Goal: Task Accomplishment & Management: Use online tool/utility

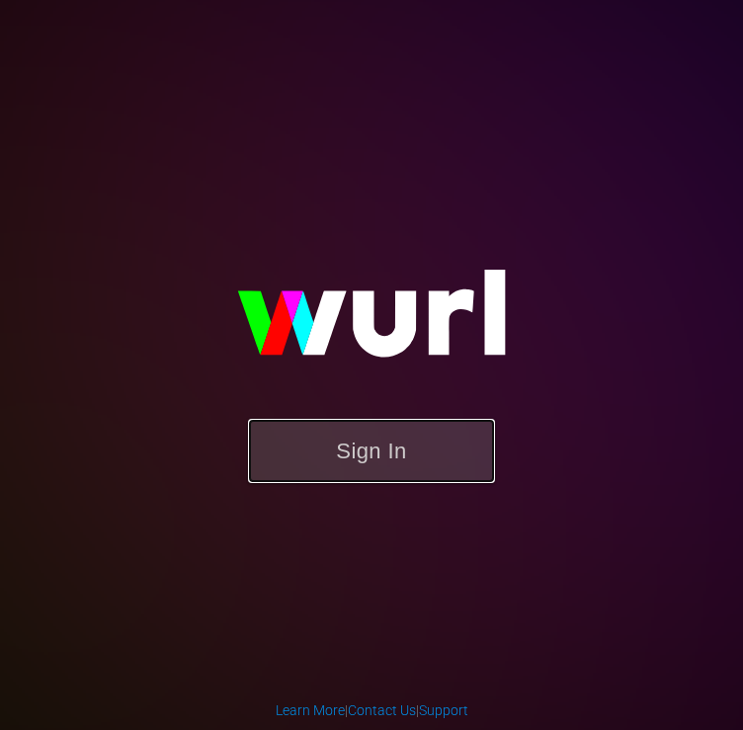
click at [381, 427] on button "Sign In" at bounding box center [371, 451] width 247 height 64
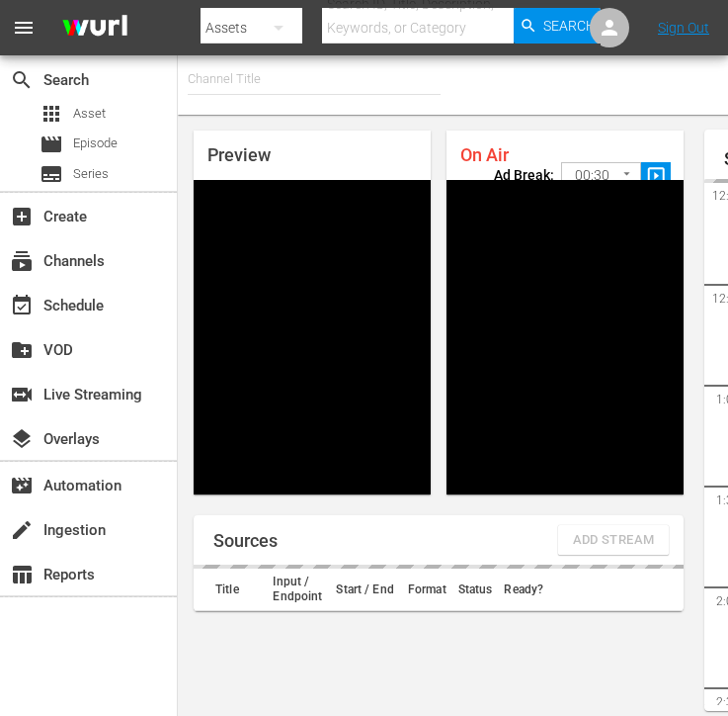
type input "FIFA+ [DEMOGRAPHIC_DATA] Local (1777)"
type input "FIFA+ English Global (1781)"
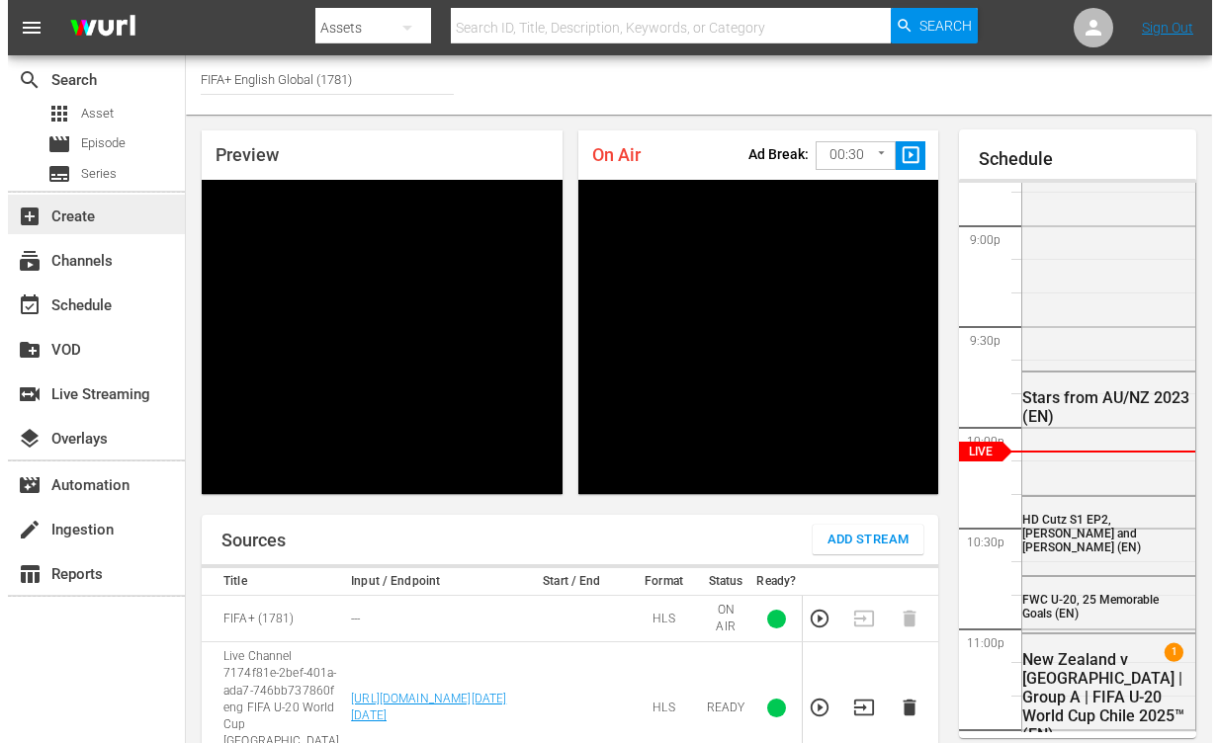
scroll to position [167, 0]
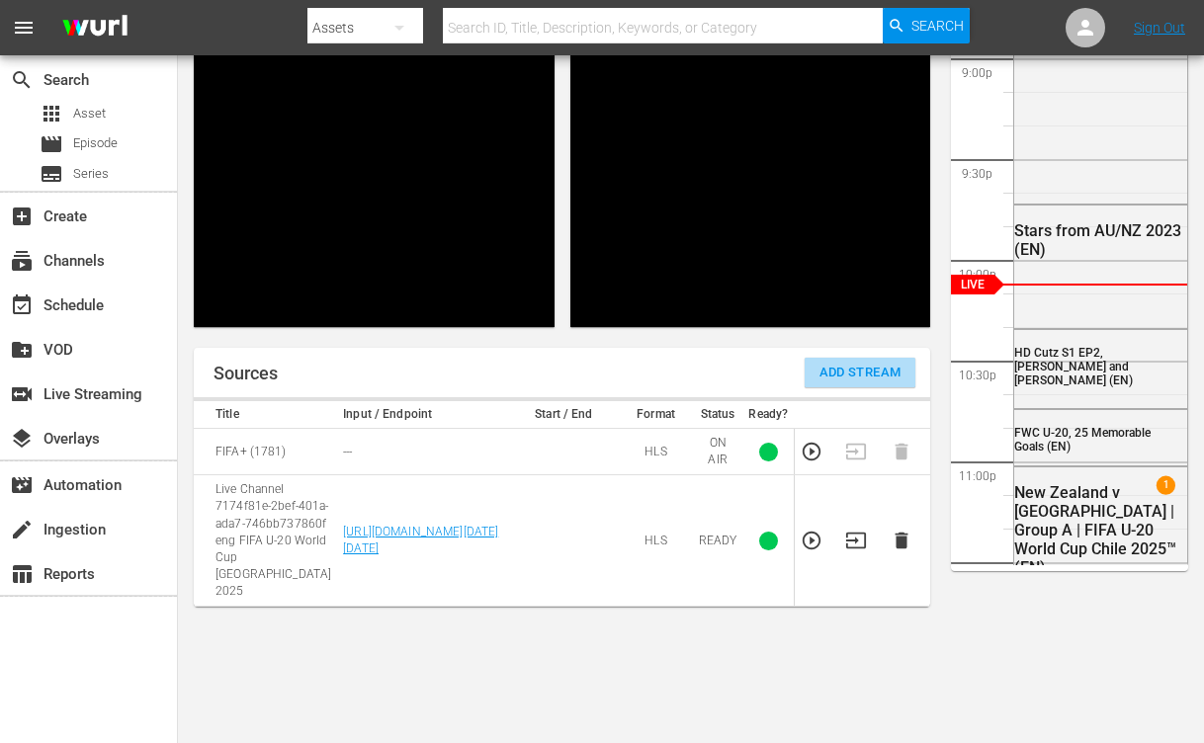
click at [742, 370] on span "Add Stream" at bounding box center [860, 373] width 82 height 23
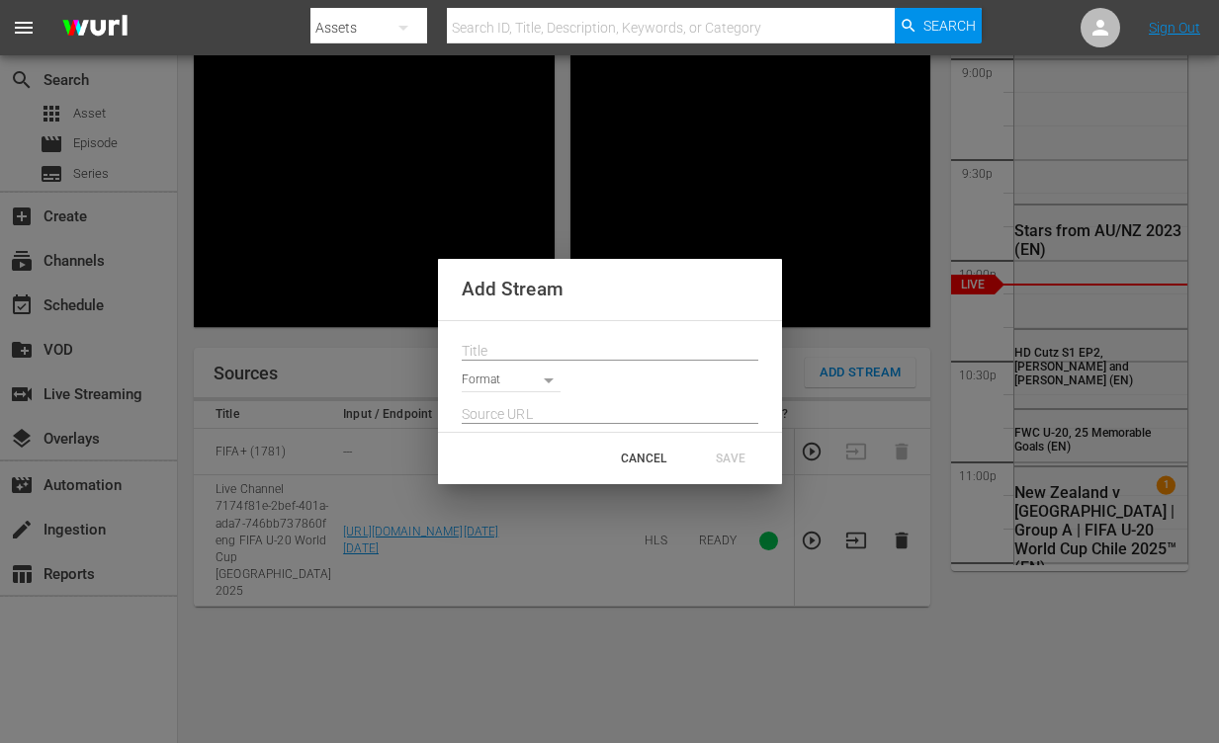
click at [529, 341] on input "text" at bounding box center [610, 351] width 297 height 30
paste input "Live Channel 3321354b-8873-49e7-b613-0c6ab6bda6a4 eng FIFA U-20 World Cup [GEOG…"
type input "Live Channel 3321354b-8873-49e7-b613-0c6ab6bda6a4 eng FIFA U-20 World Cup [GEOG…"
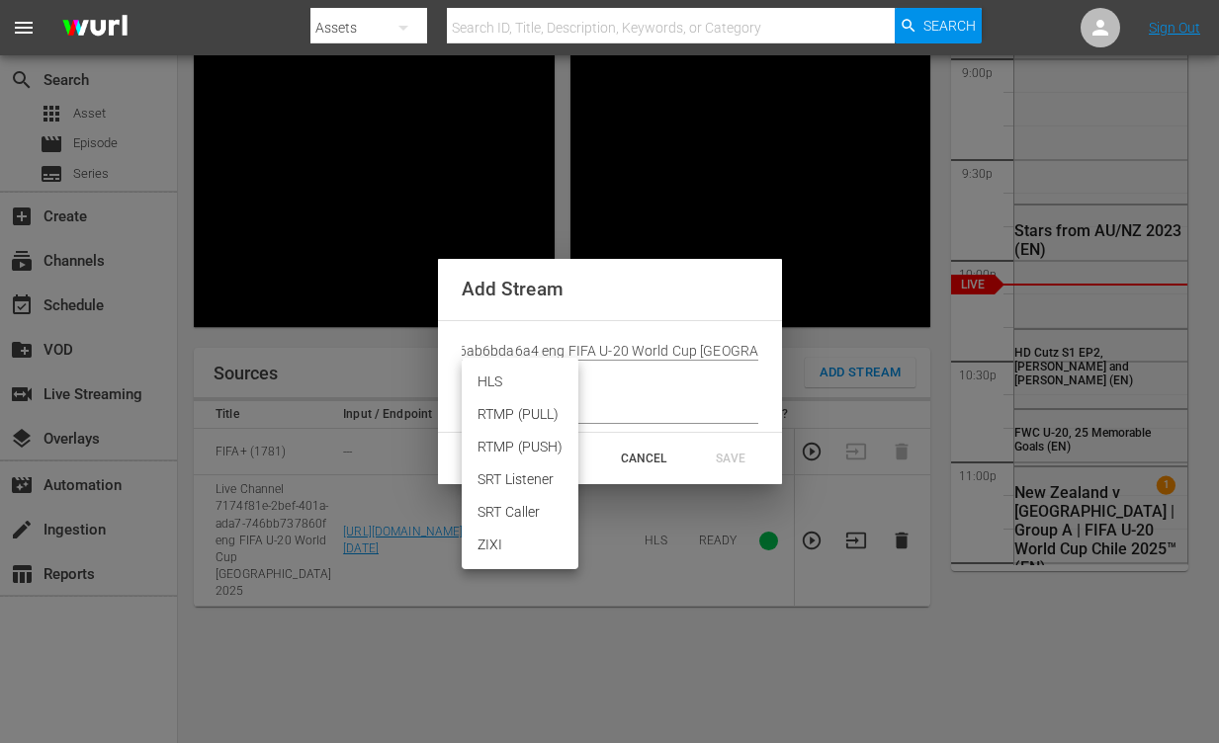
click at [518, 377] on body "menu Search By Assets Search ID, Title, Description, Keywords, or Category Sear…" at bounding box center [609, 204] width 1219 height 743
click at [511, 390] on li "HLS" at bounding box center [520, 382] width 117 height 33
type input "HLS"
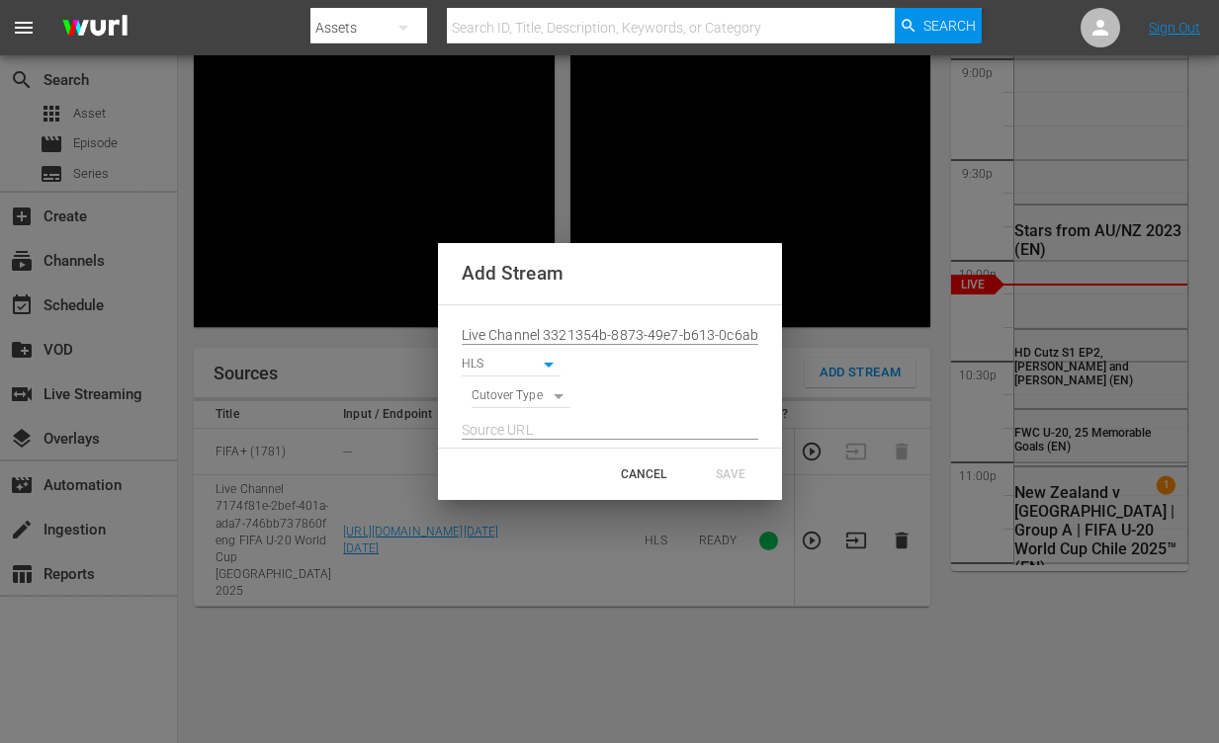
click at [511, 393] on body "menu Search By Assets Search ID, Title, Description, Keywords, or Category Sear…" at bounding box center [609, 204] width 1219 height 743
click at [517, 425] on li "SIGNAL" at bounding box center [521, 430] width 100 height 33
type input "SIGNAL"
click at [514, 428] on input "text" at bounding box center [610, 430] width 297 height 30
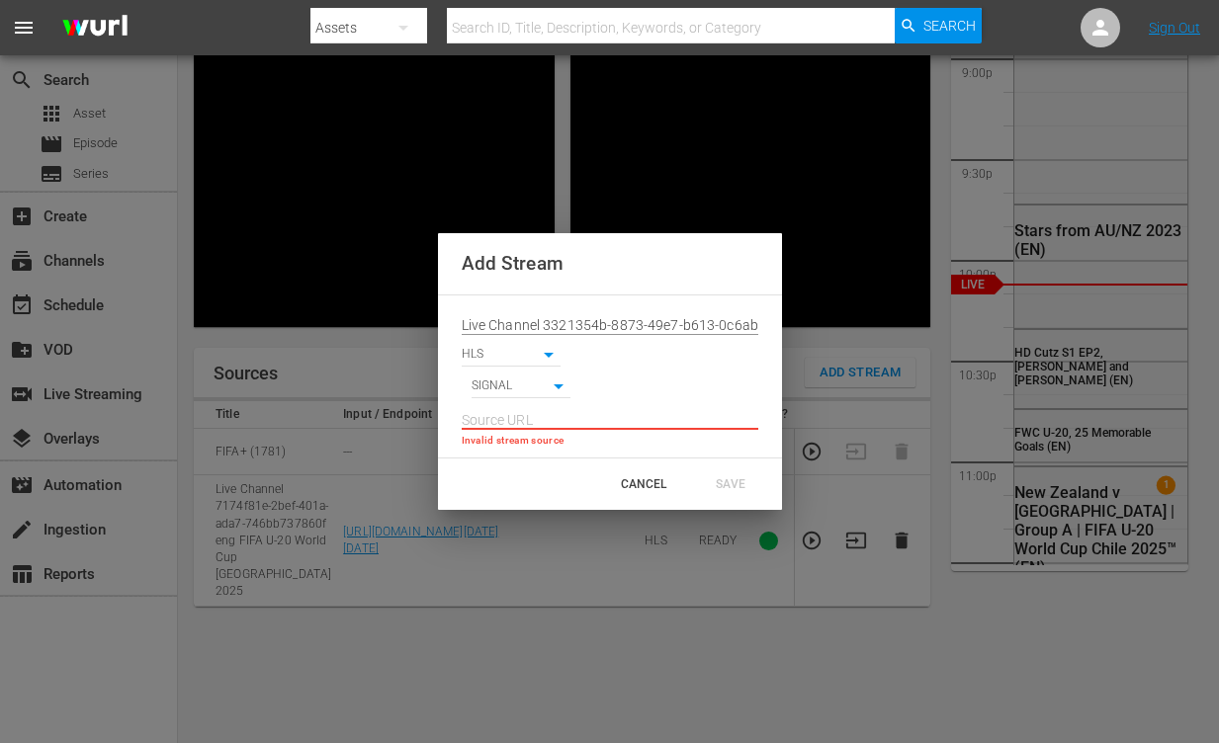
paste input "[URL][DOMAIN_NAME][DATE][DATE]"
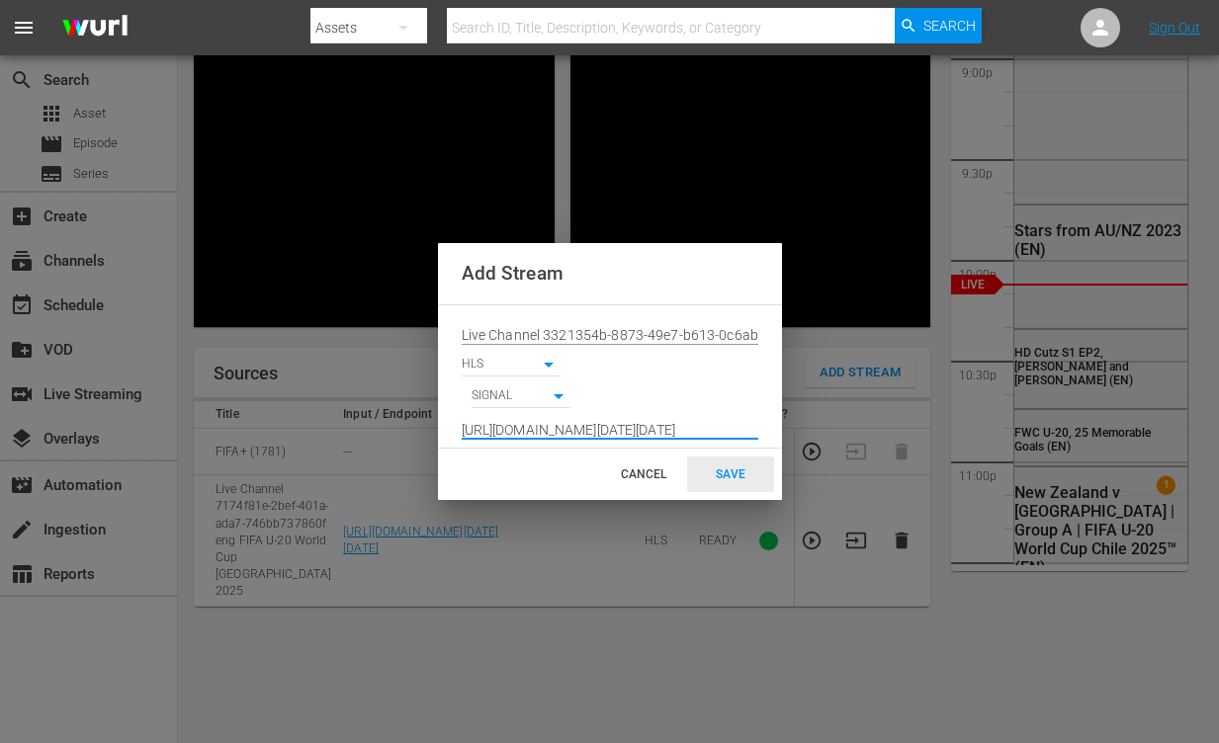
type input "[URL][DOMAIN_NAME][DATE][DATE]"
click at [742, 471] on div "SAVE" at bounding box center [730, 475] width 87 height 36
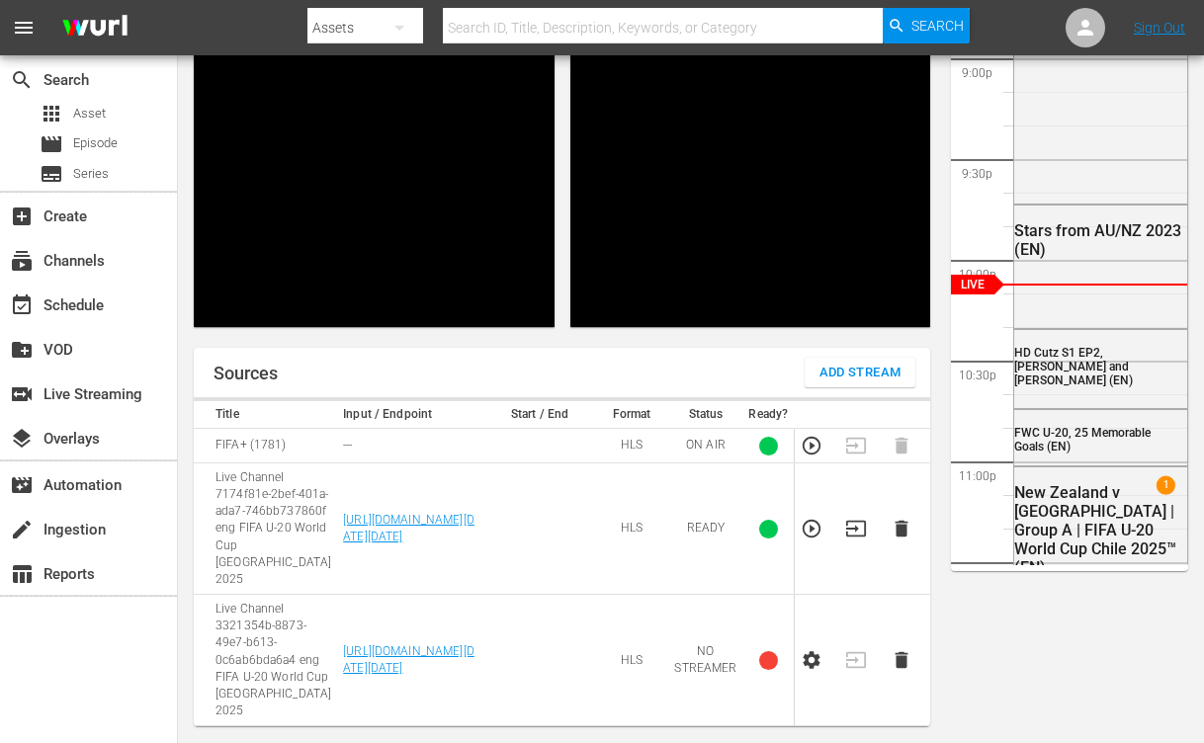
scroll to position [369, 0]
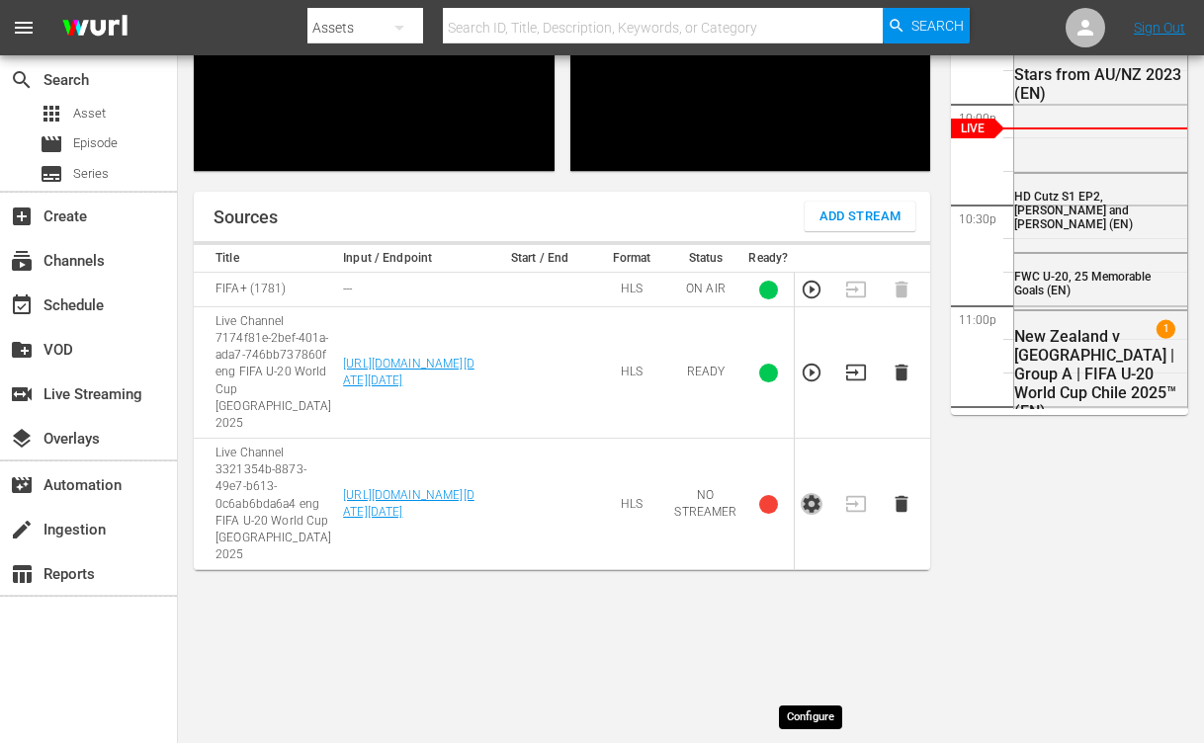
click at [742, 515] on icon "button" at bounding box center [812, 504] width 22 height 22
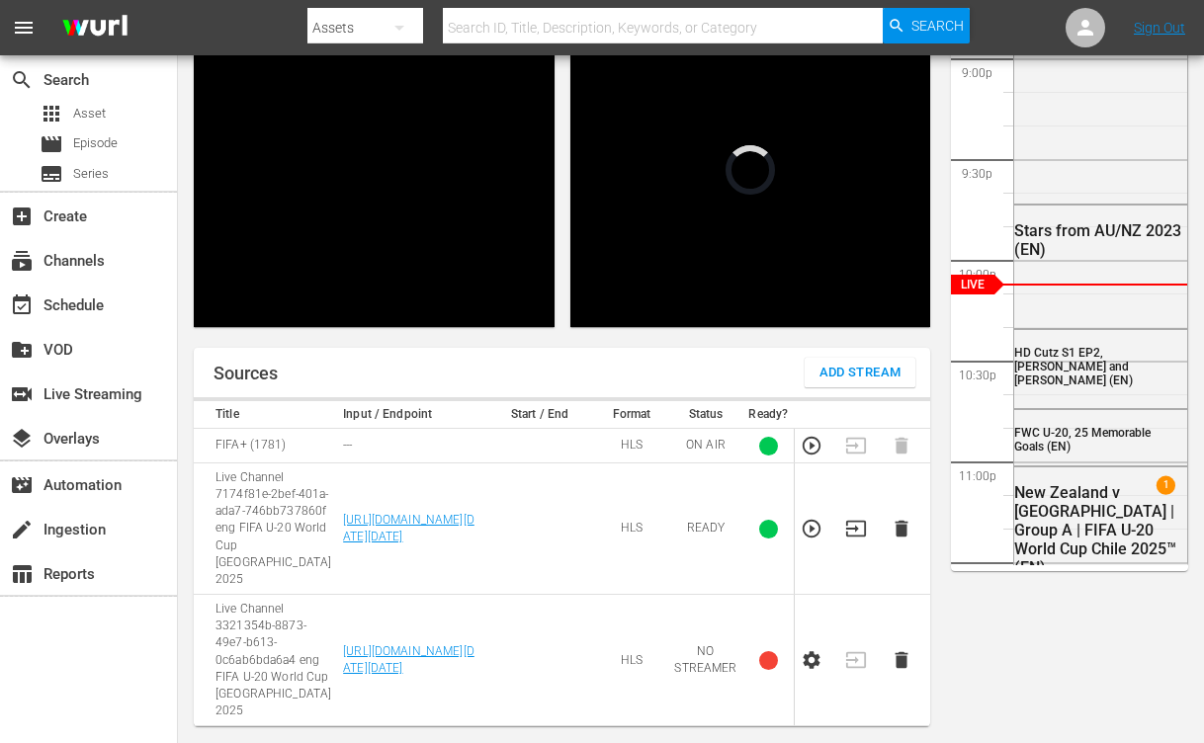
click at [742, 649] on icon "button" at bounding box center [812, 660] width 22 height 22
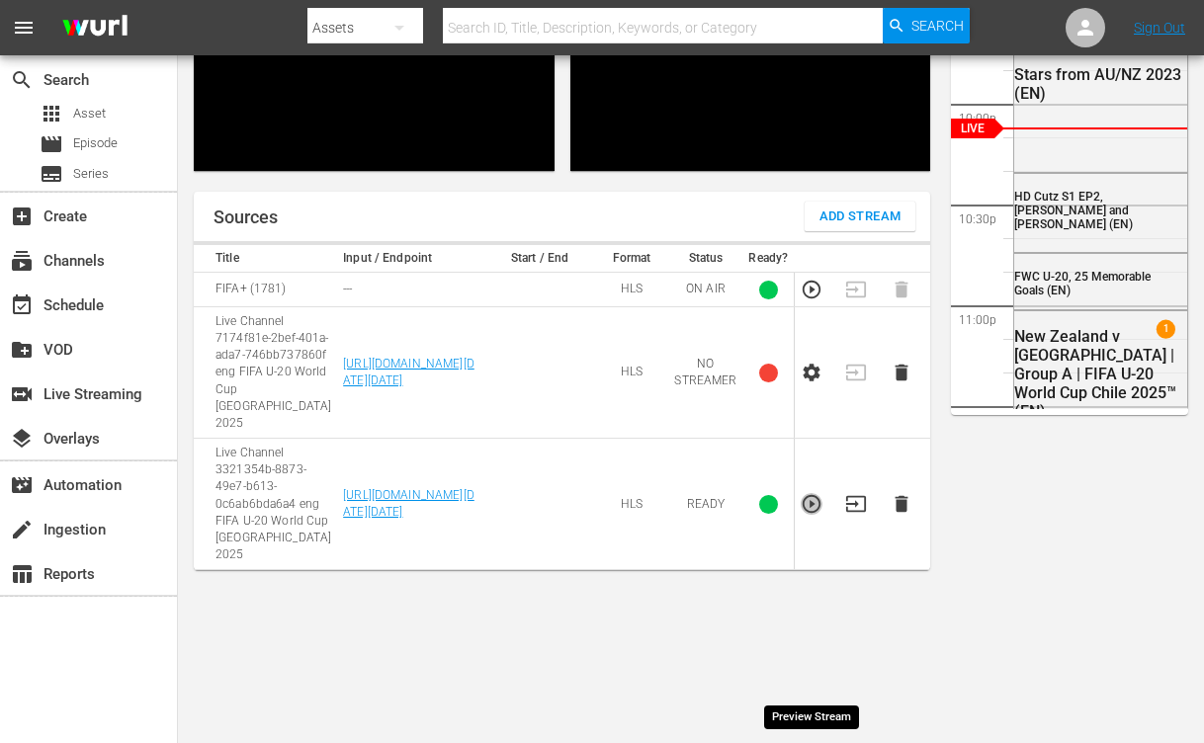
click at [742, 515] on icon "button" at bounding box center [812, 504] width 22 height 22
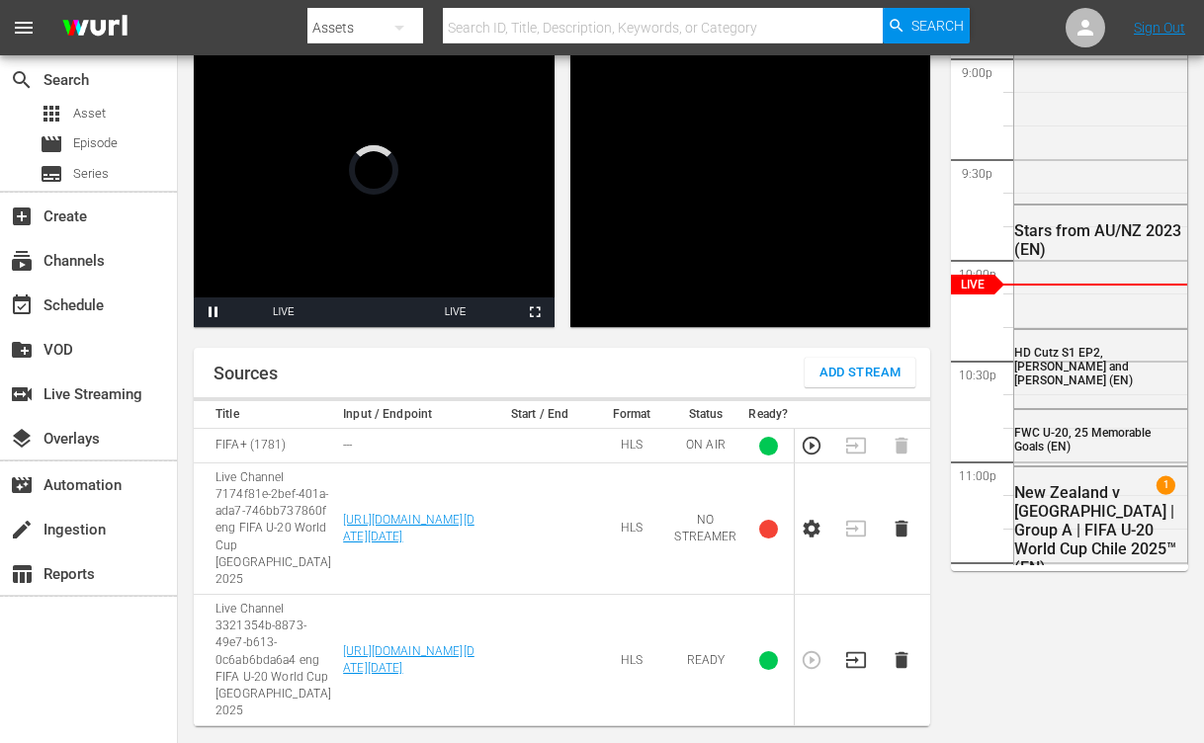
scroll to position [126, 0]
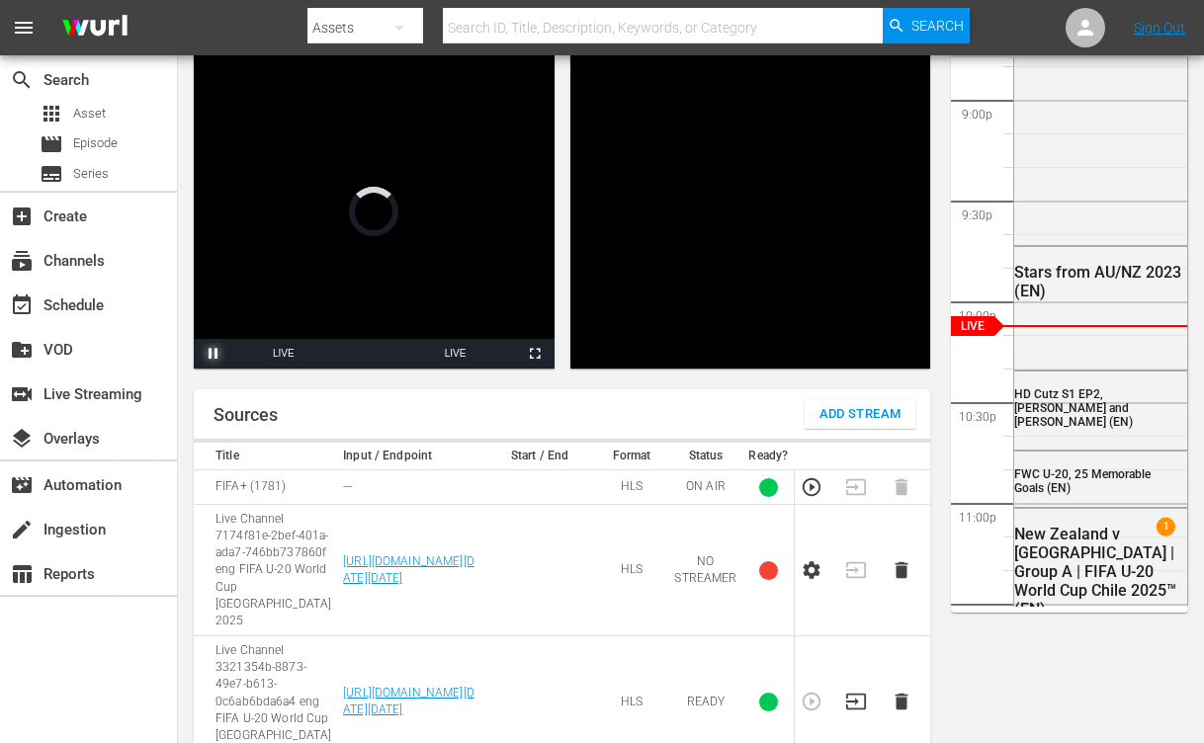
click at [213, 354] on span "Video Player" at bounding box center [213, 354] width 0 height 0
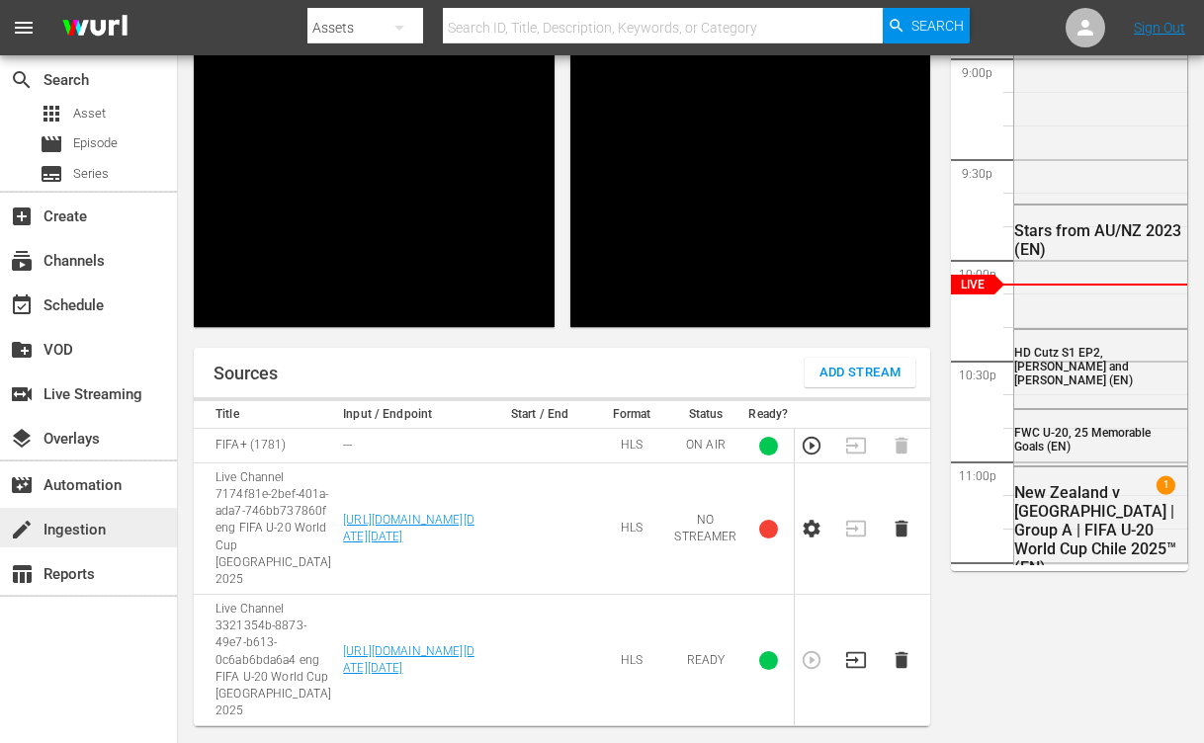
scroll to position [354, 0]
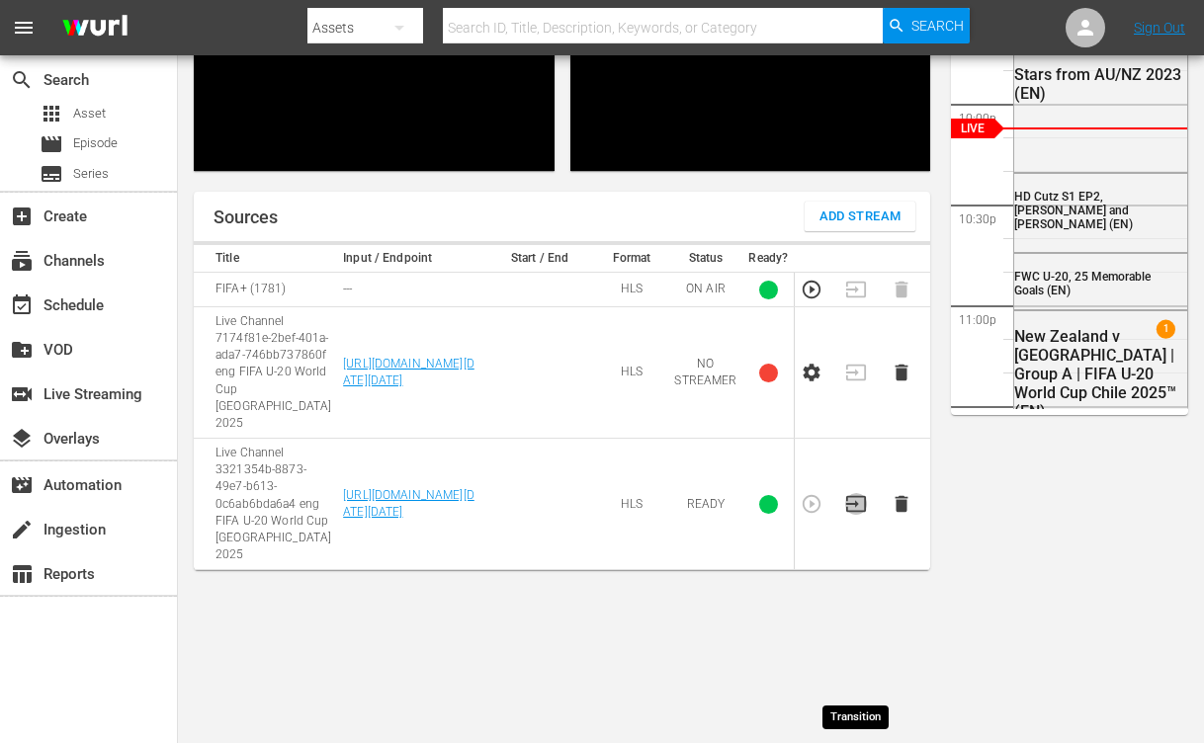
click at [742, 515] on icon "button" at bounding box center [856, 504] width 22 height 22
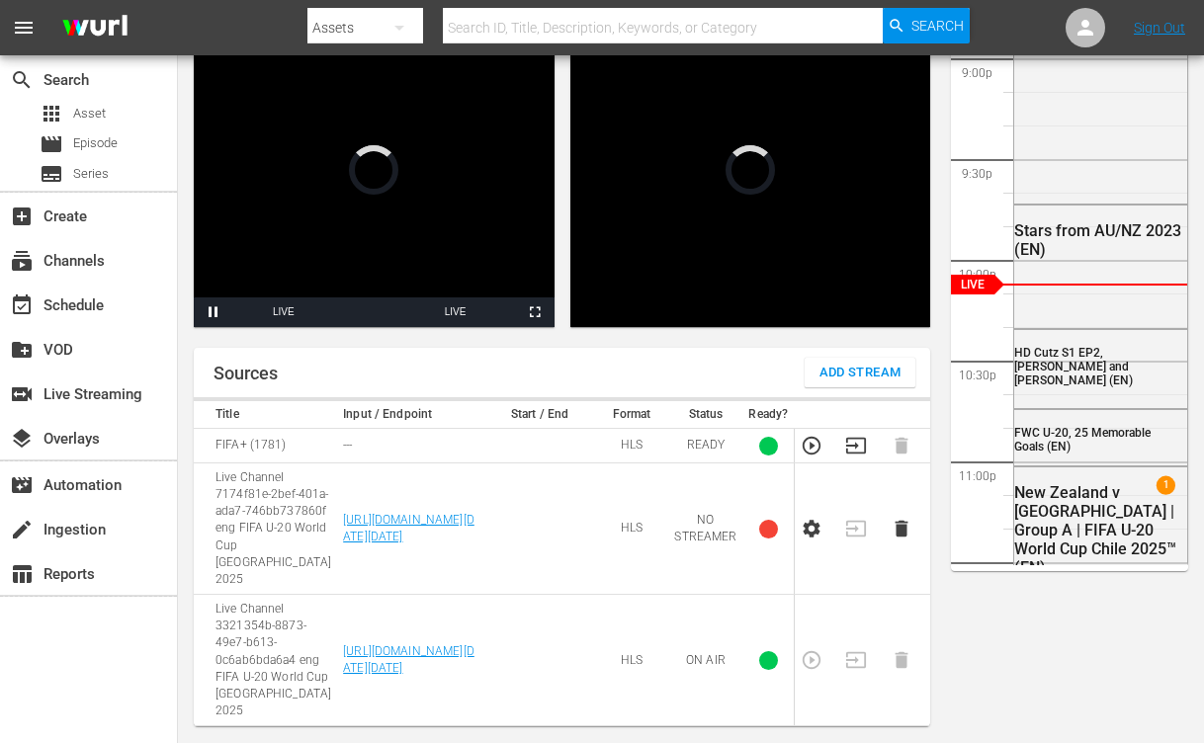
scroll to position [369, 0]
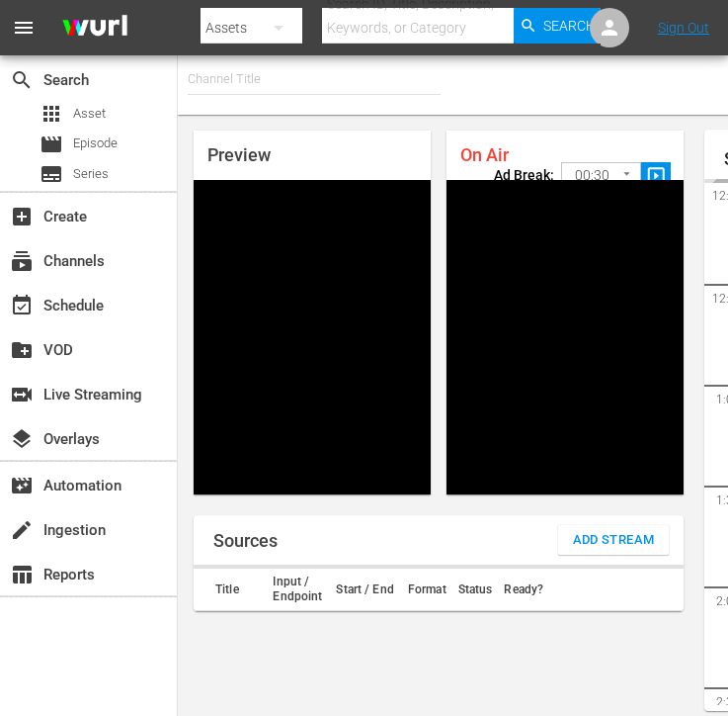
type input "FIFA+ [DEMOGRAPHIC_DATA] Local (1778)"
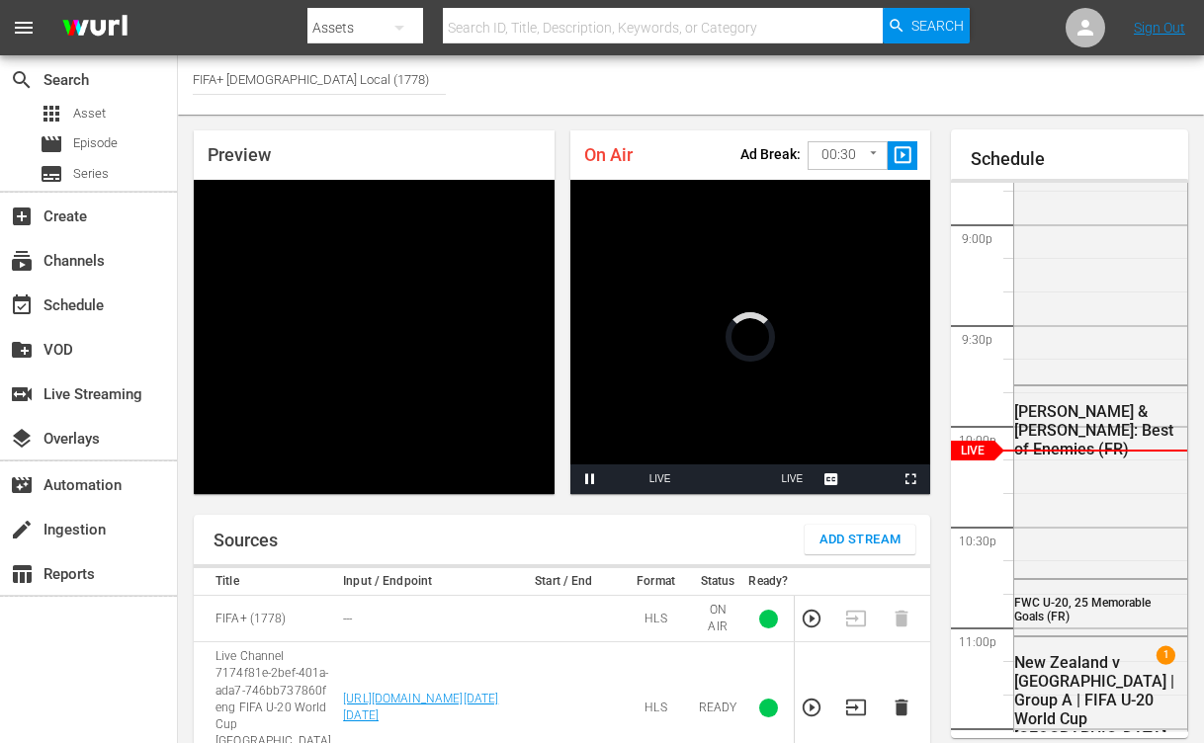
click at [742, 535] on span "Add Stream" at bounding box center [860, 540] width 82 height 23
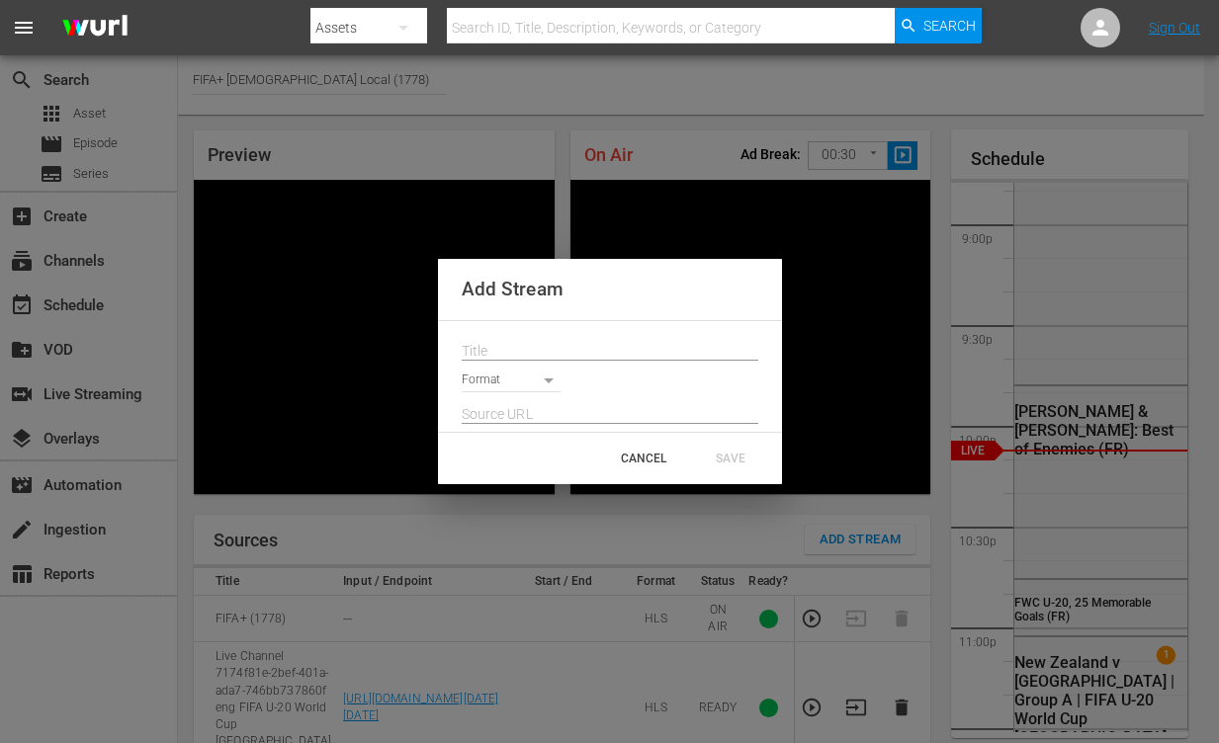
click at [505, 348] on input "text" at bounding box center [610, 351] width 297 height 30
paste input "Live Channel 3321354b-8873-49e7-b613-0c6ab6bda6a4 eng FIFA U-20 World Cup [GEOG…"
type input "Live Channel 3321354b-8873-49e7-b613-0c6ab6bda6a4 eng FIFA U-20 World Cup [GEOG…"
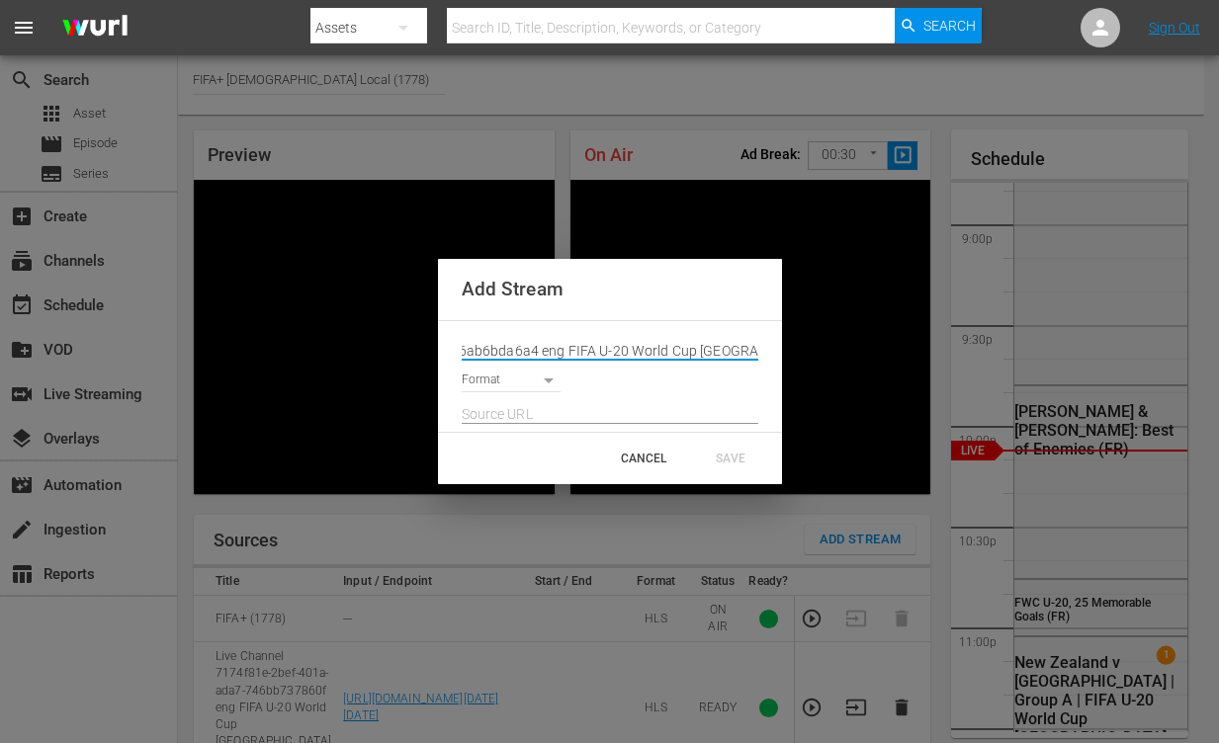
click at [509, 382] on body "menu Search By Assets Search ID, Title, Description, Keywords, or Category Sear…" at bounding box center [609, 371] width 1219 height 743
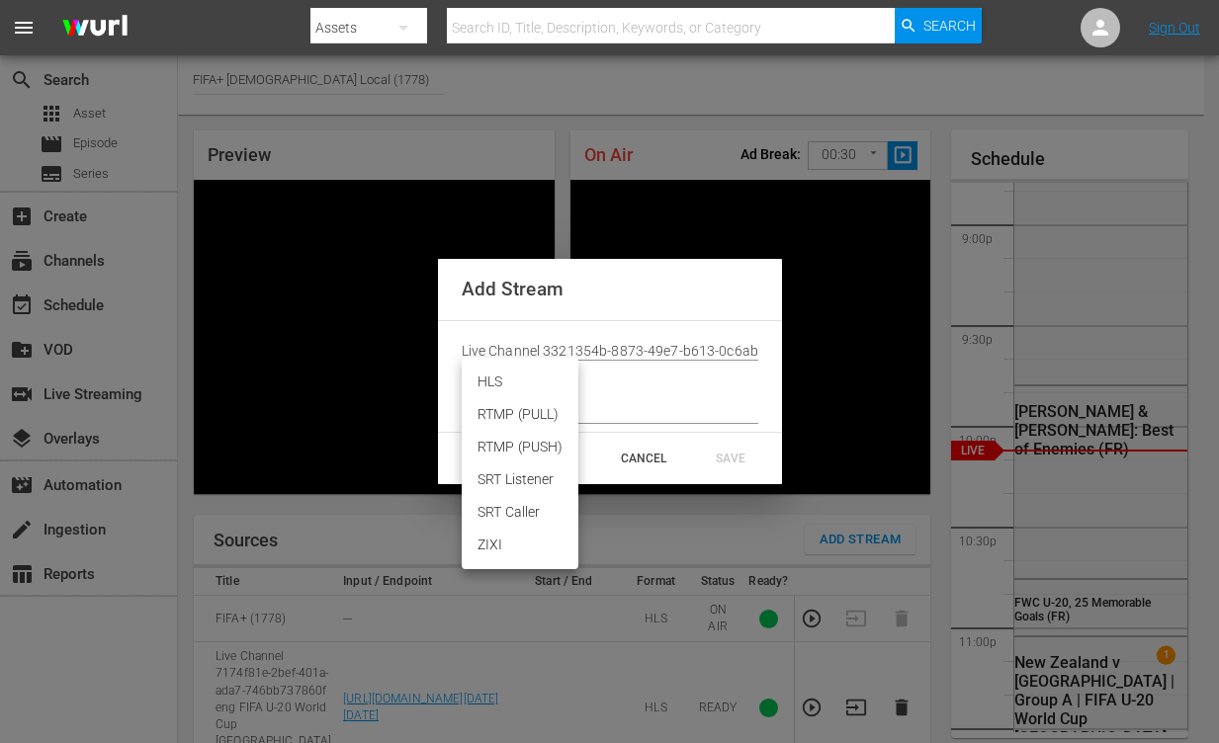
click at [498, 382] on li "HLS" at bounding box center [520, 382] width 117 height 33
type input "HLS"
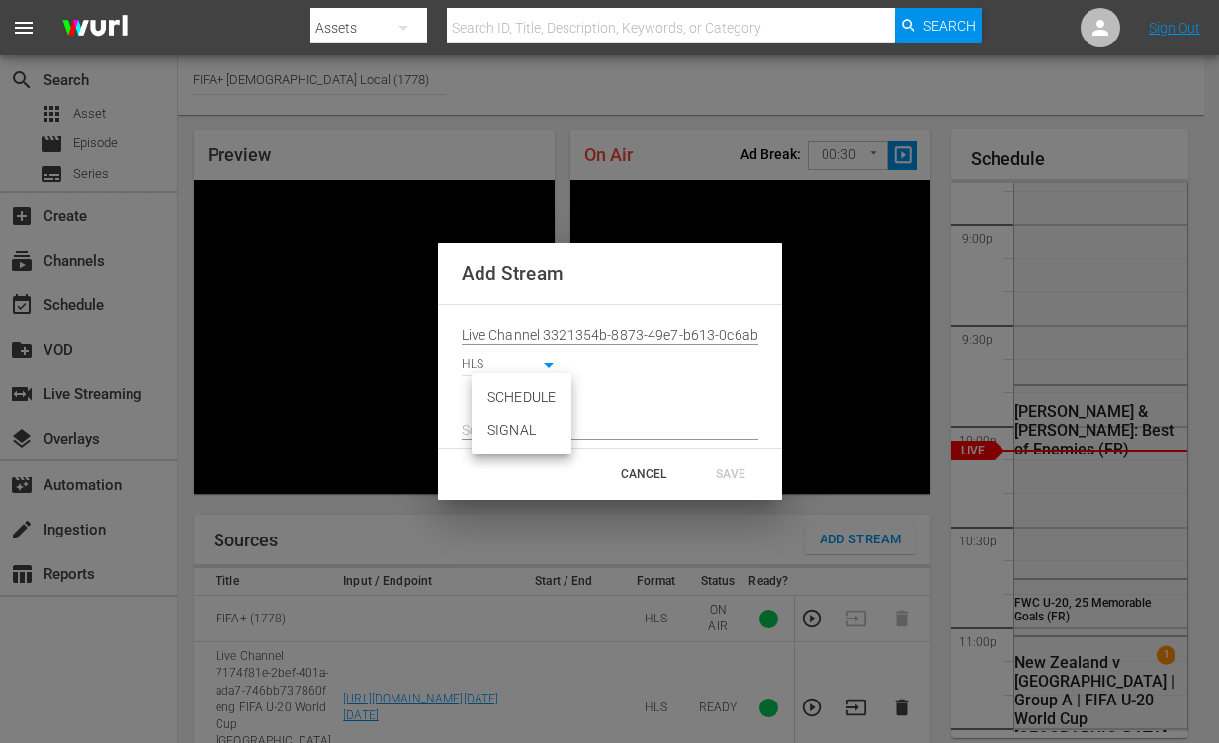
click at [511, 406] on body "menu Search By Assets Search ID, Title, Description, Keywords, or Category Sear…" at bounding box center [609, 371] width 1219 height 743
click at [512, 431] on li "SIGNAL" at bounding box center [521, 430] width 100 height 33
type input "SIGNAL"
click at [639, 427] on input "text" at bounding box center [610, 430] width 297 height 30
paste input "[URL][DOMAIN_NAME][DATE][DATE]"
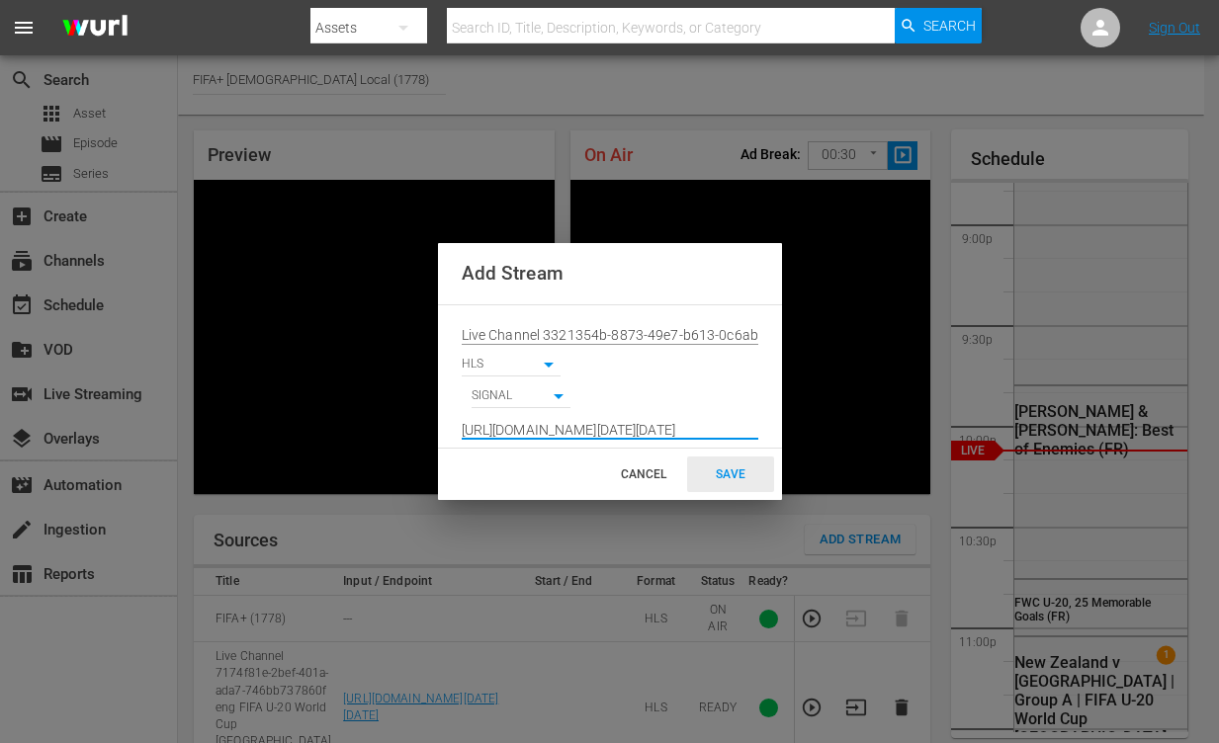
scroll to position [0, 1463]
type input "[URL][DOMAIN_NAME][DATE][DATE]"
click at [730, 474] on div "SAVE" at bounding box center [730, 475] width 87 height 36
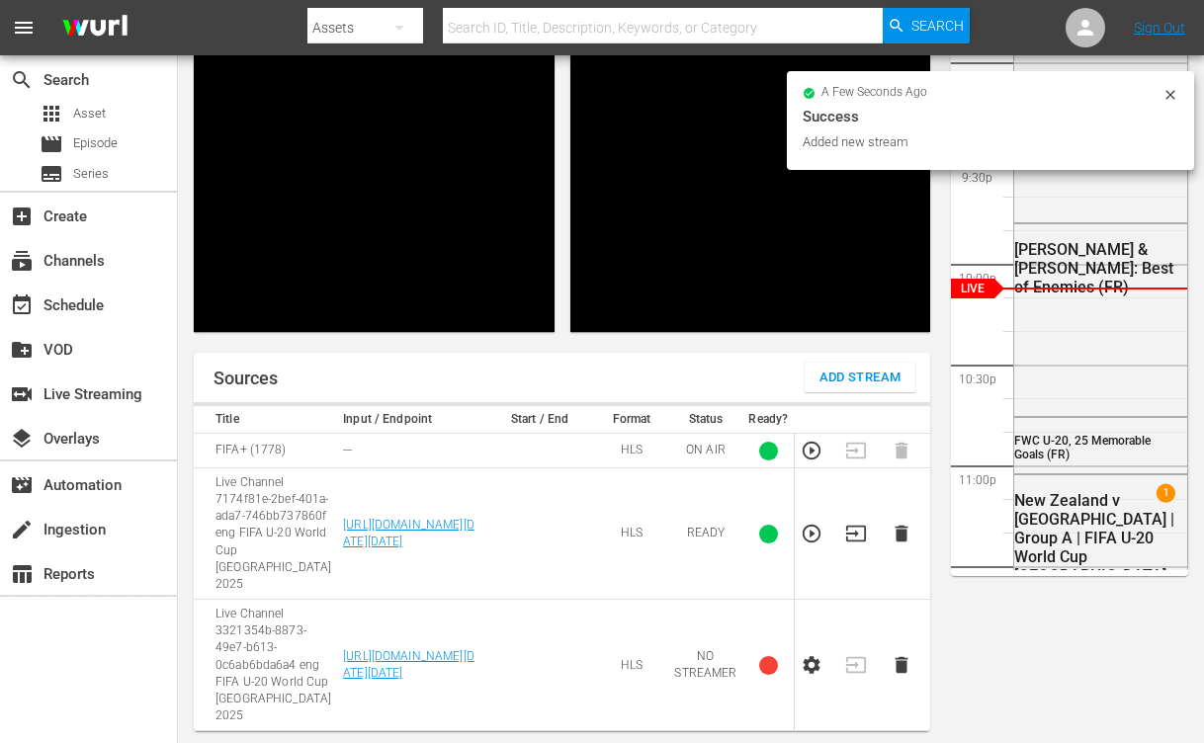
scroll to position [369, 0]
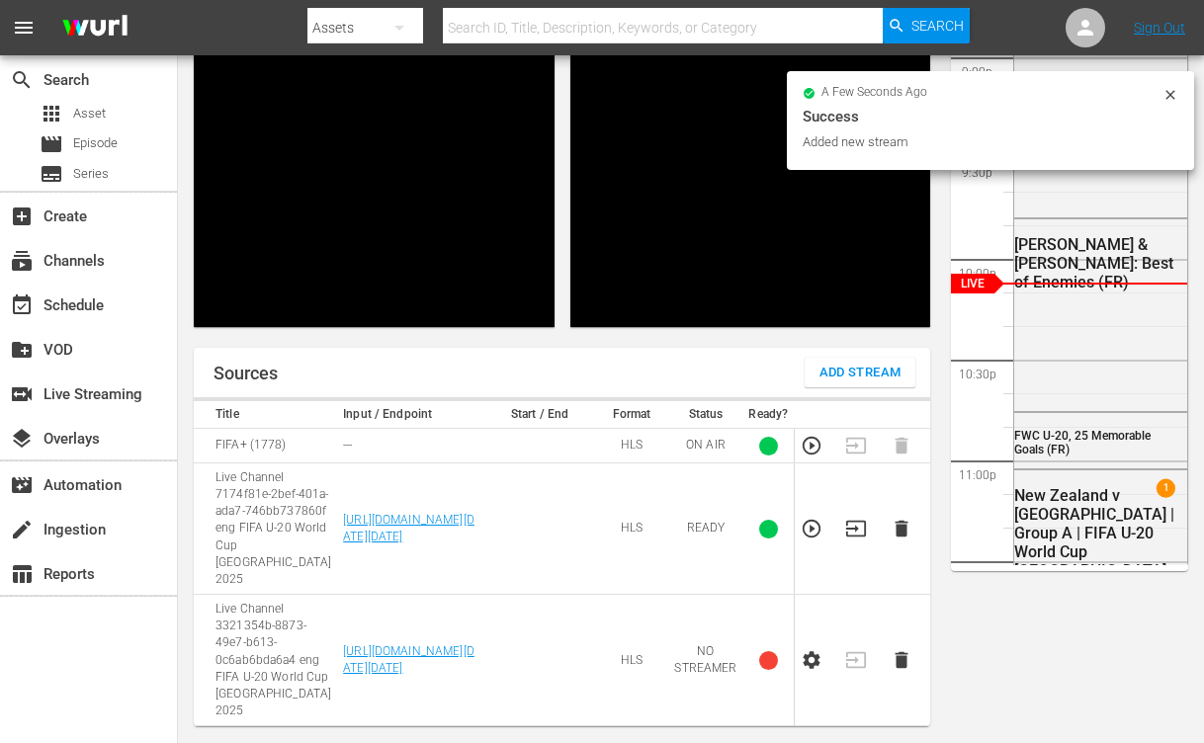
click at [742, 649] on icon "button" at bounding box center [812, 660] width 22 height 22
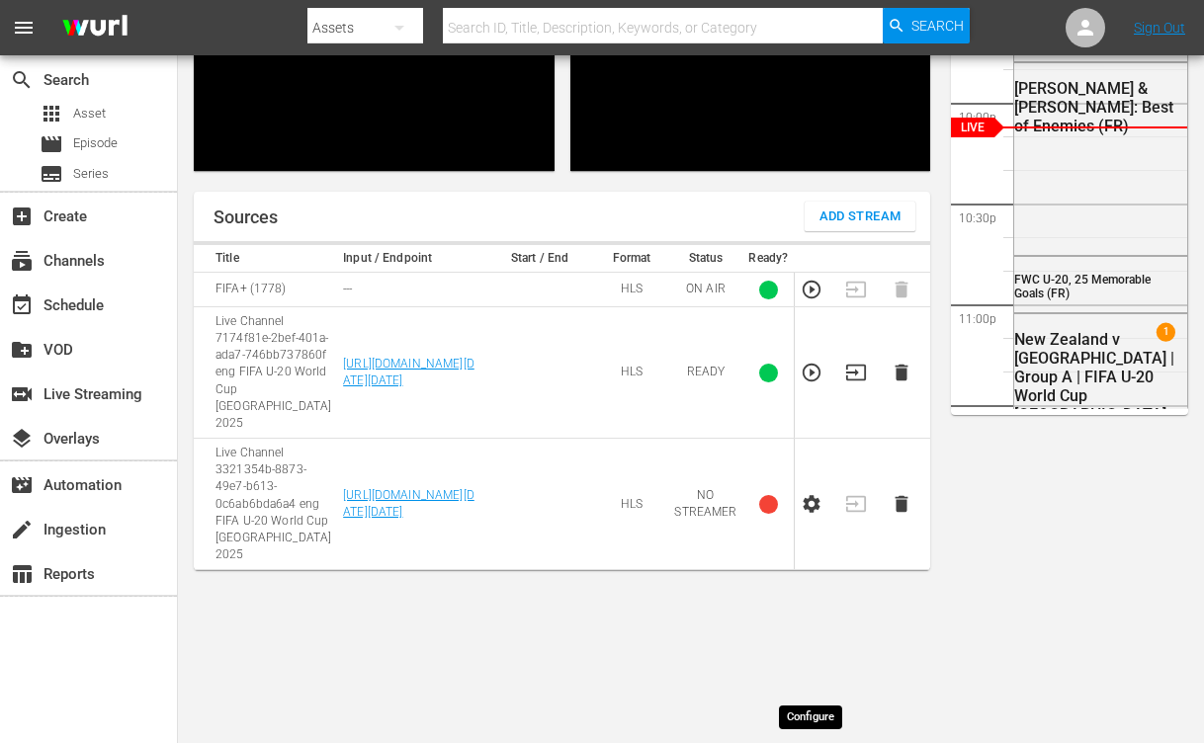
click at [742, 515] on icon "button" at bounding box center [812, 504] width 22 height 22
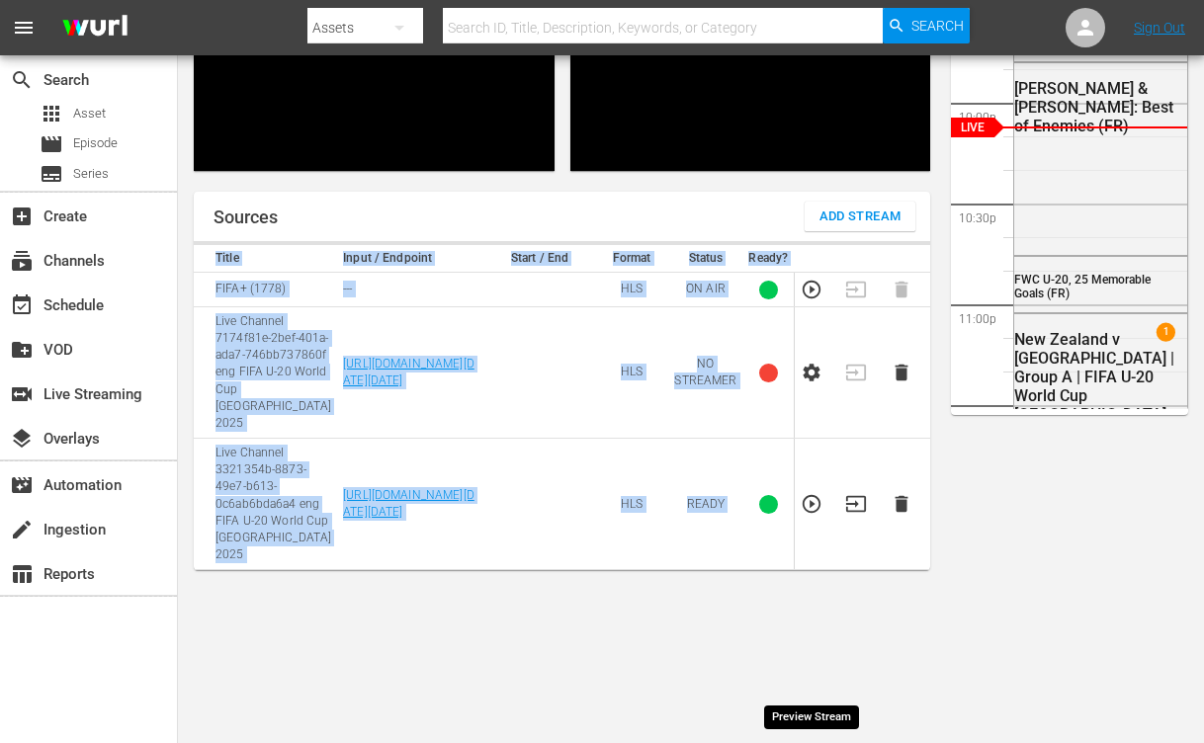
click at [742, 570] on td at bounding box center [816, 504] width 45 height 131
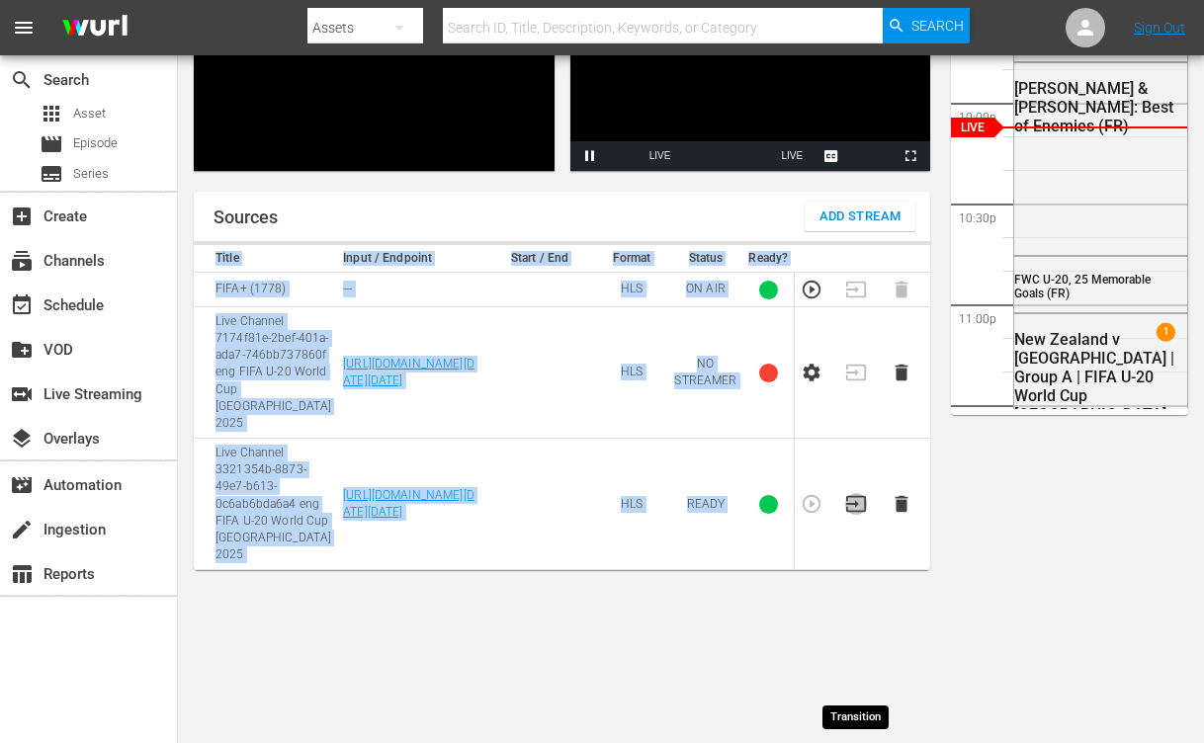
click at [742, 515] on icon "button" at bounding box center [856, 504] width 22 height 22
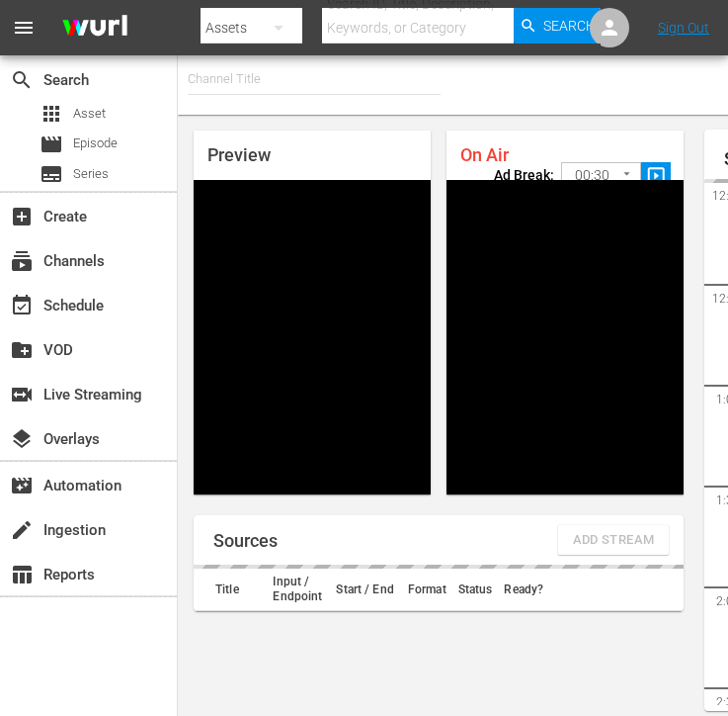
type input "FIFA+ [DEMOGRAPHIC_DATA] Local (1777)"
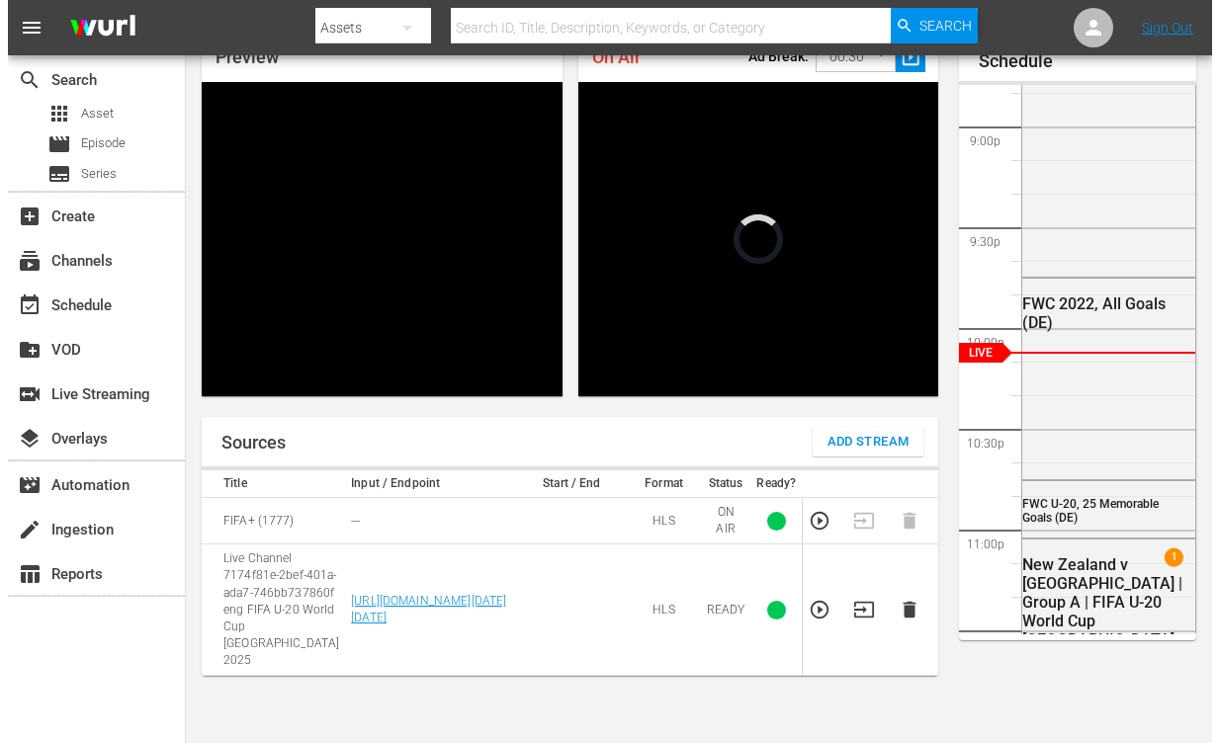
scroll to position [167, 0]
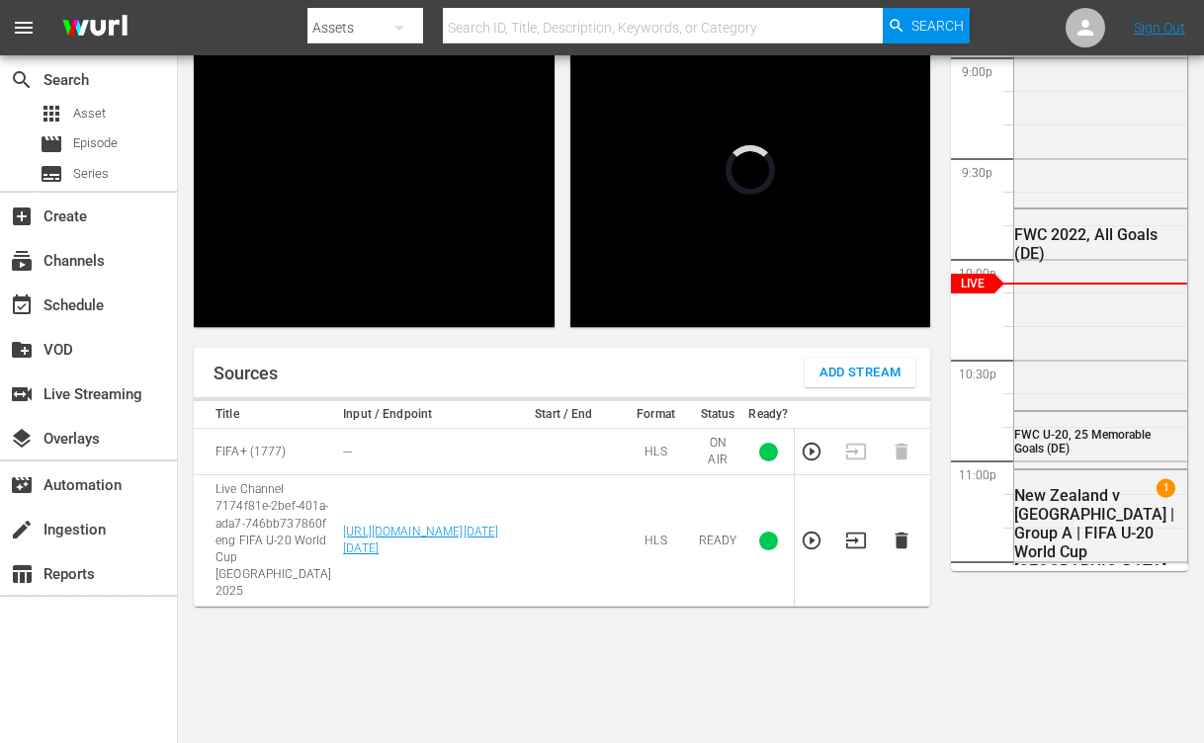
click at [890, 383] on span "Add Stream" at bounding box center [860, 373] width 82 height 23
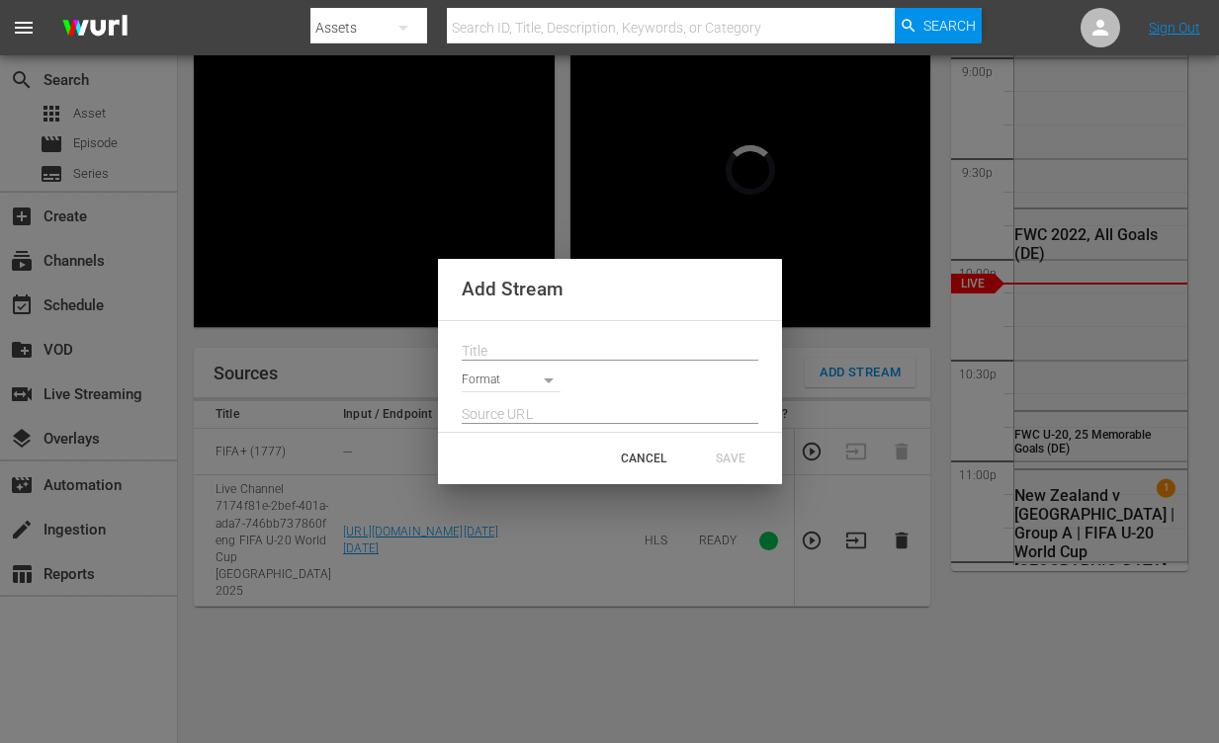
click at [603, 351] on input "text" at bounding box center [610, 351] width 297 height 30
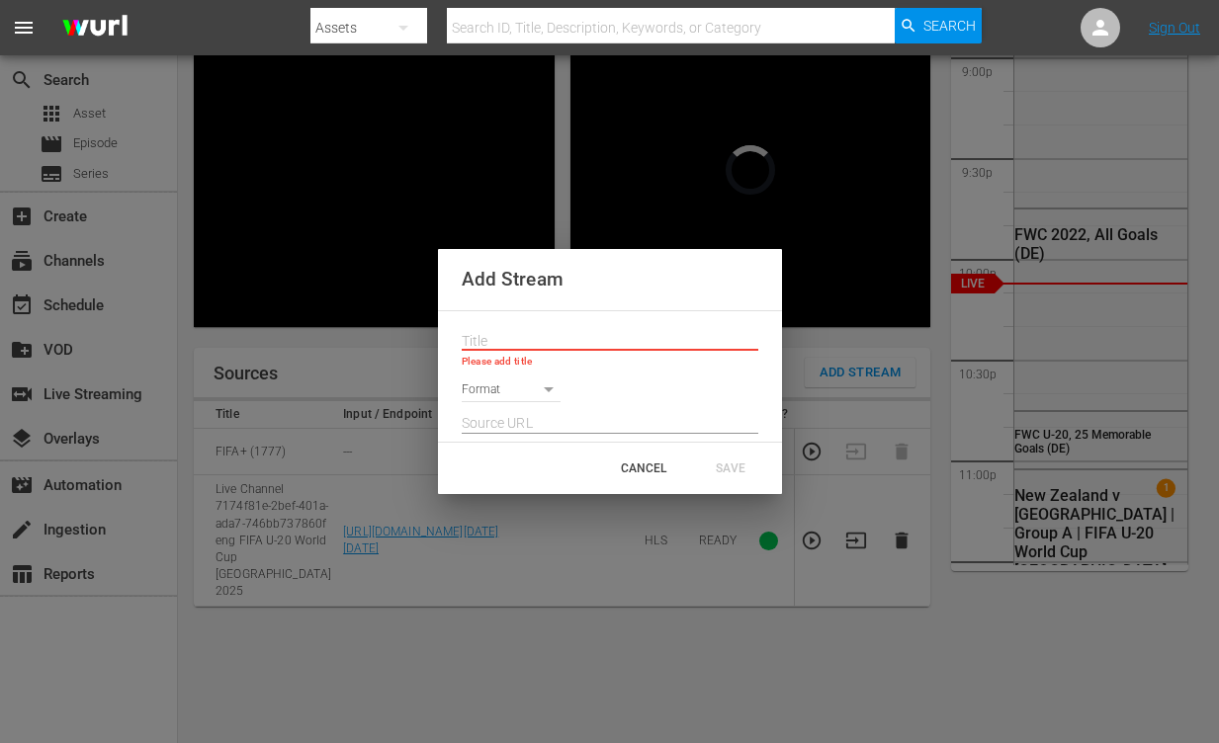
paste input "Live Channel 3321354b-8873-49e7-b613-0c6ab6bda6a4 eng FIFA U-20 World Cup [GEOG…"
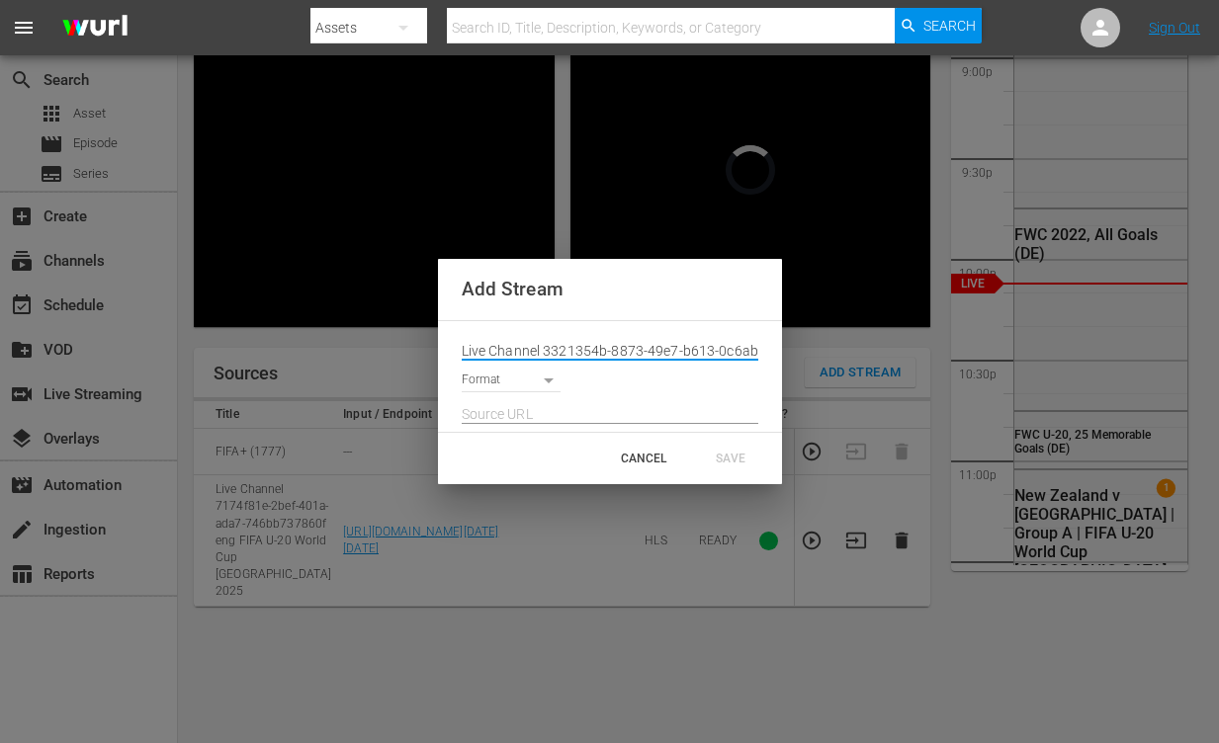
scroll to position [0, 276]
type input "Live Channel 3321354b-8873-49e7-b613-0c6ab6bda6a4 eng FIFA U-20 World Cup [GEOG…"
click at [516, 377] on body "menu Search By Assets Search ID, Title, Description, Keywords, or Category Sear…" at bounding box center [609, 204] width 1219 height 743
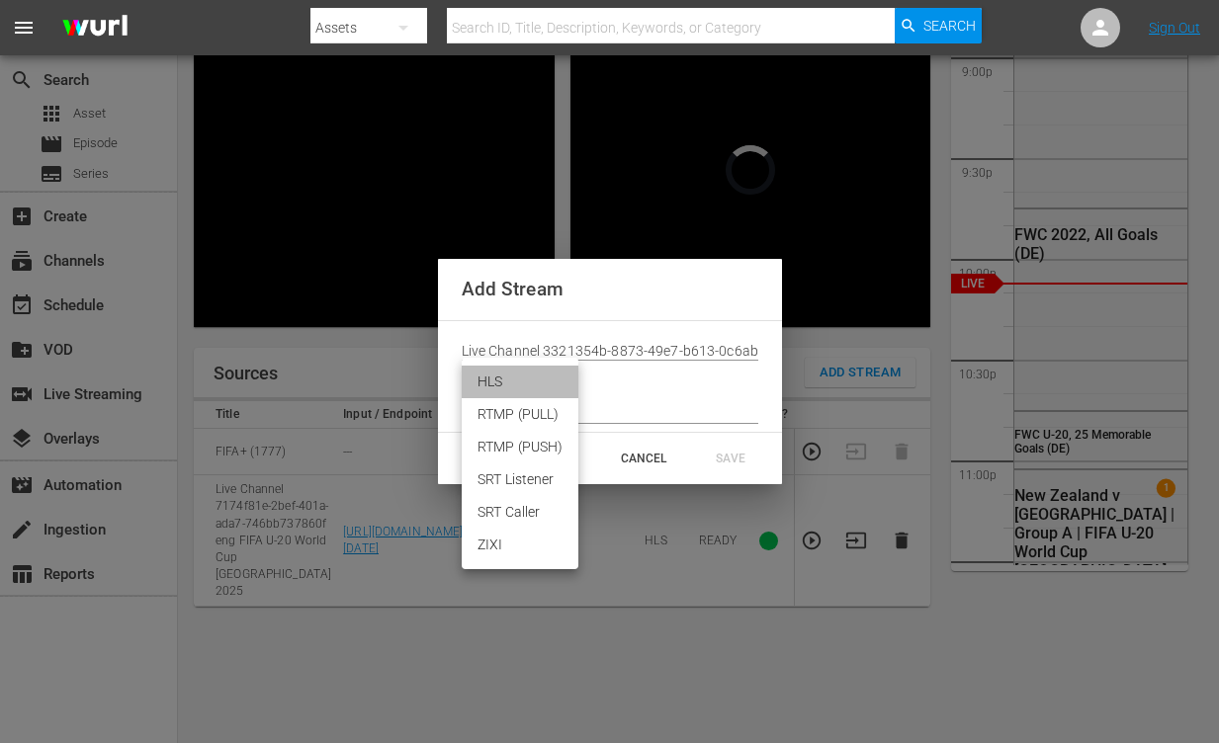
click at [514, 386] on li "HLS" at bounding box center [520, 382] width 117 height 33
type input "HLS"
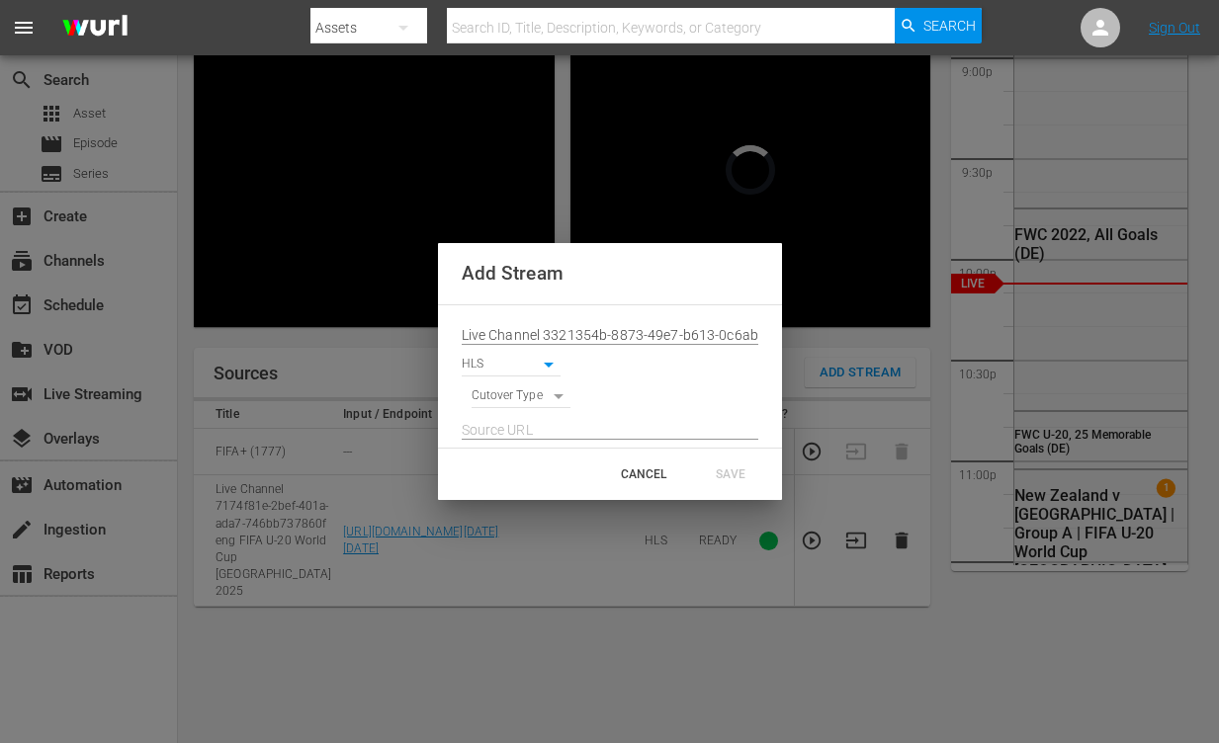
click at [525, 408] on div at bounding box center [610, 424] width 297 height 32
click at [524, 399] on body "menu Search By Assets Search ID, Title, Description, Keywords, or Category Sear…" at bounding box center [609, 204] width 1219 height 743
click at [533, 434] on li "SIGNAL" at bounding box center [521, 430] width 100 height 33
type input "SIGNAL"
click at [538, 428] on input "text" at bounding box center [610, 430] width 297 height 30
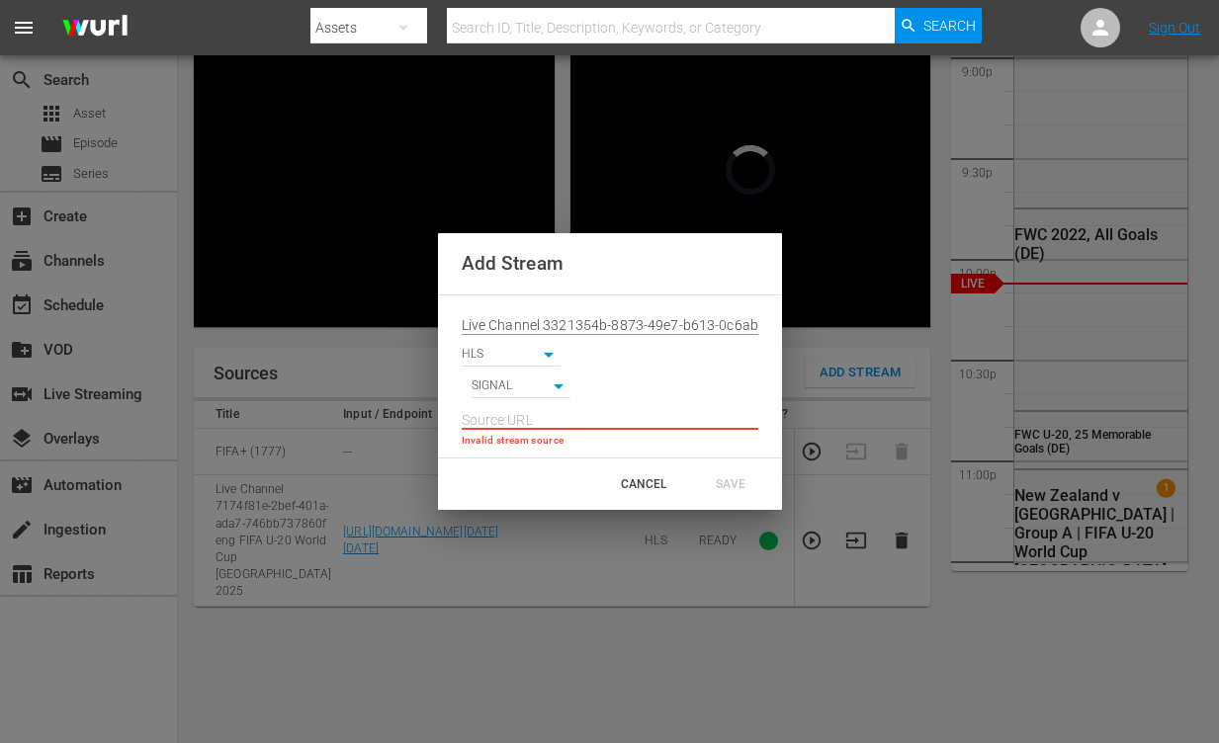
paste input "[URL][DOMAIN_NAME][DATE][DATE]"
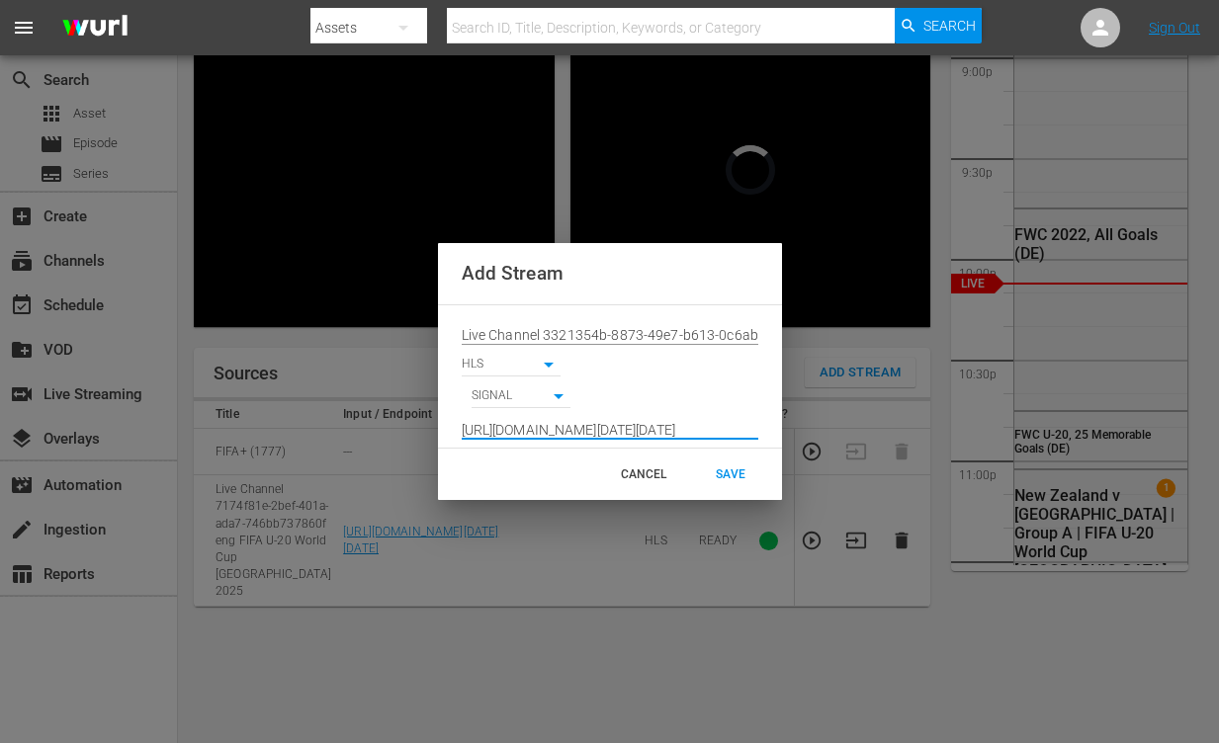
type input "[URL][DOMAIN_NAME][DATE][DATE]"
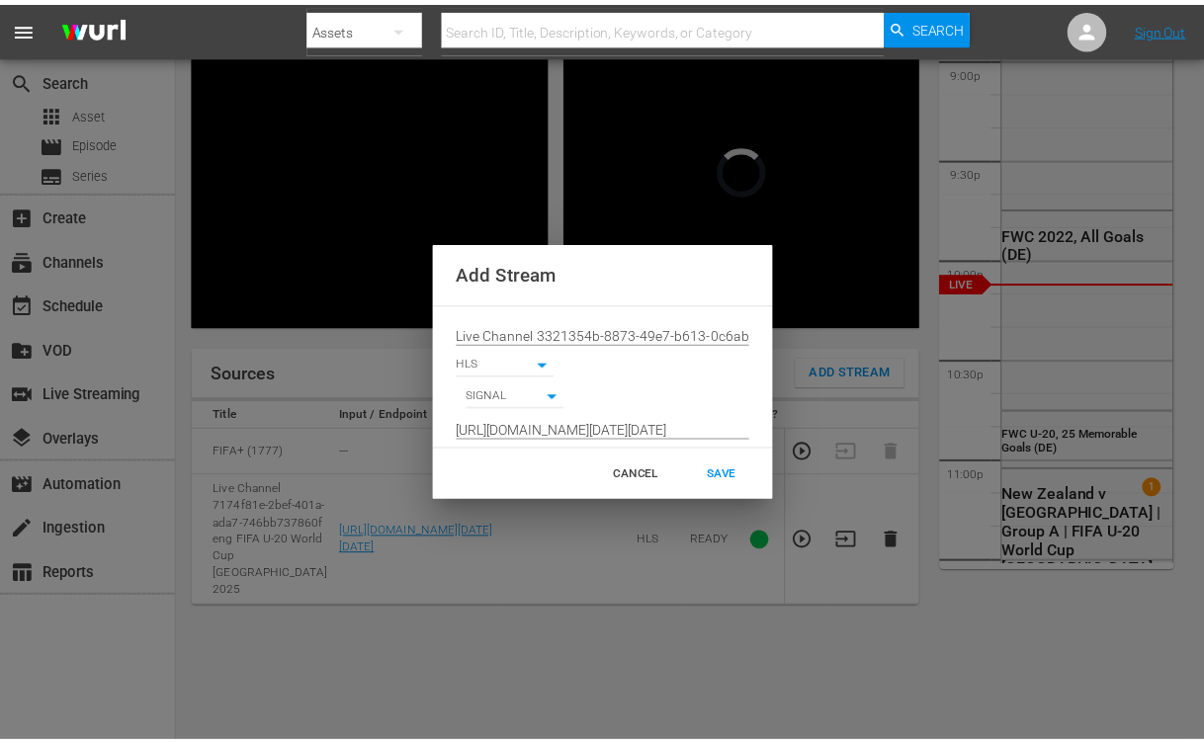
scroll to position [0, 0]
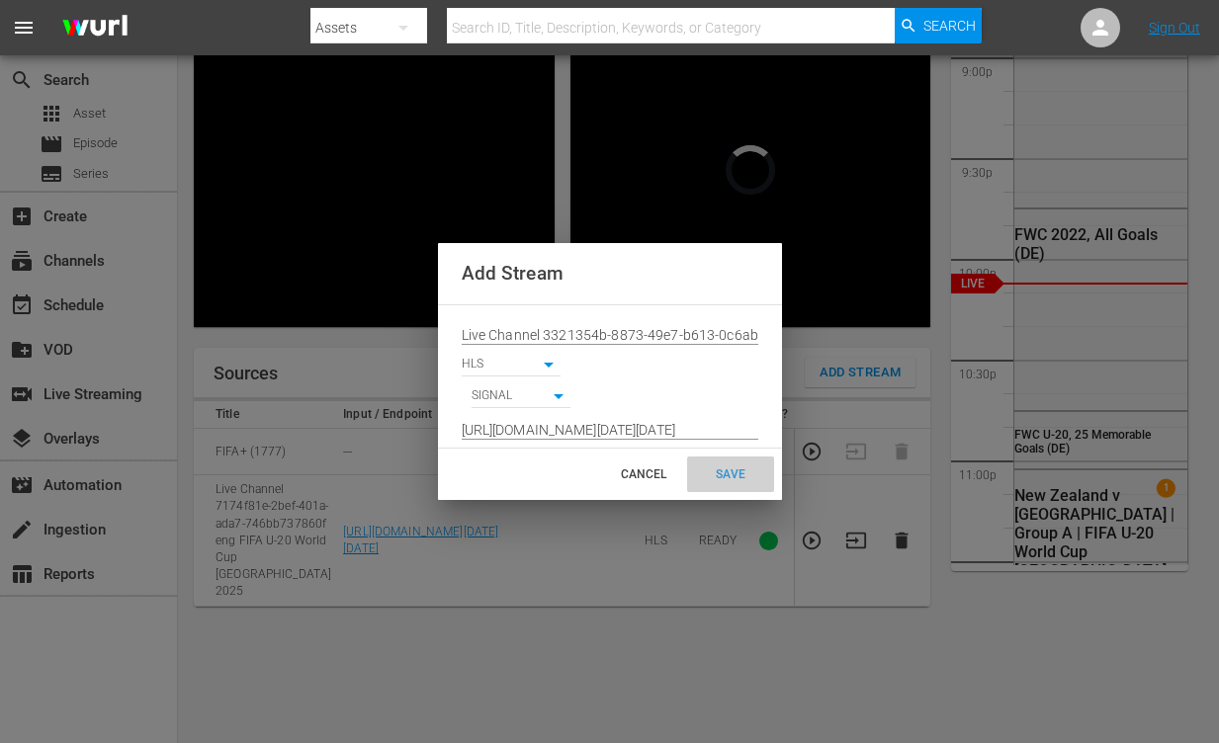
click at [744, 475] on div "SAVE" at bounding box center [730, 475] width 87 height 36
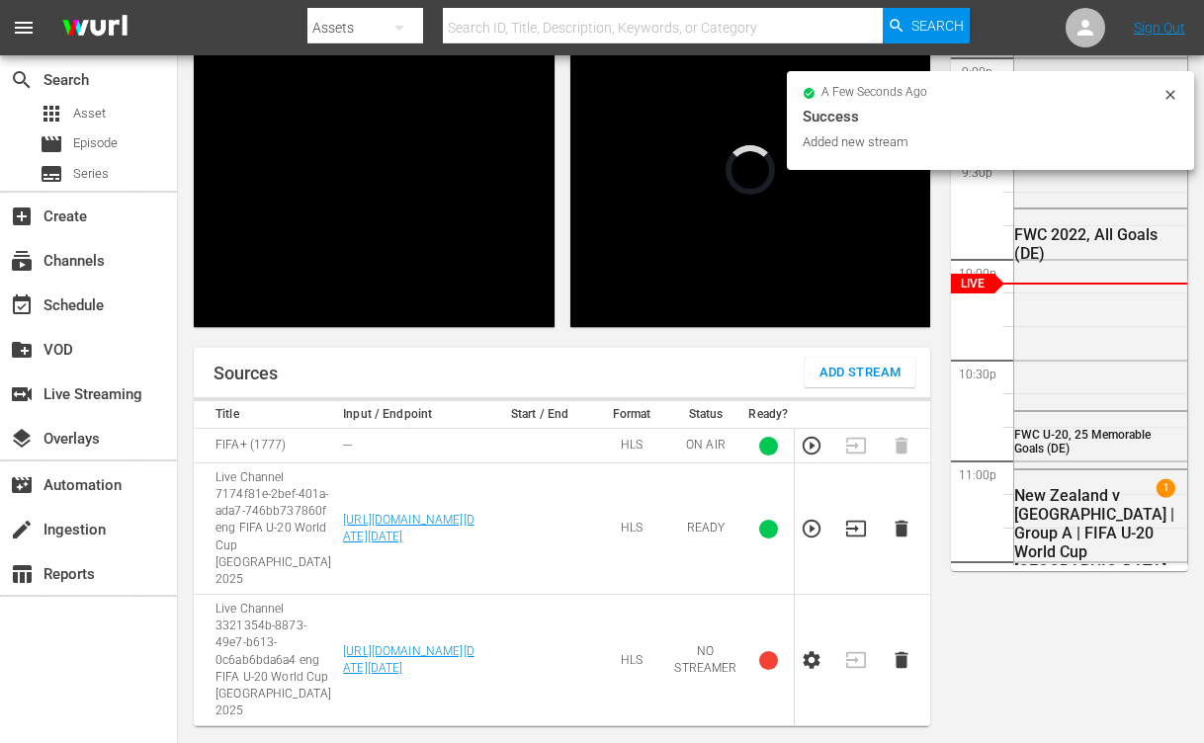
scroll to position [369, 0]
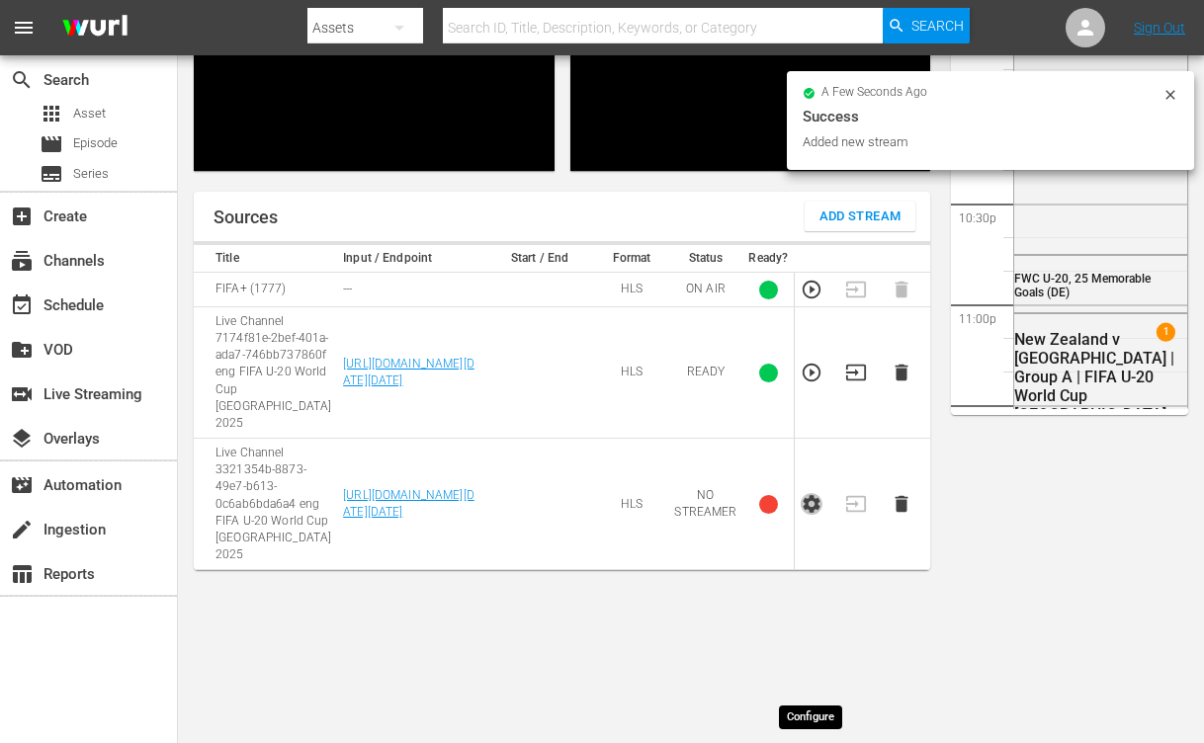
click at [813, 515] on icon "button" at bounding box center [812, 504] width 22 height 22
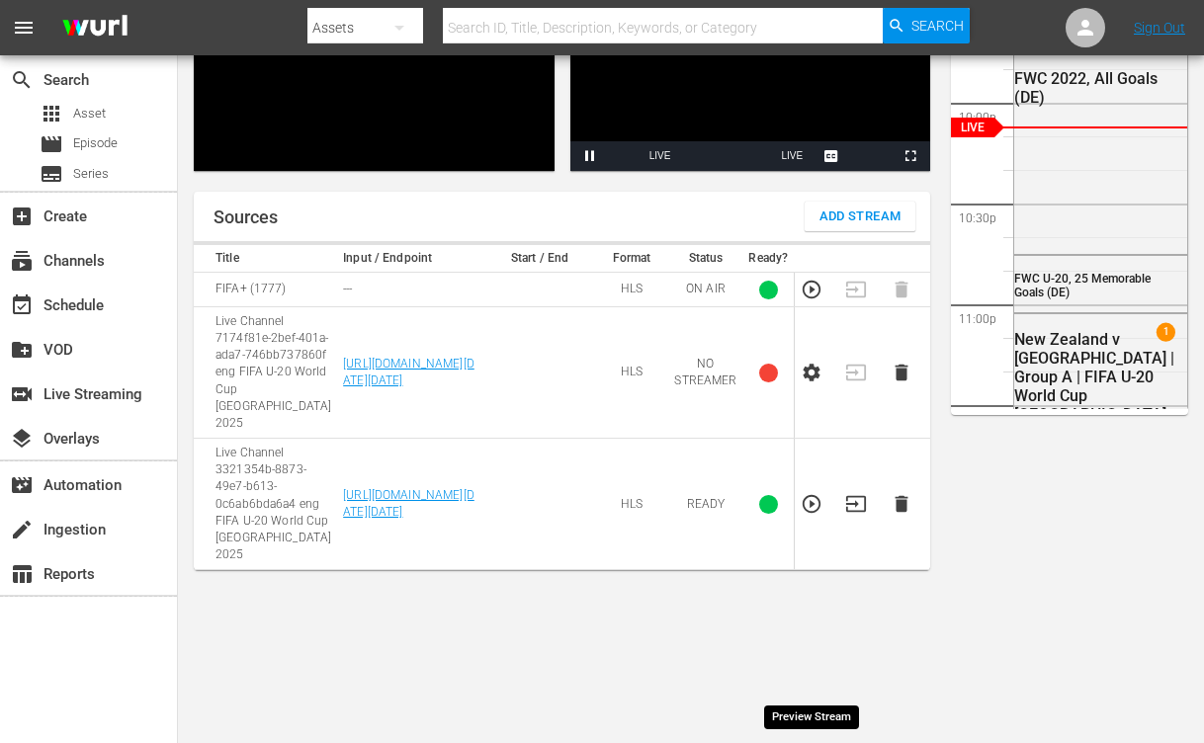
click at [816, 513] on icon "button" at bounding box center [812, 504] width 18 height 18
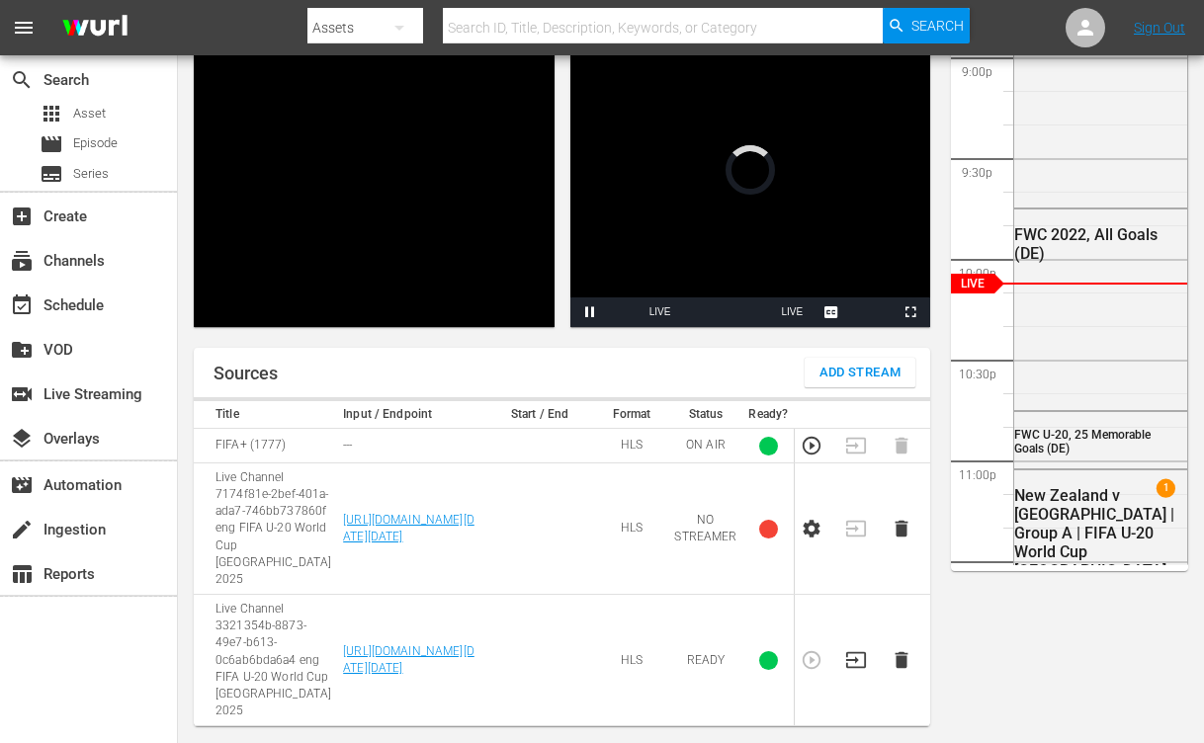
click at [848, 652] on icon "button" at bounding box center [856, 660] width 20 height 16
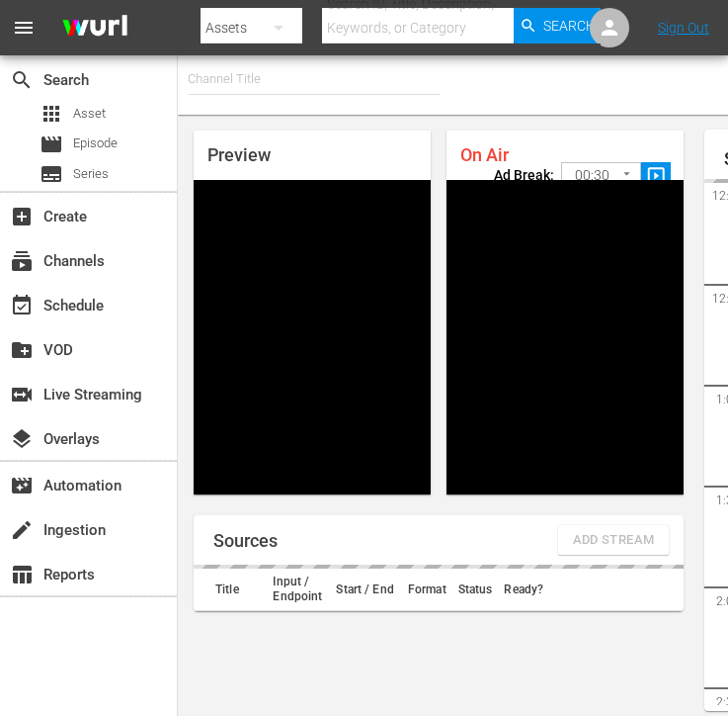
type input "FIFA+ Italian Local (1779)"
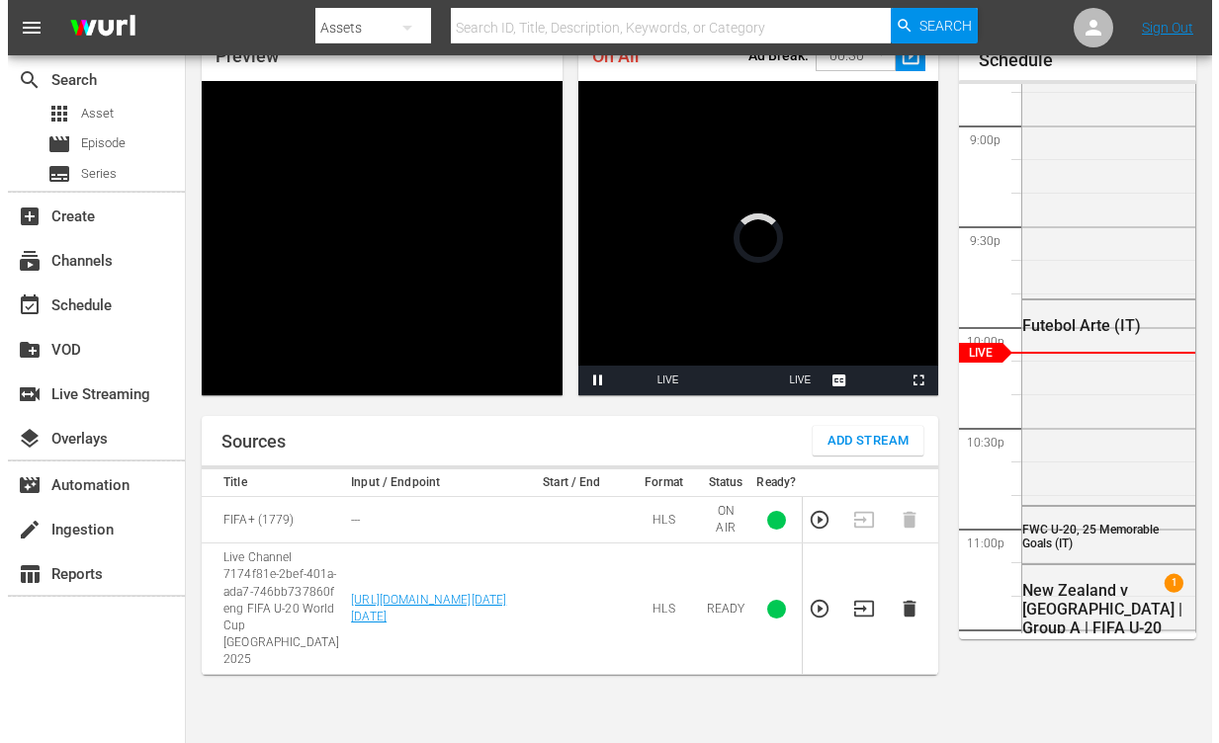
scroll to position [167, 0]
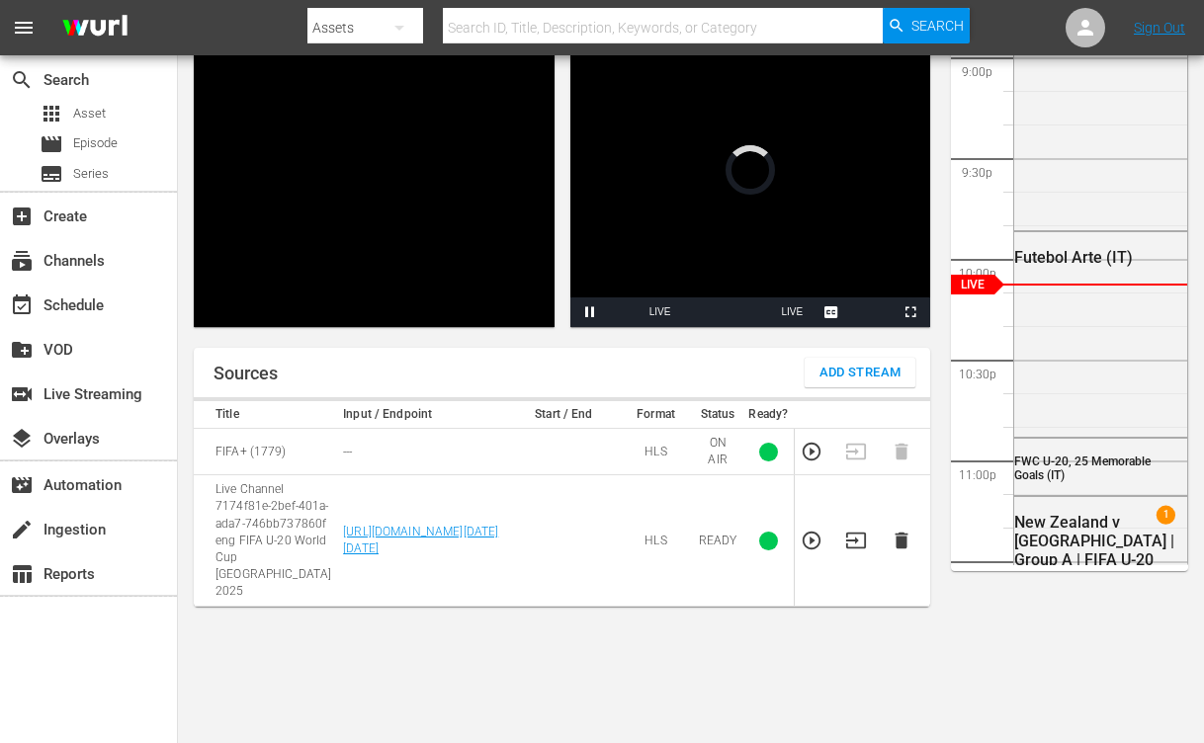
click at [868, 343] on div "Preview Video Player is loading. Play Unmute Current Time 0:00 / Duration -:- L…" at bounding box center [691, 346] width 1026 height 796
click at [870, 362] on span "Add Stream" at bounding box center [860, 373] width 82 height 23
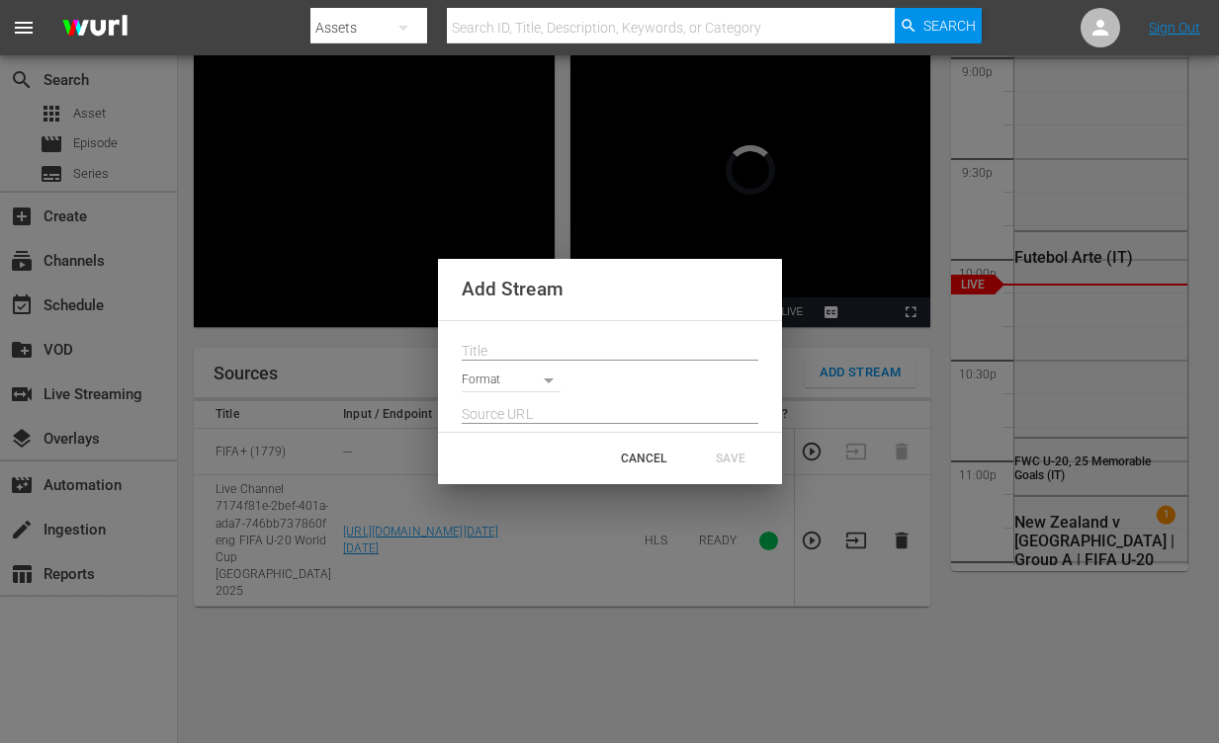
click at [497, 337] on input "text" at bounding box center [610, 351] width 297 height 30
paste input "Live Channel 3321354b-8873-49e7-b613-0c6ab6bda6a4 eng FIFA U-20 World Cup [GEOG…"
type input "Live Channel 3321354b-8873-49e7-b613-0c6ab6bda6a4 eng FIFA U-20 World Cup [GEOG…"
click at [519, 374] on body "menu Search By Assets Search ID, Title, Description, Keywords, or Category Sear…" at bounding box center [609, 204] width 1219 height 743
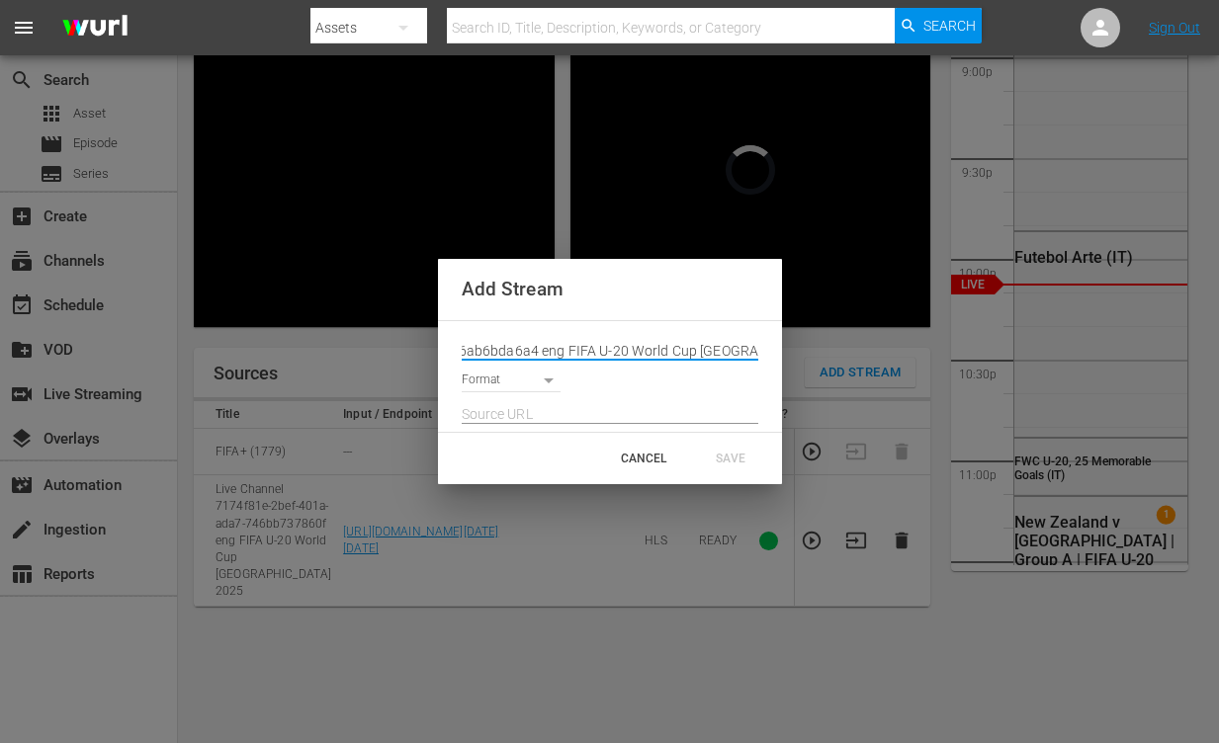
scroll to position [0, 0]
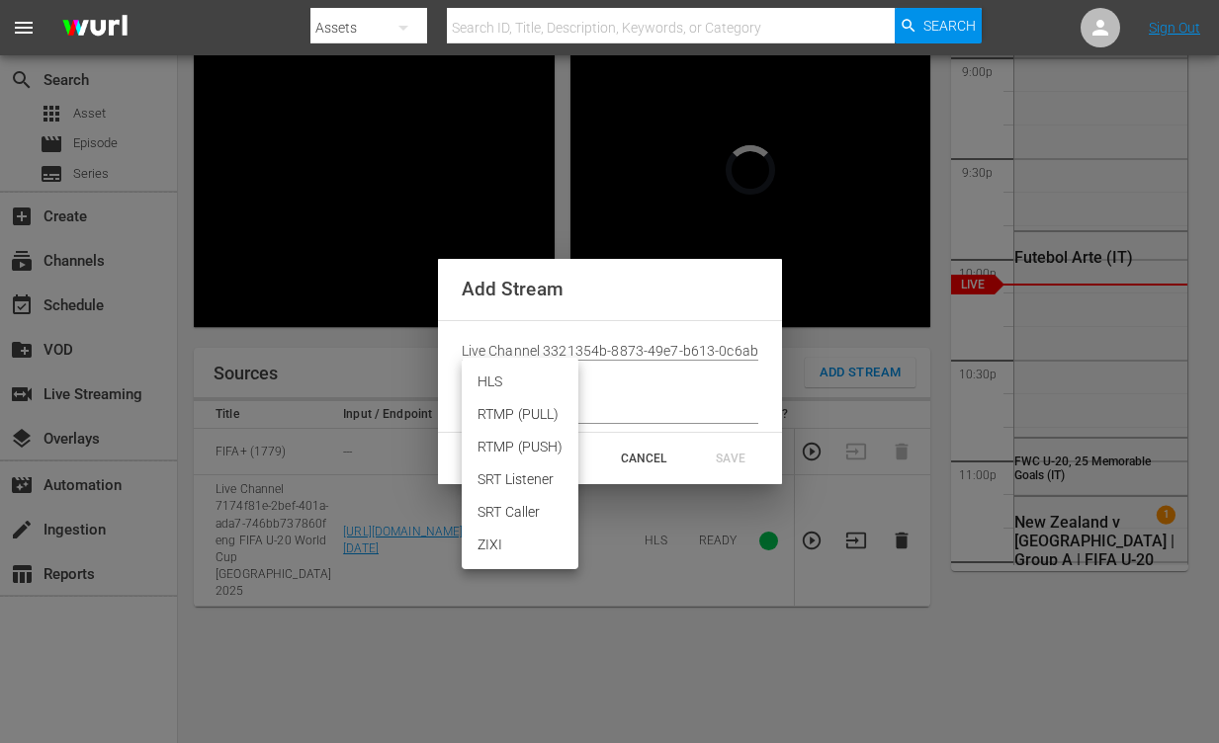
click at [508, 384] on li "HLS" at bounding box center [520, 382] width 117 height 33
type input "HLS"
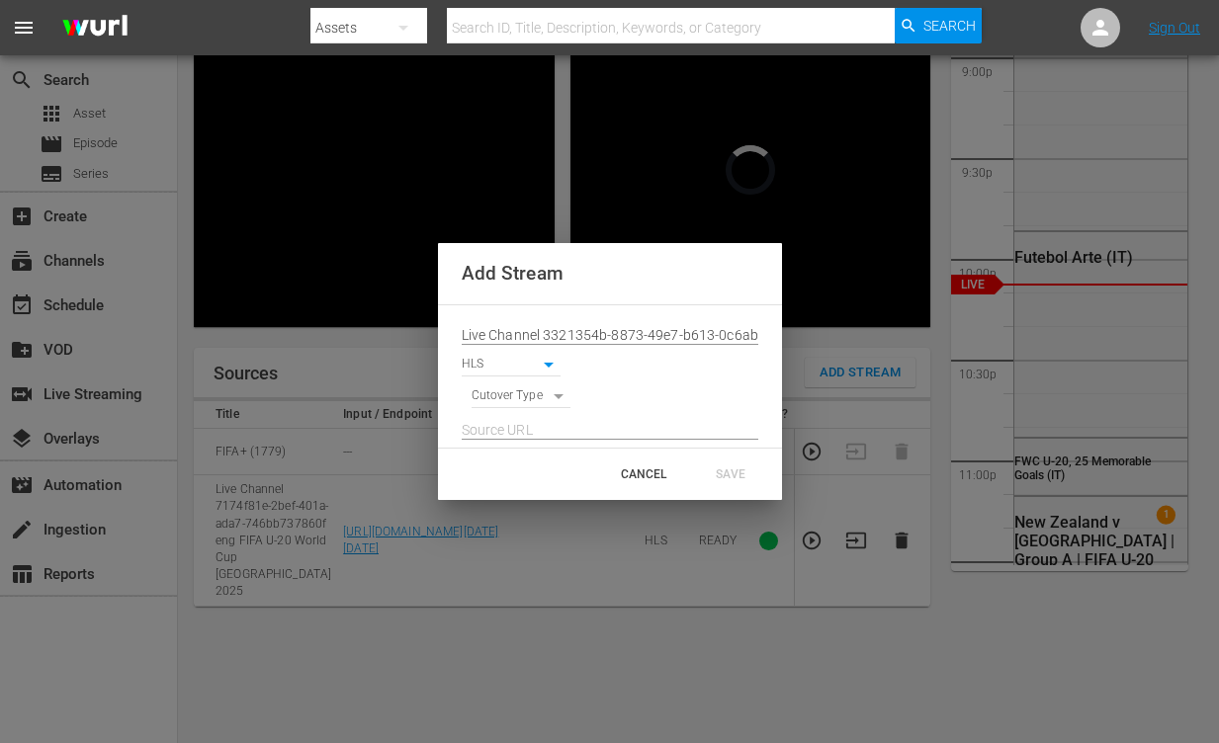
click at [509, 401] on body "menu Search By Assets Search ID, Title, Description, Keywords, or Category Sear…" at bounding box center [609, 204] width 1219 height 743
click at [515, 425] on li "SIGNAL" at bounding box center [521, 430] width 100 height 33
type input "SIGNAL"
click at [517, 429] on input "text" at bounding box center [610, 430] width 297 height 30
paste input "[URL][DOMAIN_NAME][DATE][DATE]"
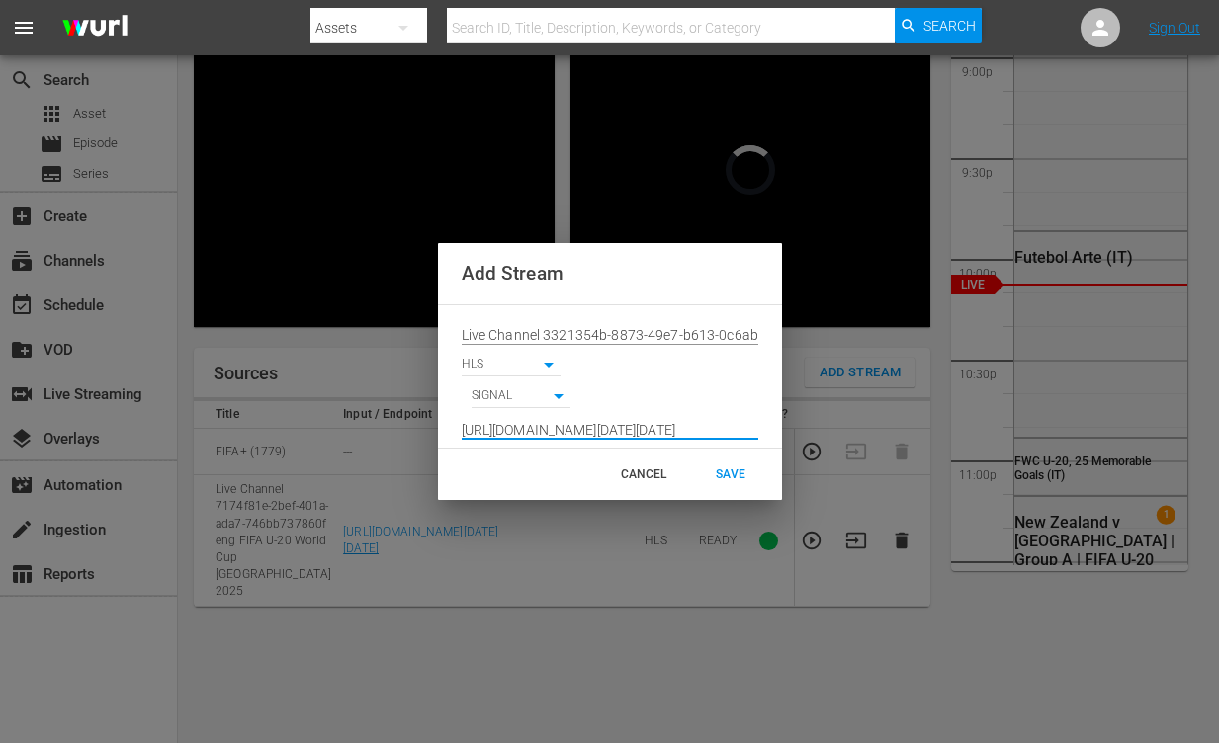
scroll to position [0, 1463]
type input "[URL][DOMAIN_NAME][DATE][DATE]"
click at [738, 470] on div "SAVE" at bounding box center [730, 475] width 87 height 36
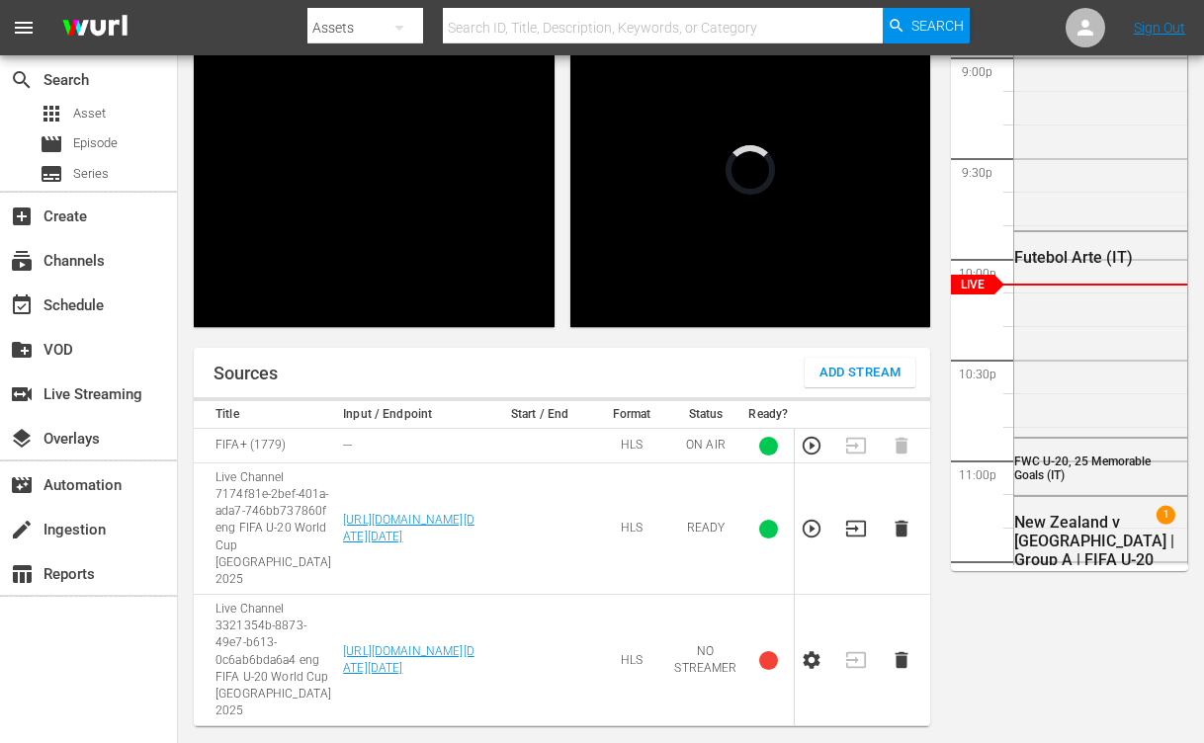
scroll to position [369, 0]
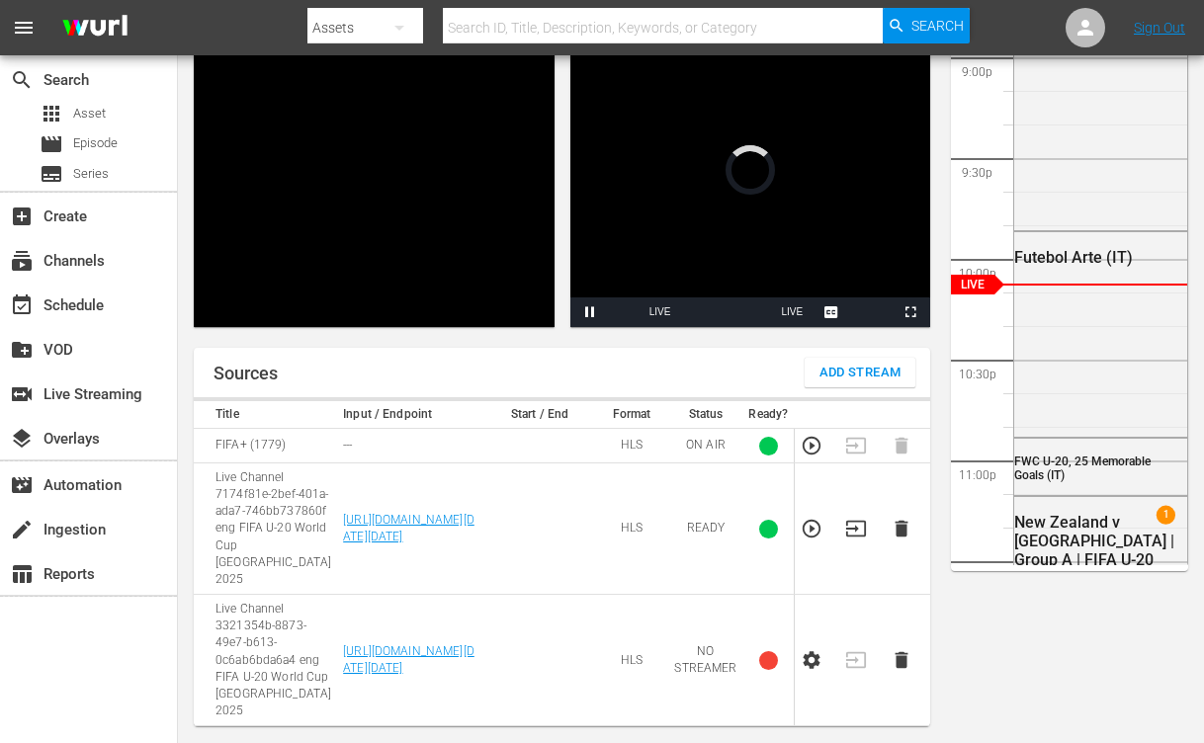
click at [820, 649] on icon "button" at bounding box center [812, 660] width 22 height 22
click at [816, 649] on icon "button" at bounding box center [812, 660] width 22 height 22
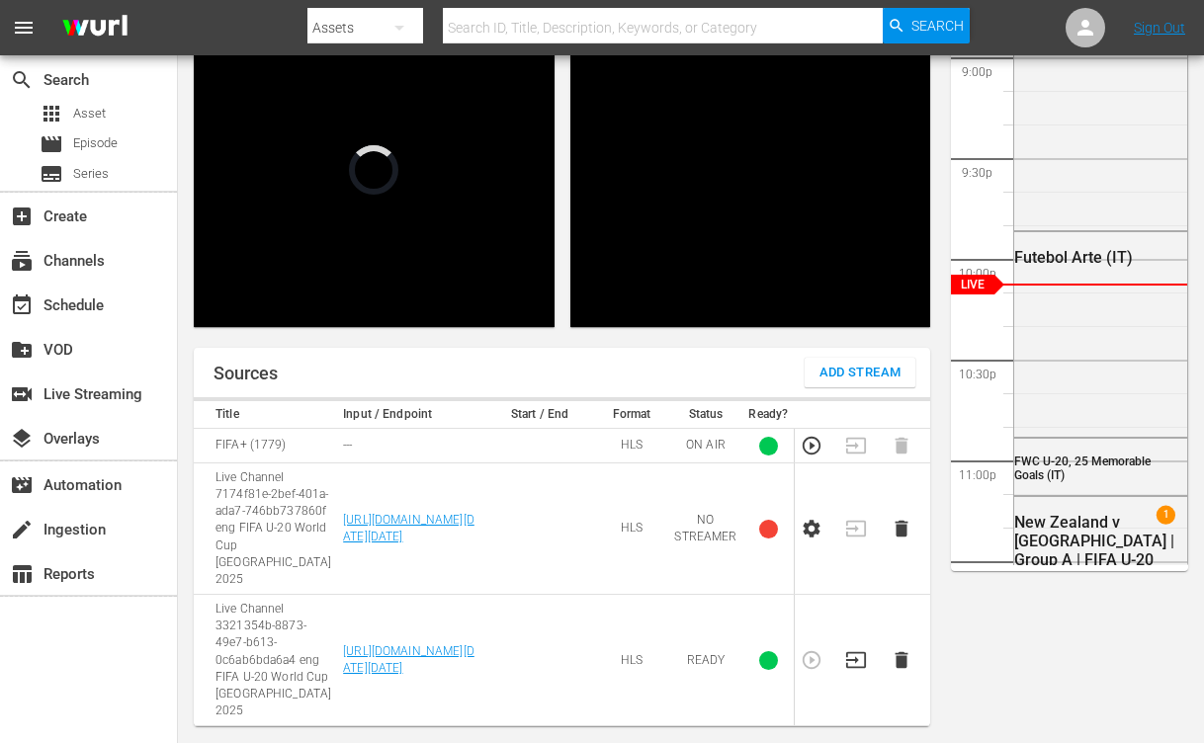
scroll to position [4193, 0]
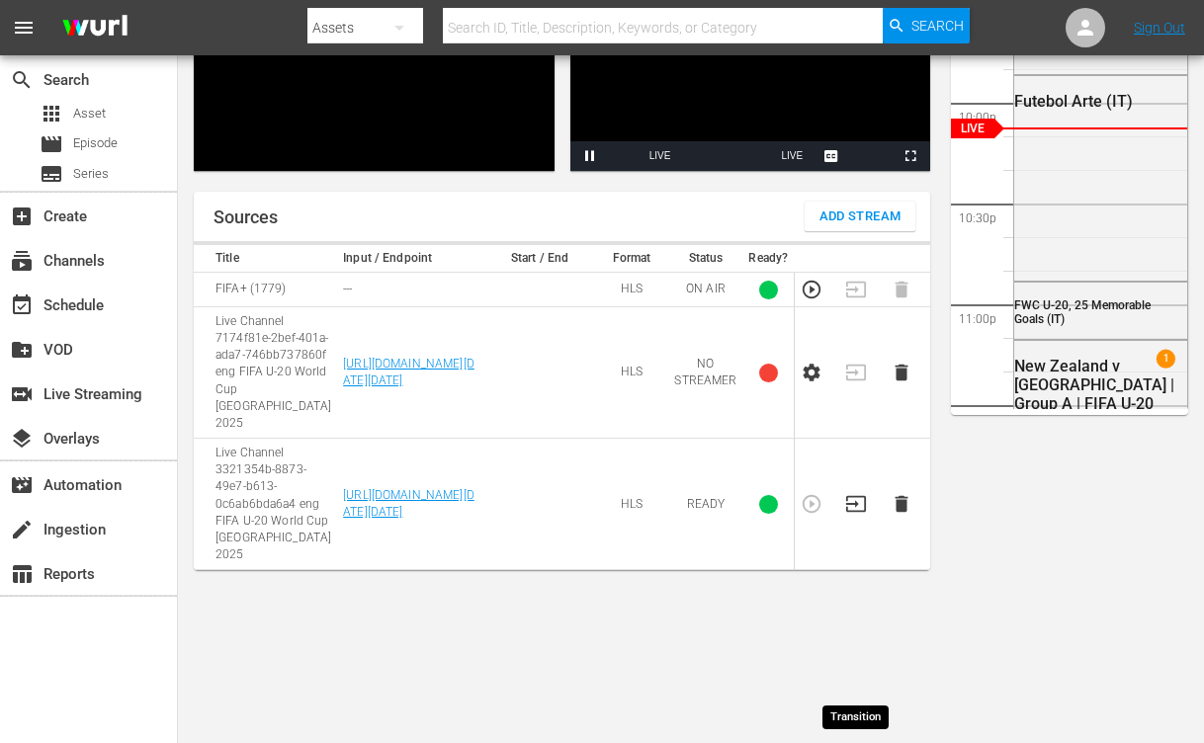
click at [856, 515] on icon "button" at bounding box center [856, 504] width 22 height 22
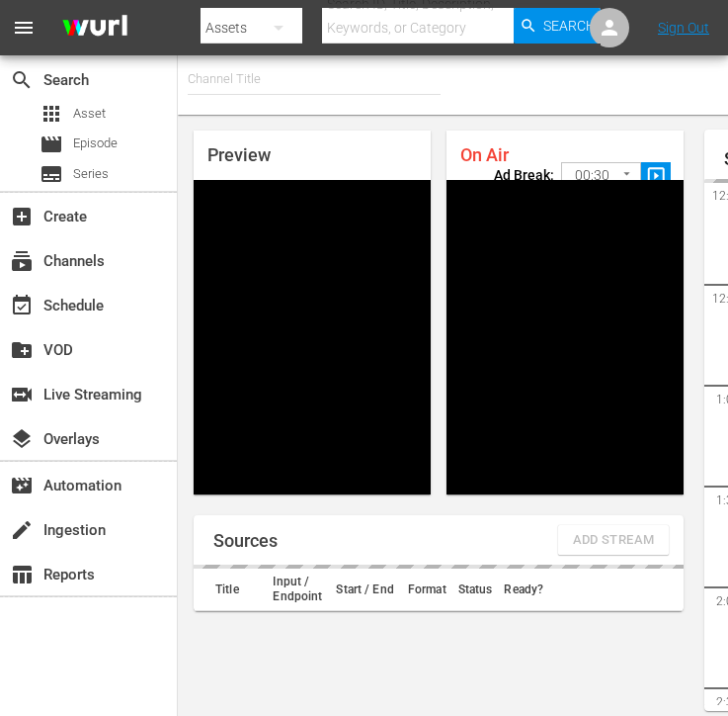
type input "FIFA+ [DEMOGRAPHIC_DATA] Local (1776)"
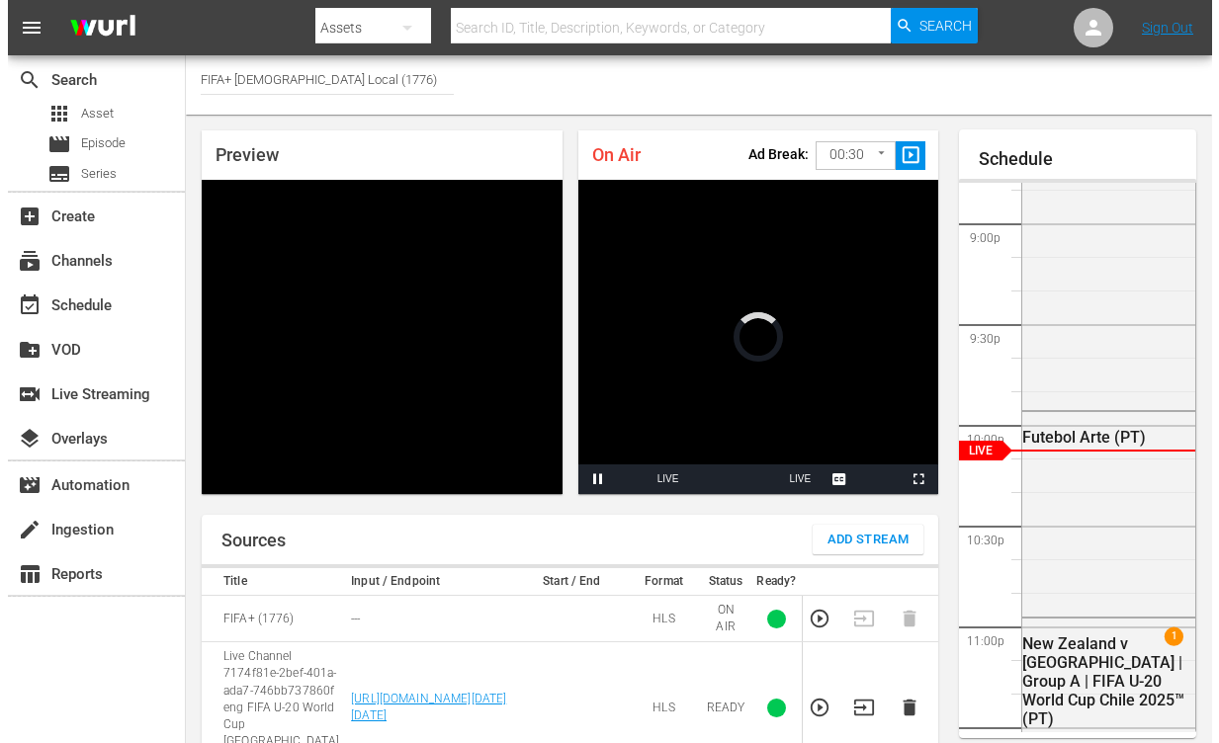
scroll to position [167, 0]
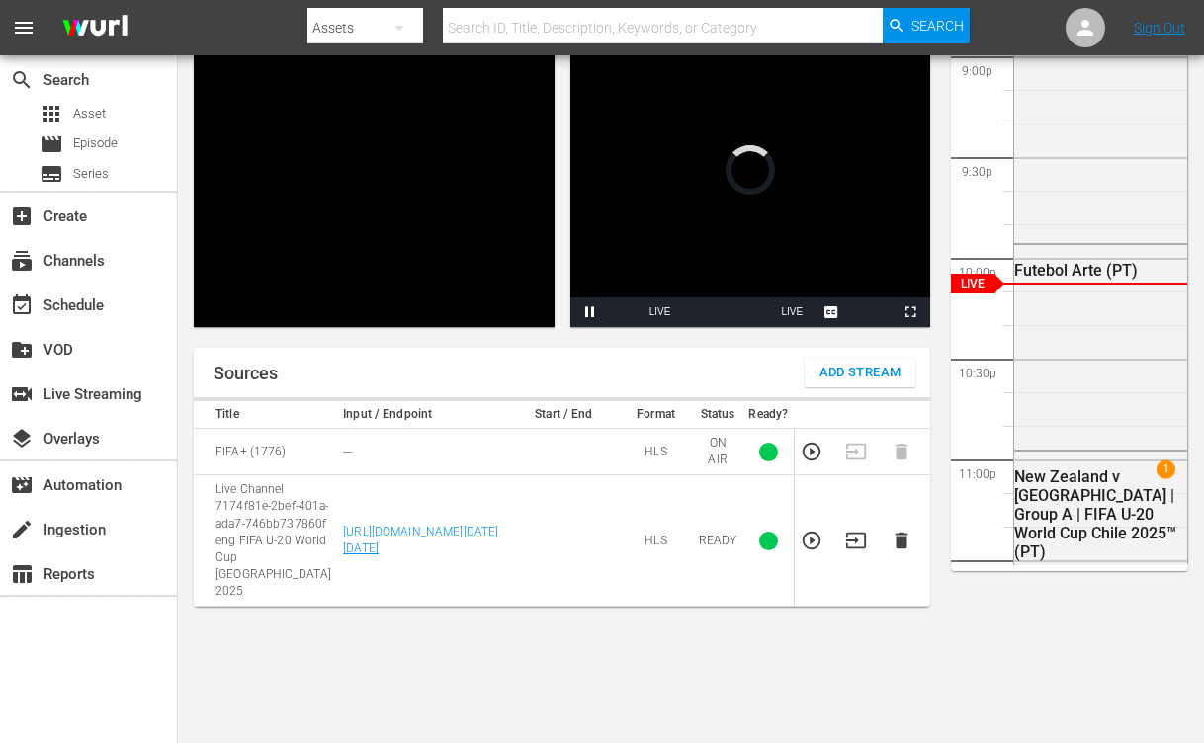
click at [742, 368] on span "Add Stream" at bounding box center [860, 373] width 82 height 23
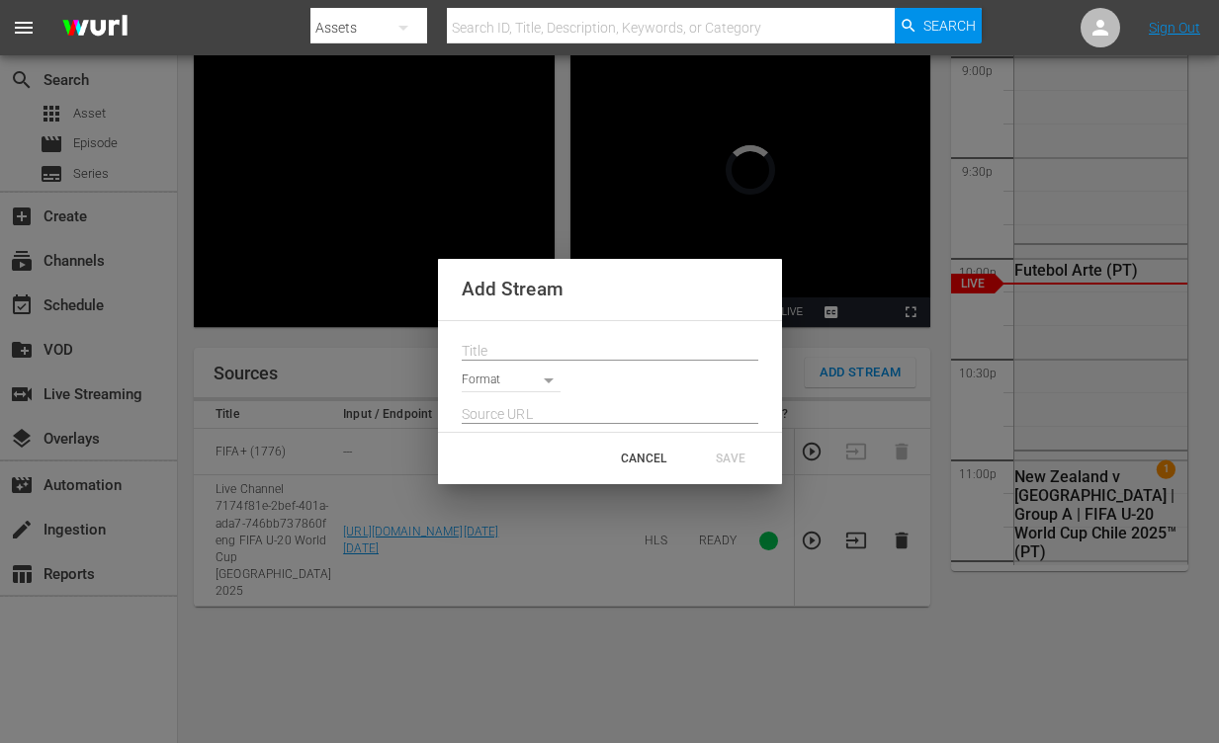
click at [597, 334] on div at bounding box center [610, 345] width 297 height 32
click at [594, 342] on input "text" at bounding box center [610, 351] width 297 height 30
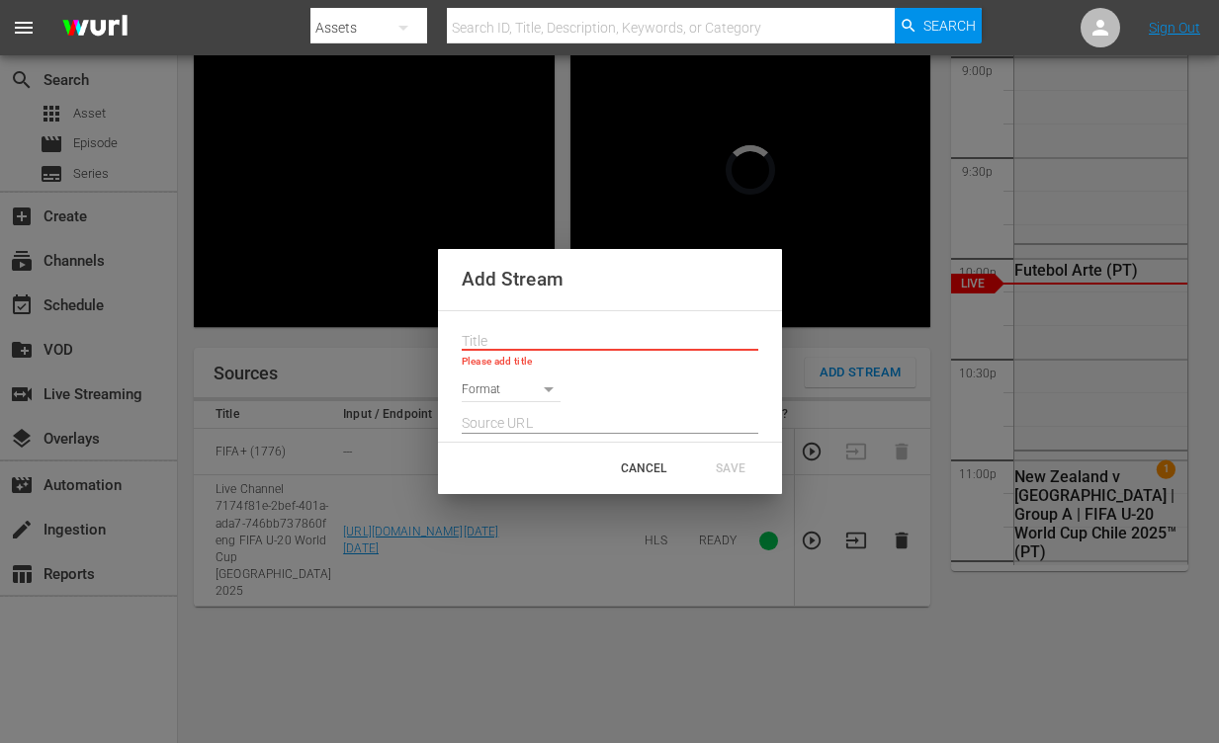
paste input "Live Channel 3321354b-8873-49e7-b613-0c6ab6bda6a4 eng FIFA U-20 World Cup [GEOG…"
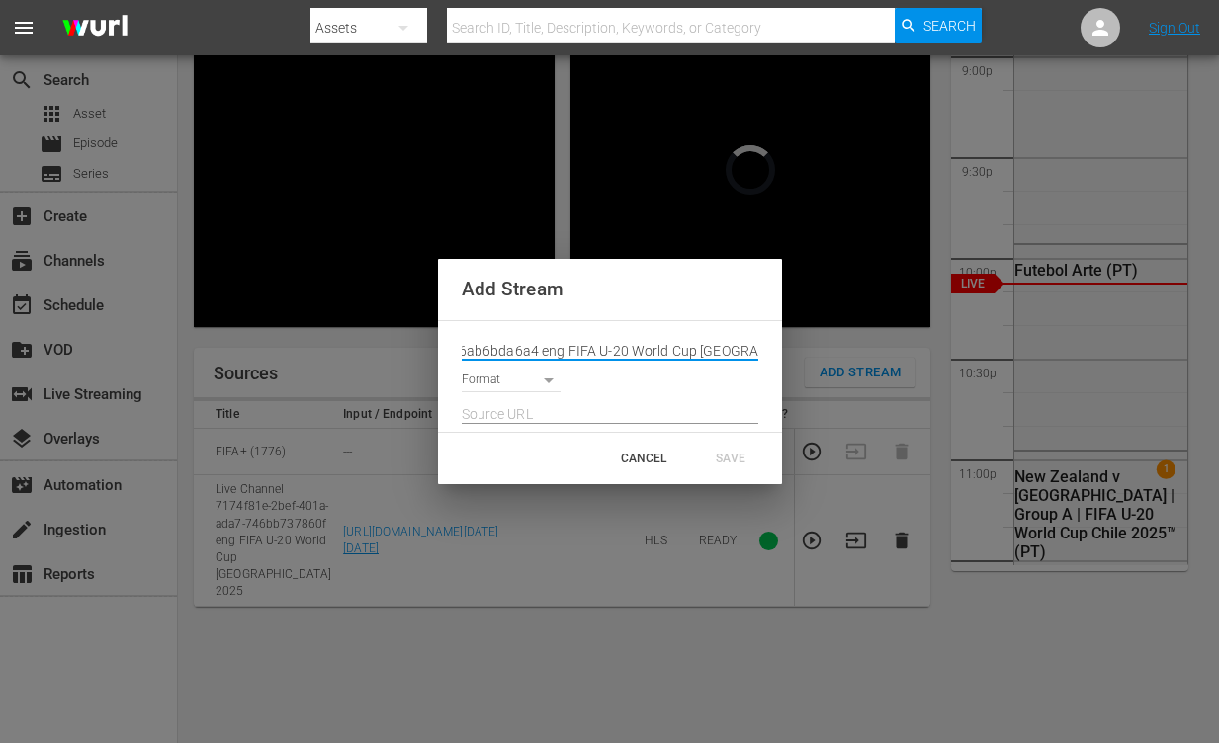
type input "Live Channel 3321354b-8873-49e7-b613-0c6ab6bda6a4 eng FIFA U-20 World Cup [GEOG…"
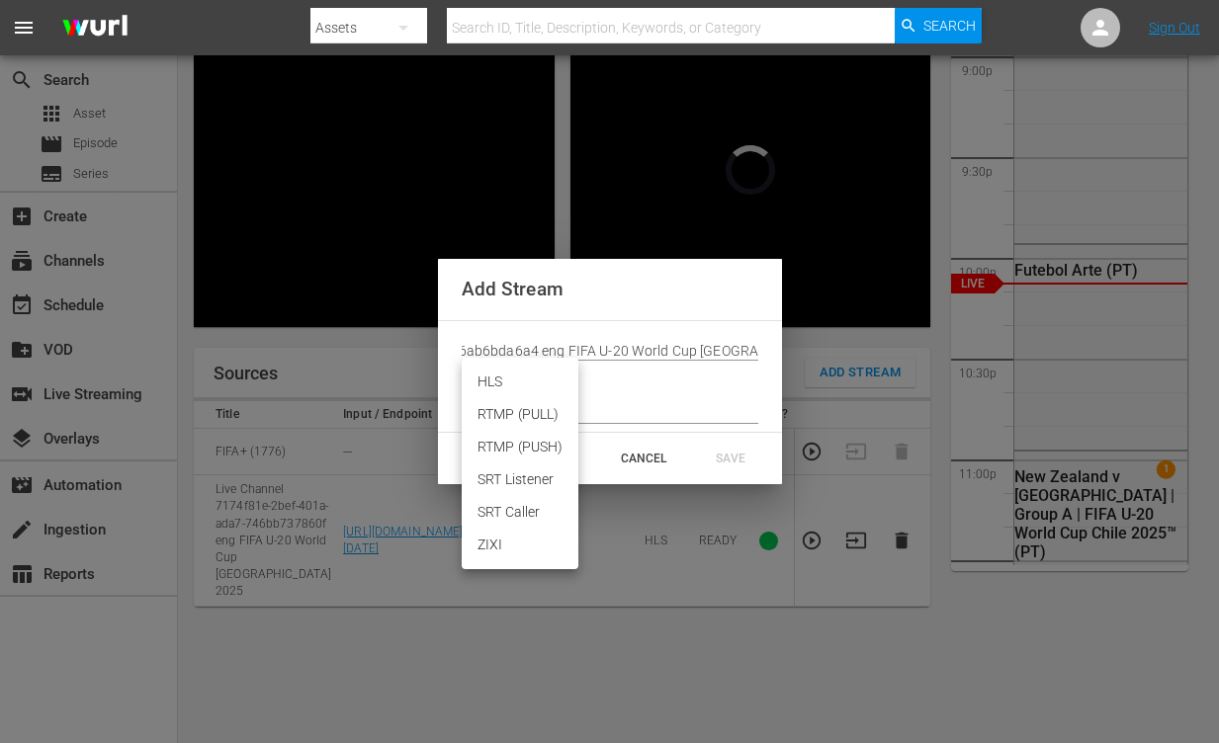
click at [515, 373] on body "menu Search By Assets Search ID, Title, Description, Keywords, or Category Sear…" at bounding box center [609, 204] width 1219 height 743
click at [526, 390] on li "HLS" at bounding box center [520, 382] width 117 height 33
type input "HLS"
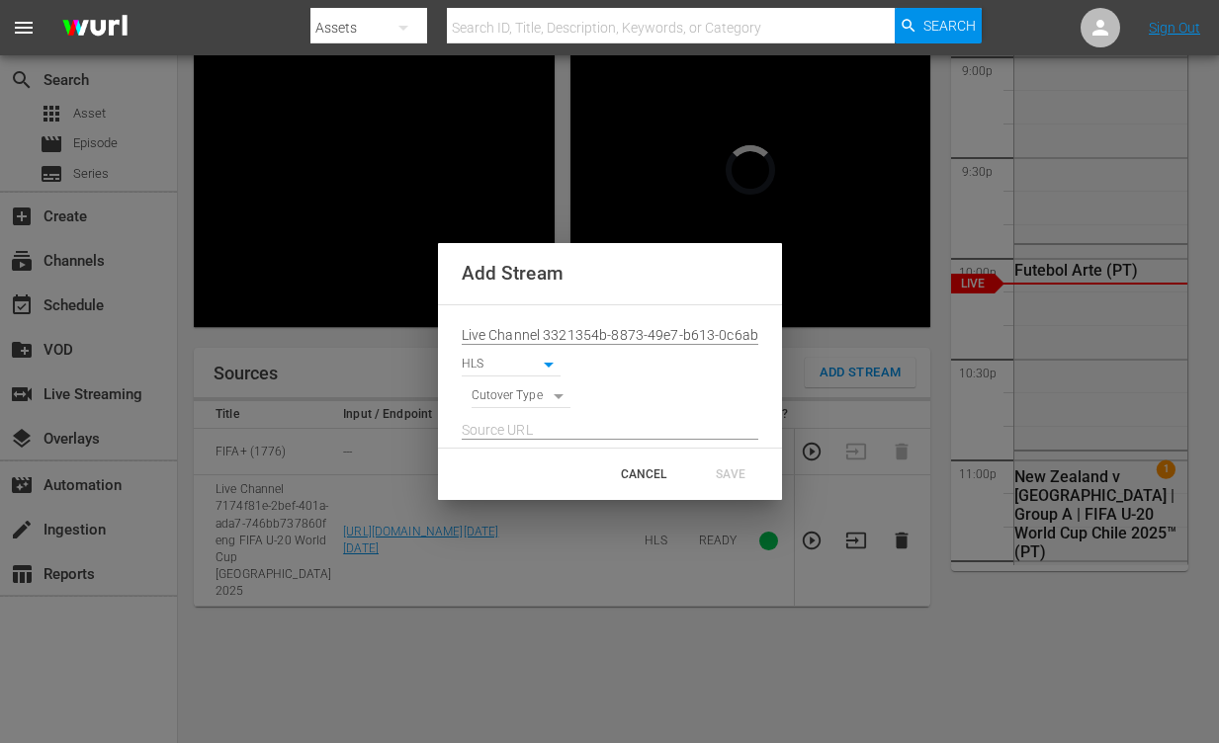
click at [525, 404] on body "menu Search By Assets Search ID, Title, Description, Keywords, or Category Sear…" at bounding box center [609, 204] width 1219 height 743
click at [526, 435] on li "SIGNAL" at bounding box center [521, 430] width 100 height 33
type input "SIGNAL"
click at [580, 426] on input "text" at bounding box center [610, 430] width 297 height 30
click at [579, 426] on input "text" at bounding box center [610, 430] width 297 height 30
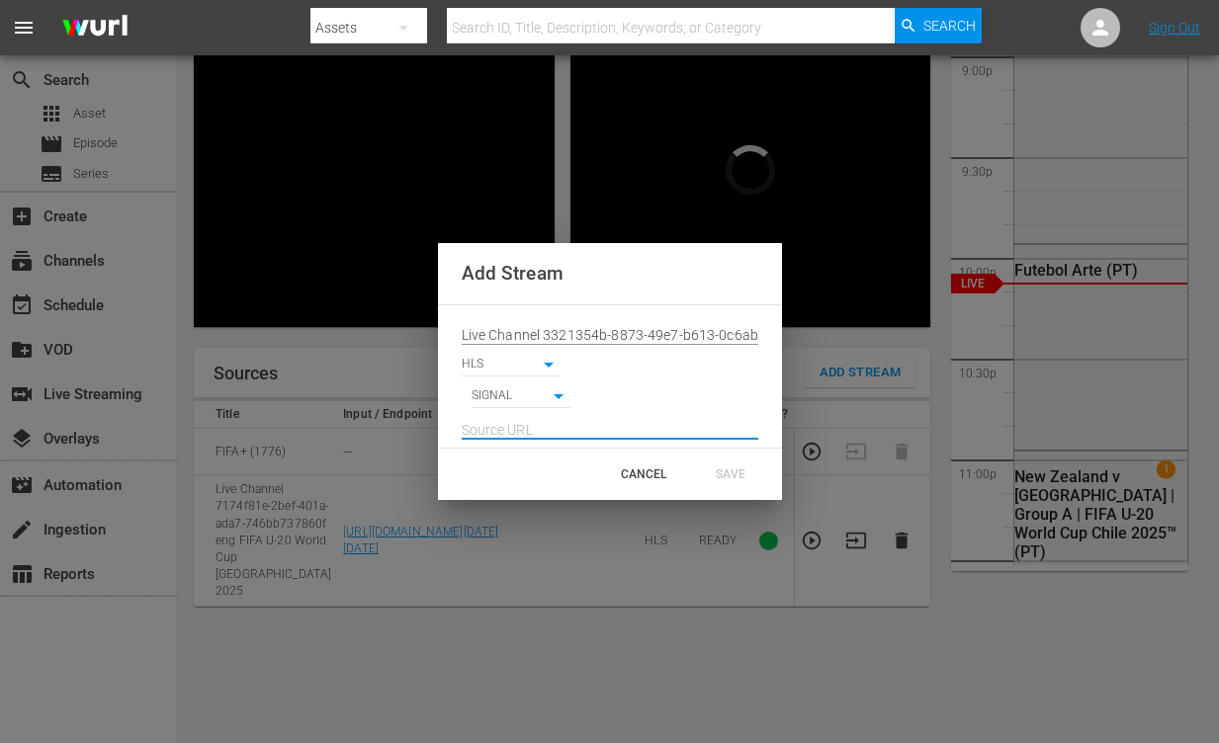
paste input "[URL][DOMAIN_NAME][DATE][DATE]"
type input "[URL][DOMAIN_NAME][DATE][DATE]"
click at [708, 464] on div "SAVE" at bounding box center [730, 475] width 87 height 36
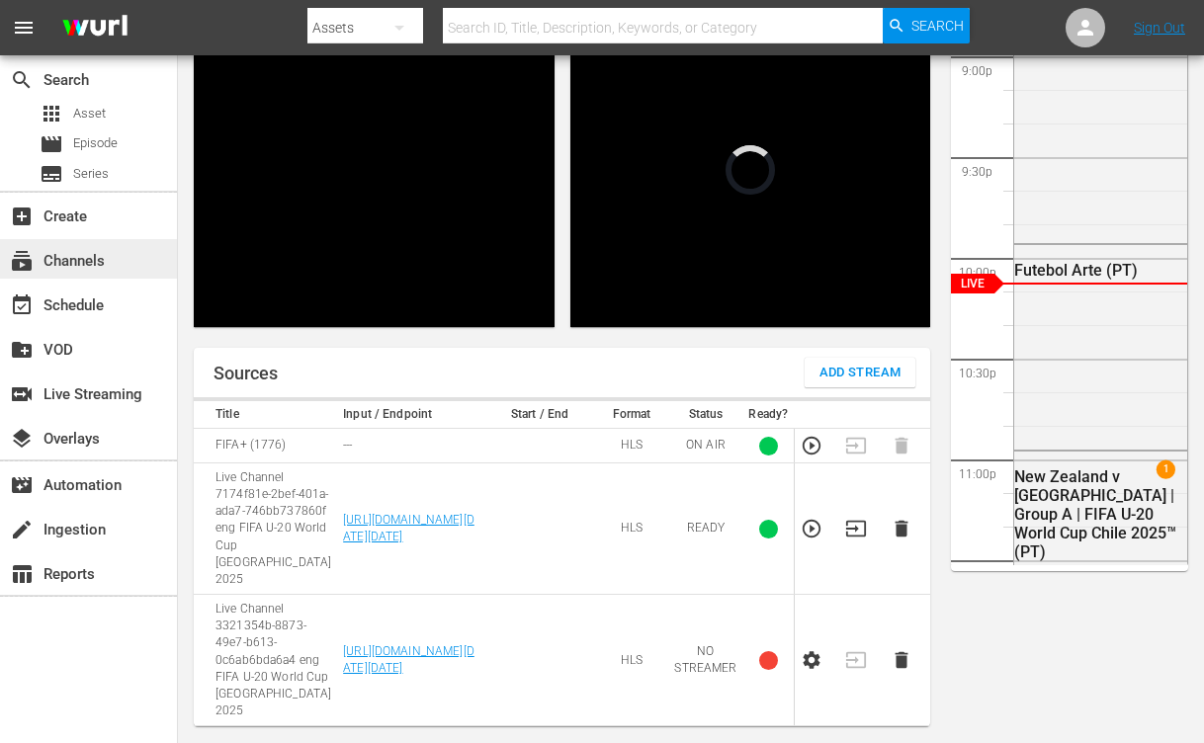
scroll to position [369, 0]
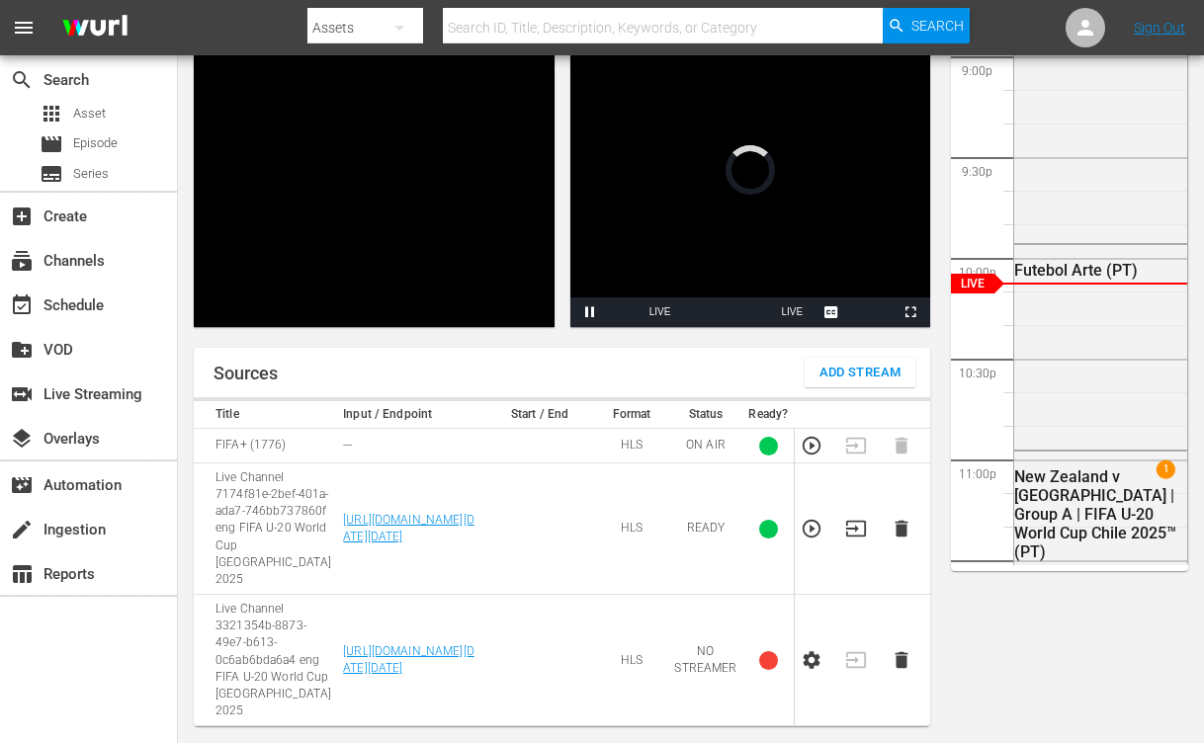
click at [742, 649] on icon "button" at bounding box center [812, 660] width 22 height 22
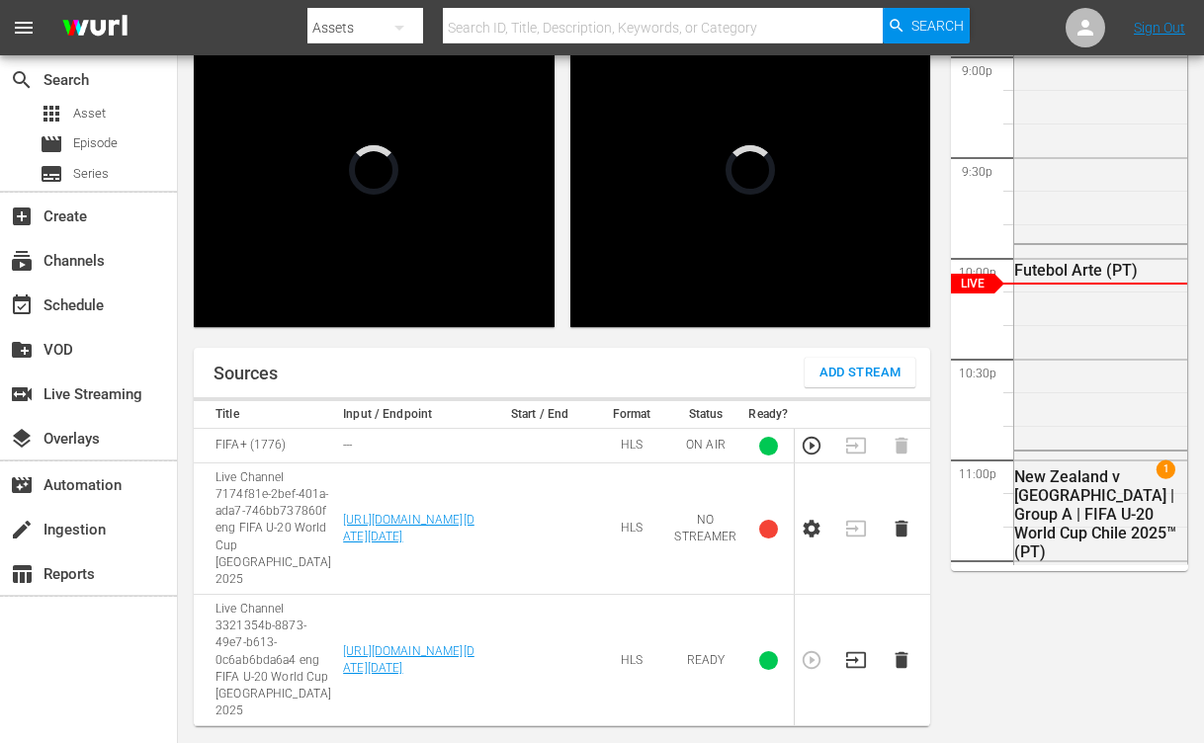
scroll to position [4194, 0]
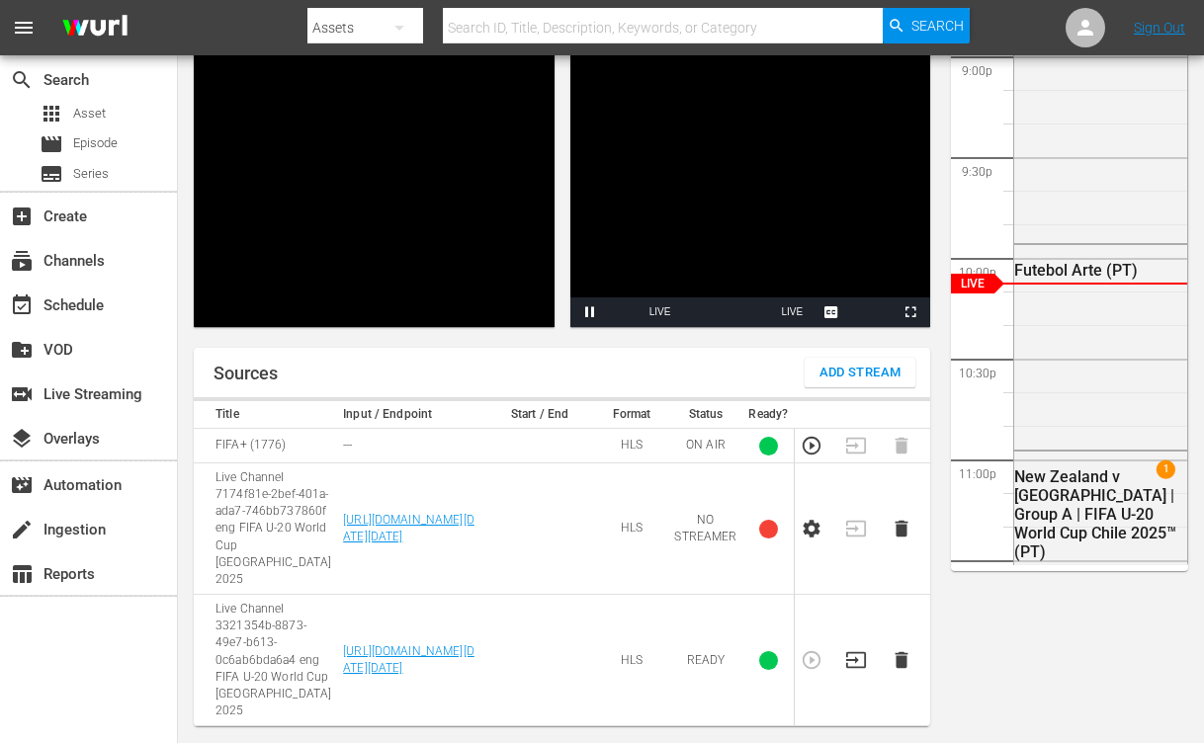
click at [742, 649] on icon "button" at bounding box center [856, 660] width 22 height 22
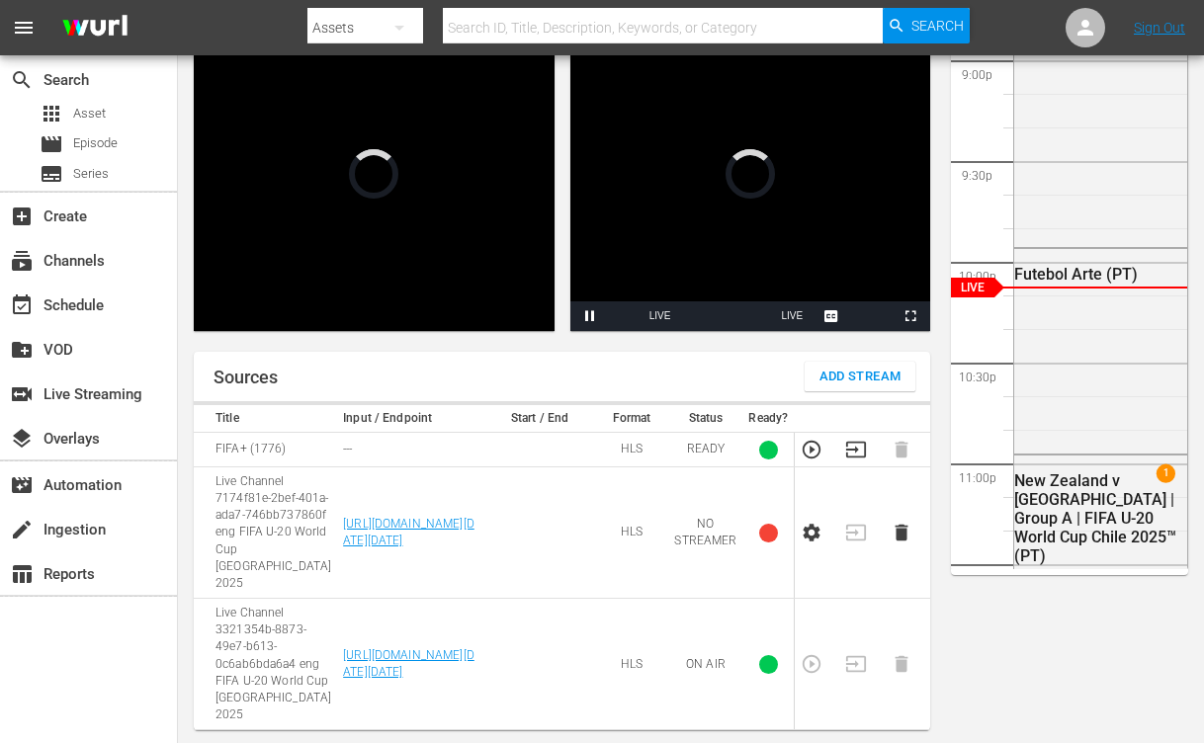
scroll to position [0, 0]
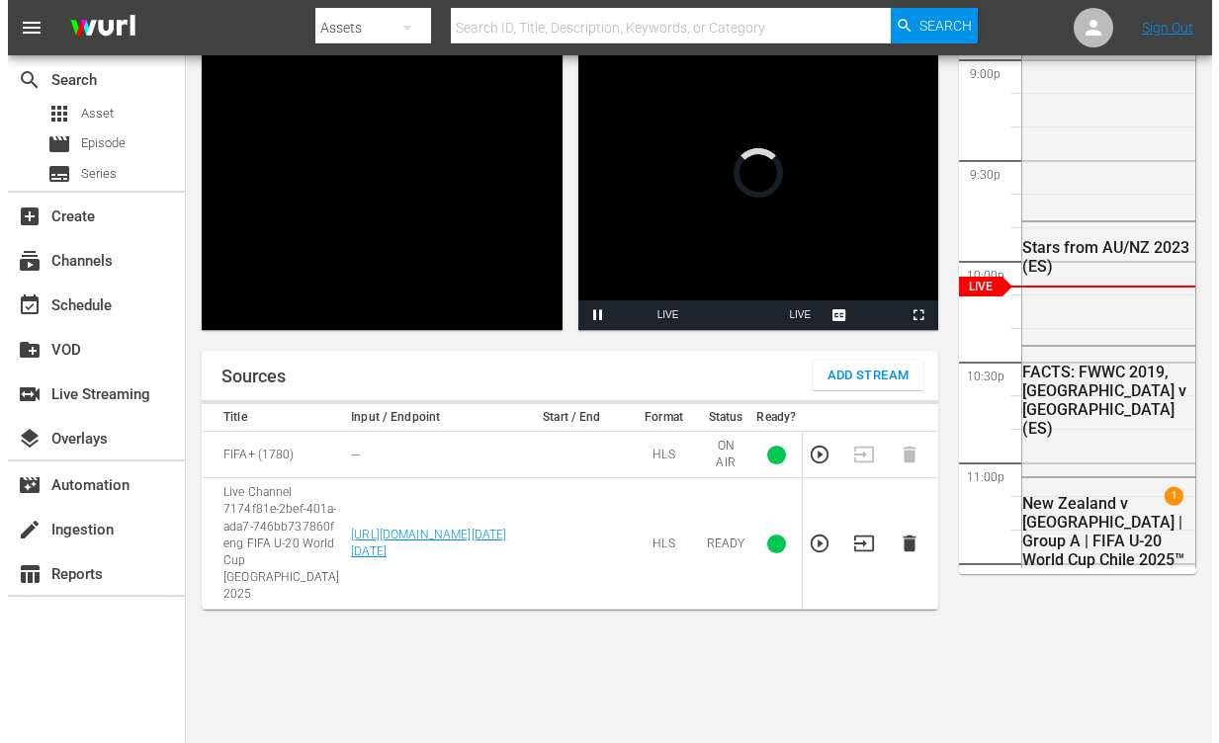
scroll to position [167, 0]
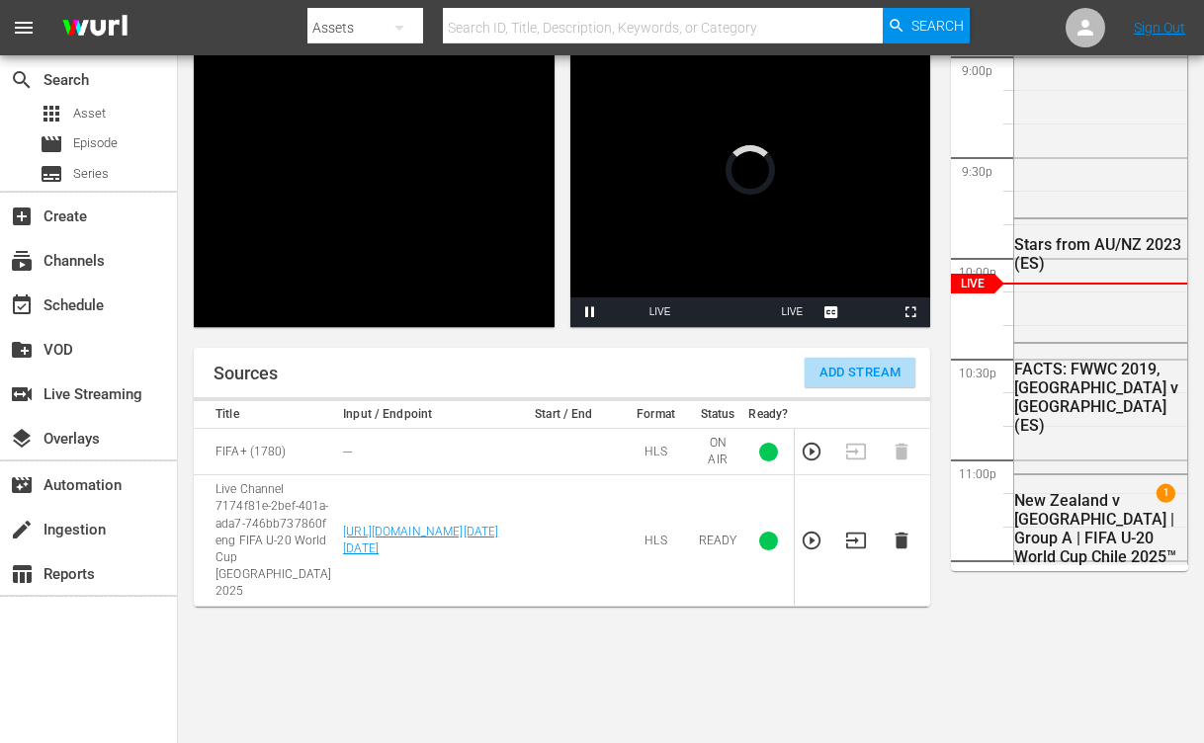
click at [837, 382] on span "Add Stream" at bounding box center [860, 373] width 82 height 23
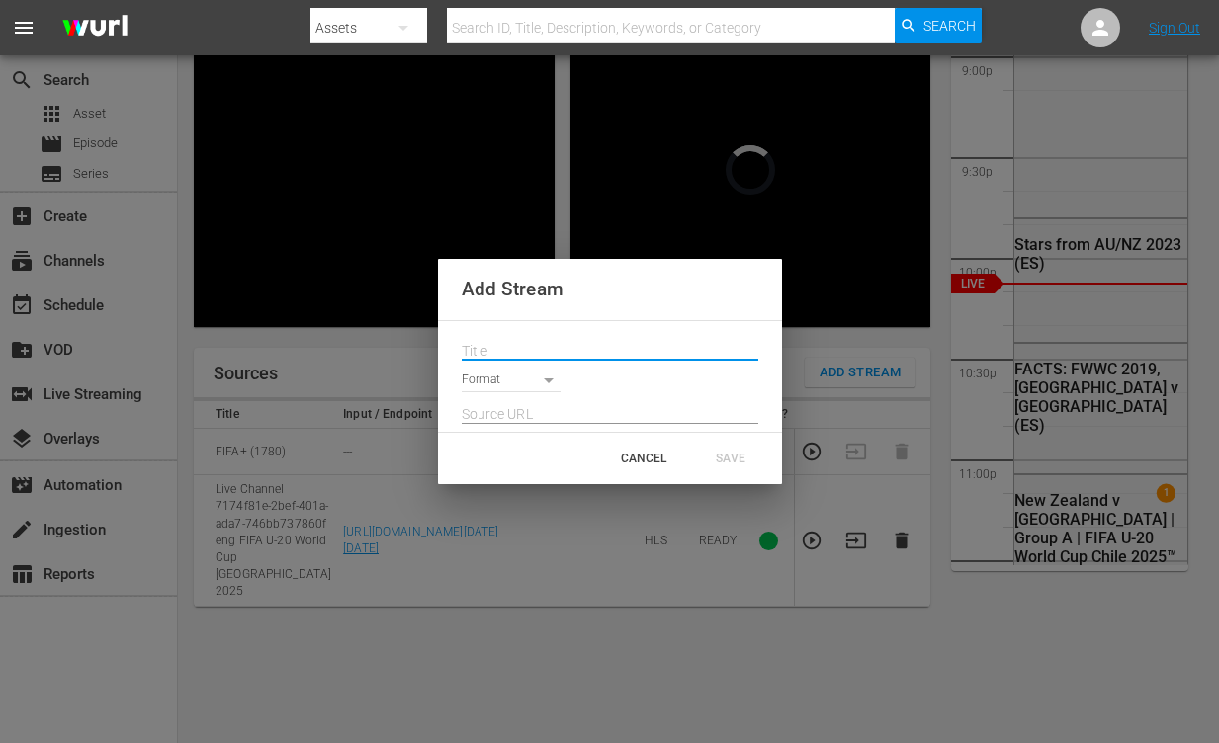
click at [578, 352] on input "text" at bounding box center [610, 351] width 297 height 30
paste input "Live Channel 3321354b-8873-49e7-b613-0c6ab6bda6a4 eng FIFA U-20 World Cup [GEOG…"
type input "Live Channel 3321354b-8873-49e7-b613-0c6ab6bda6a4 eng FIFA U-20 World Cup [GEOG…"
click at [524, 372] on body "menu Search By Assets Search ID, Title, Description, Keywords, or Category Sear…" at bounding box center [609, 204] width 1219 height 743
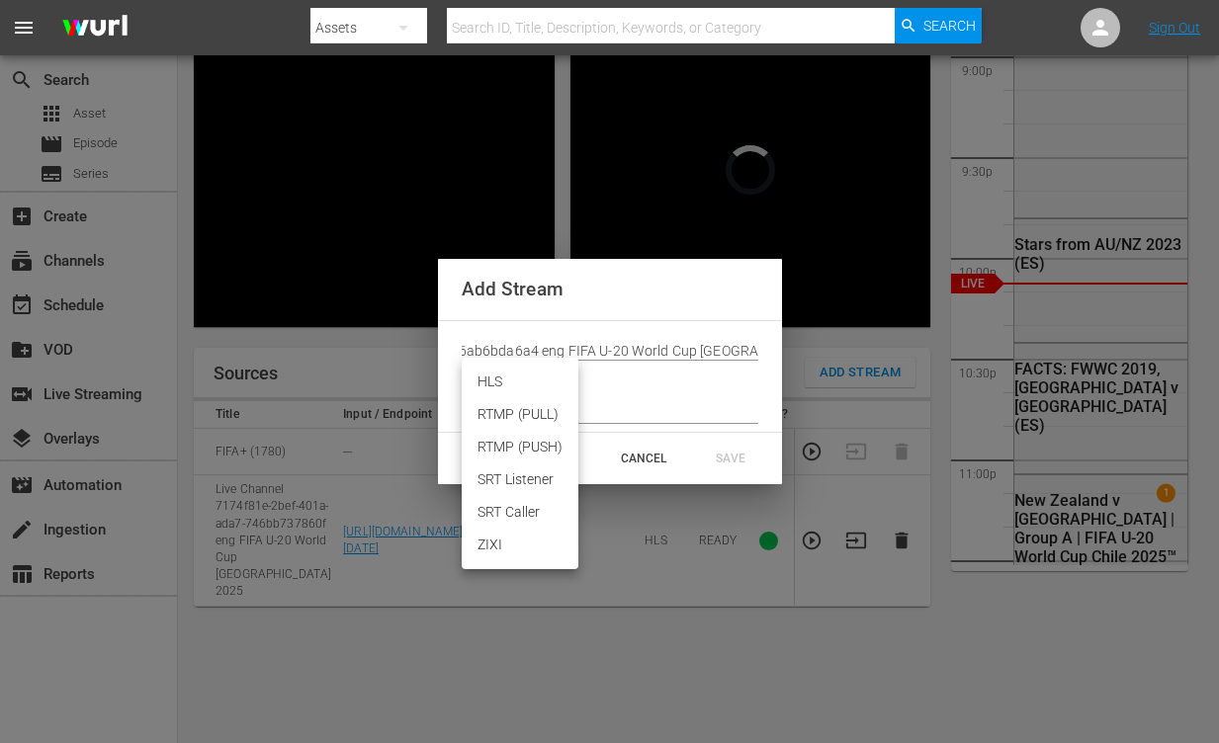
scroll to position [0, 0]
click at [512, 383] on li "HLS" at bounding box center [520, 382] width 117 height 33
type input "HLS"
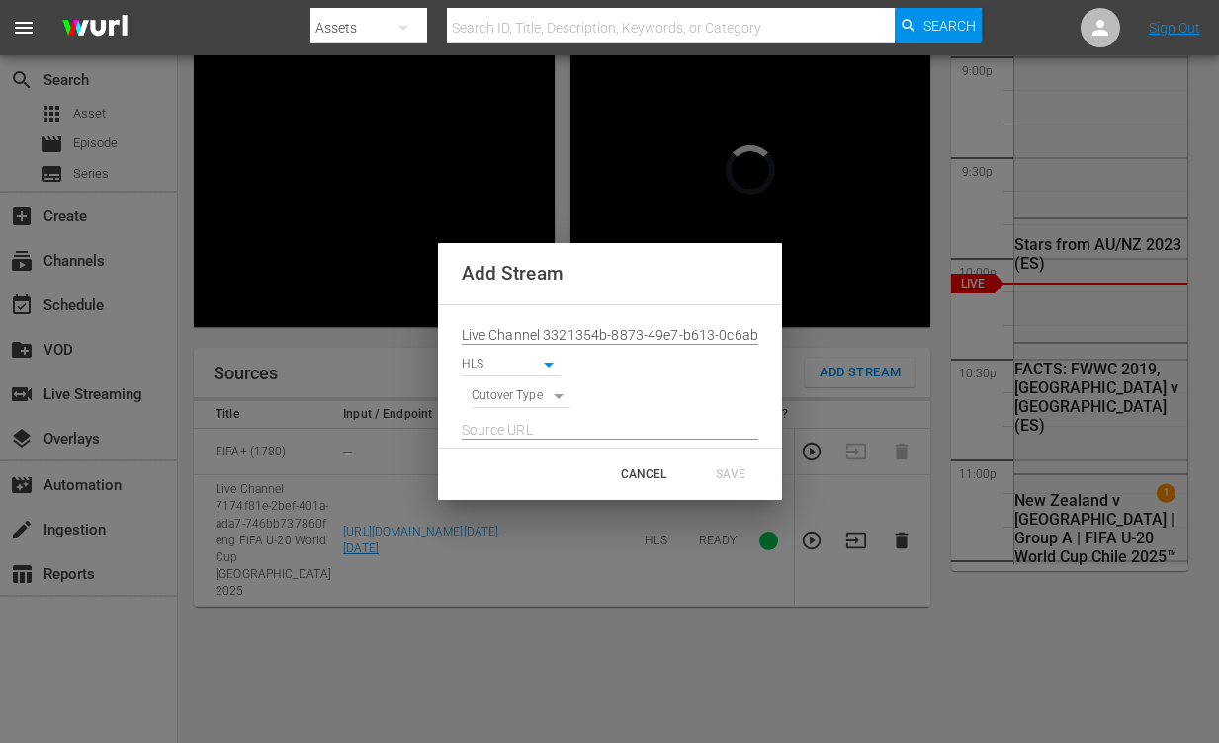
click at [515, 399] on body "menu Search By Assets Search ID, Title, Description, Keywords, or Category Sear…" at bounding box center [609, 204] width 1219 height 743
click at [521, 422] on li "SIGNAL" at bounding box center [521, 430] width 100 height 33
type input "SIGNAL"
click at [669, 432] on input "text" at bounding box center [610, 430] width 297 height 30
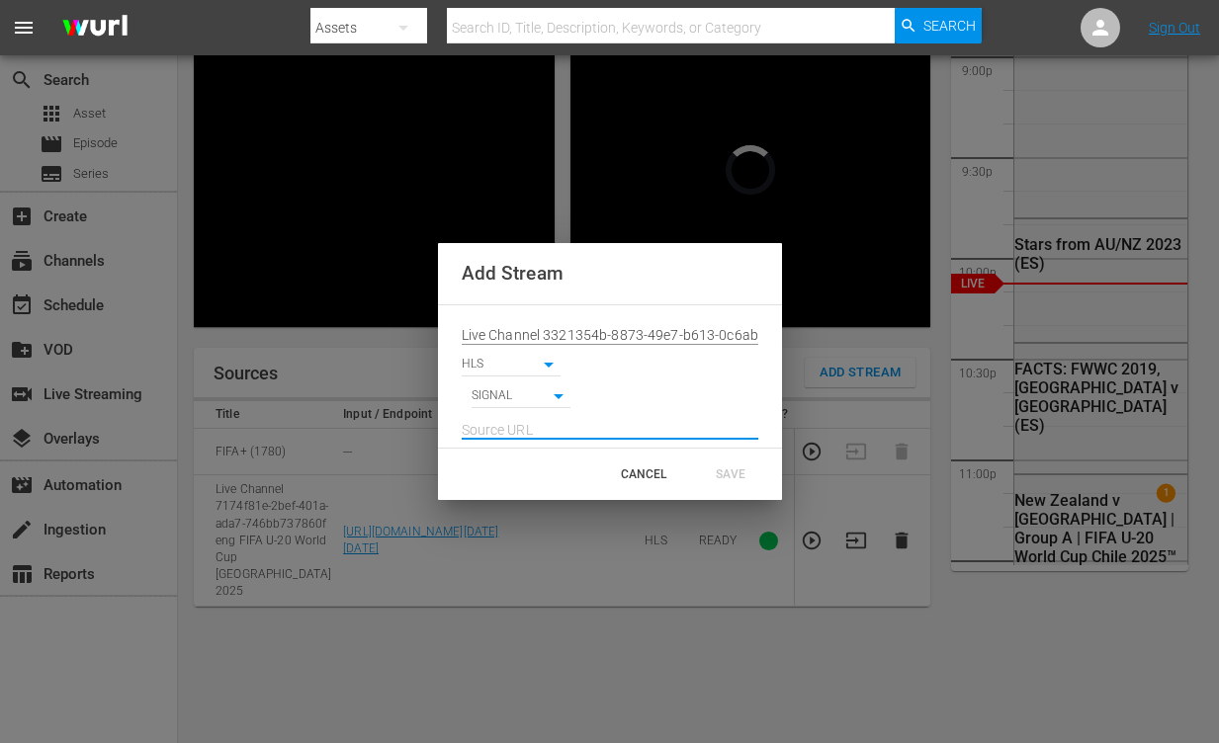
paste input "[URL][DOMAIN_NAME][DATE][DATE]"
type input "[URL][DOMAIN_NAME][DATE][DATE]"
click at [719, 464] on div "SAVE" at bounding box center [730, 475] width 87 height 36
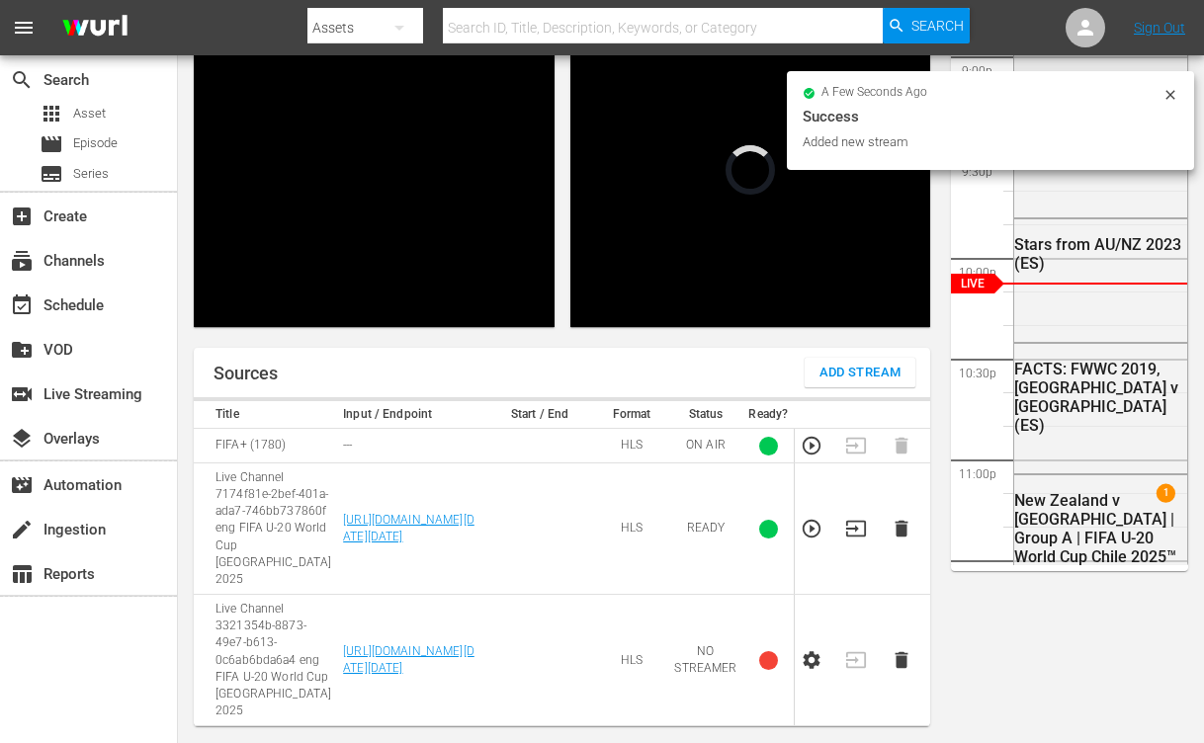
scroll to position [369, 0]
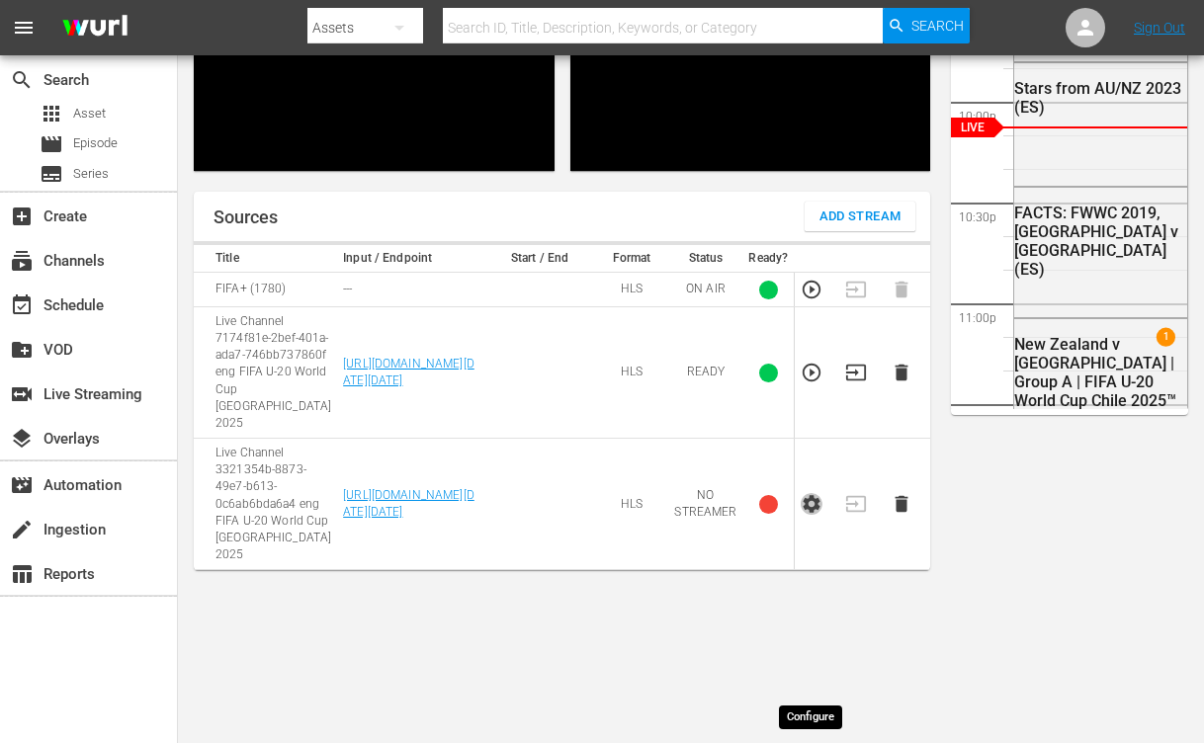
click at [817, 513] on icon "button" at bounding box center [811, 504] width 17 height 18
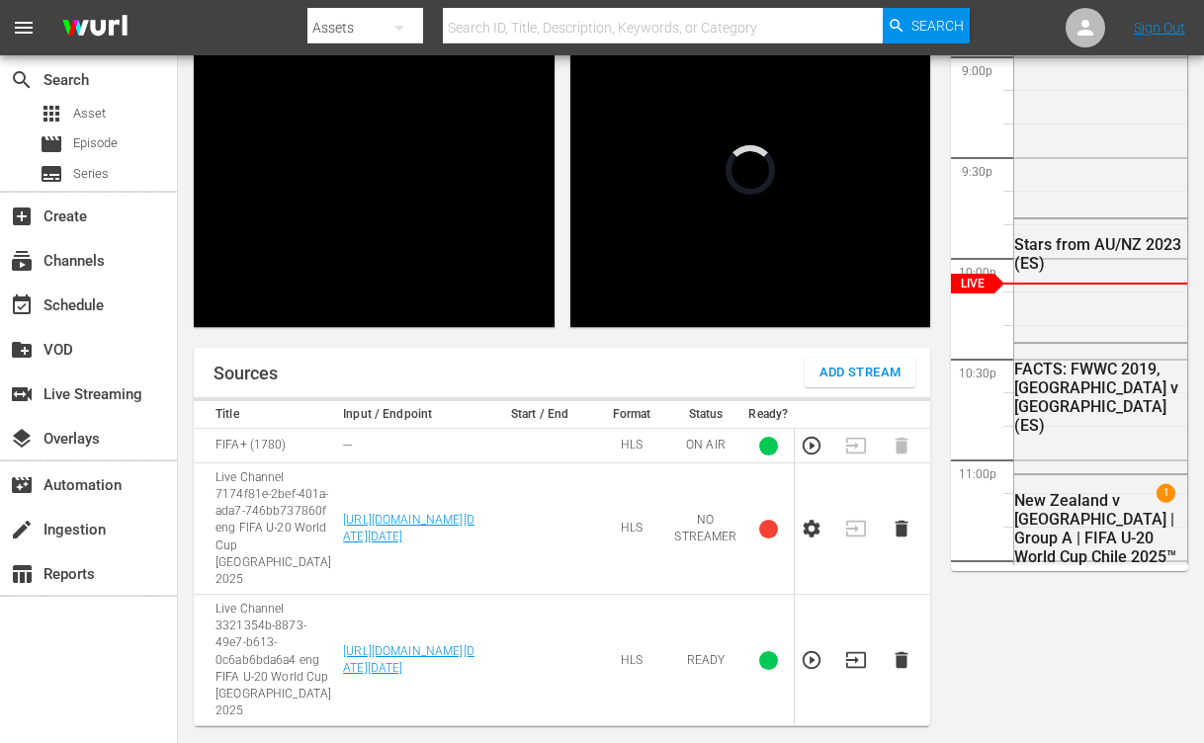
click at [808, 649] on icon "button" at bounding box center [812, 660] width 22 height 22
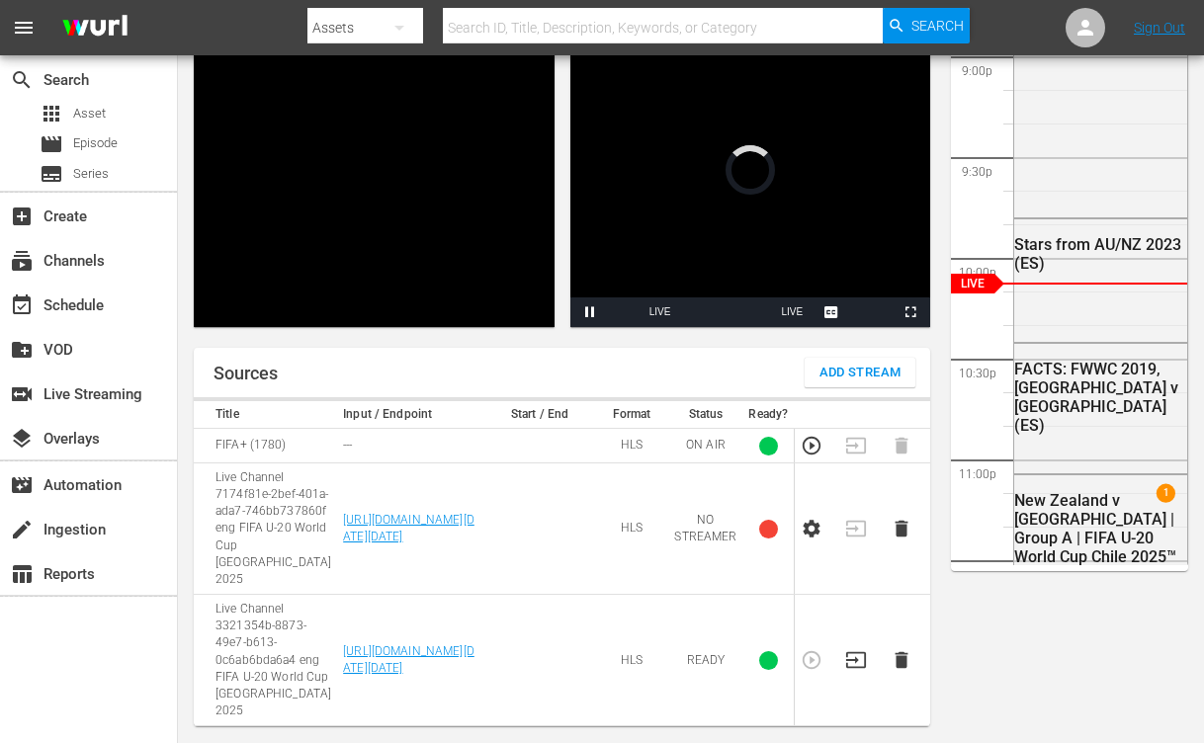
click at [852, 652] on icon "button" at bounding box center [856, 660] width 20 height 16
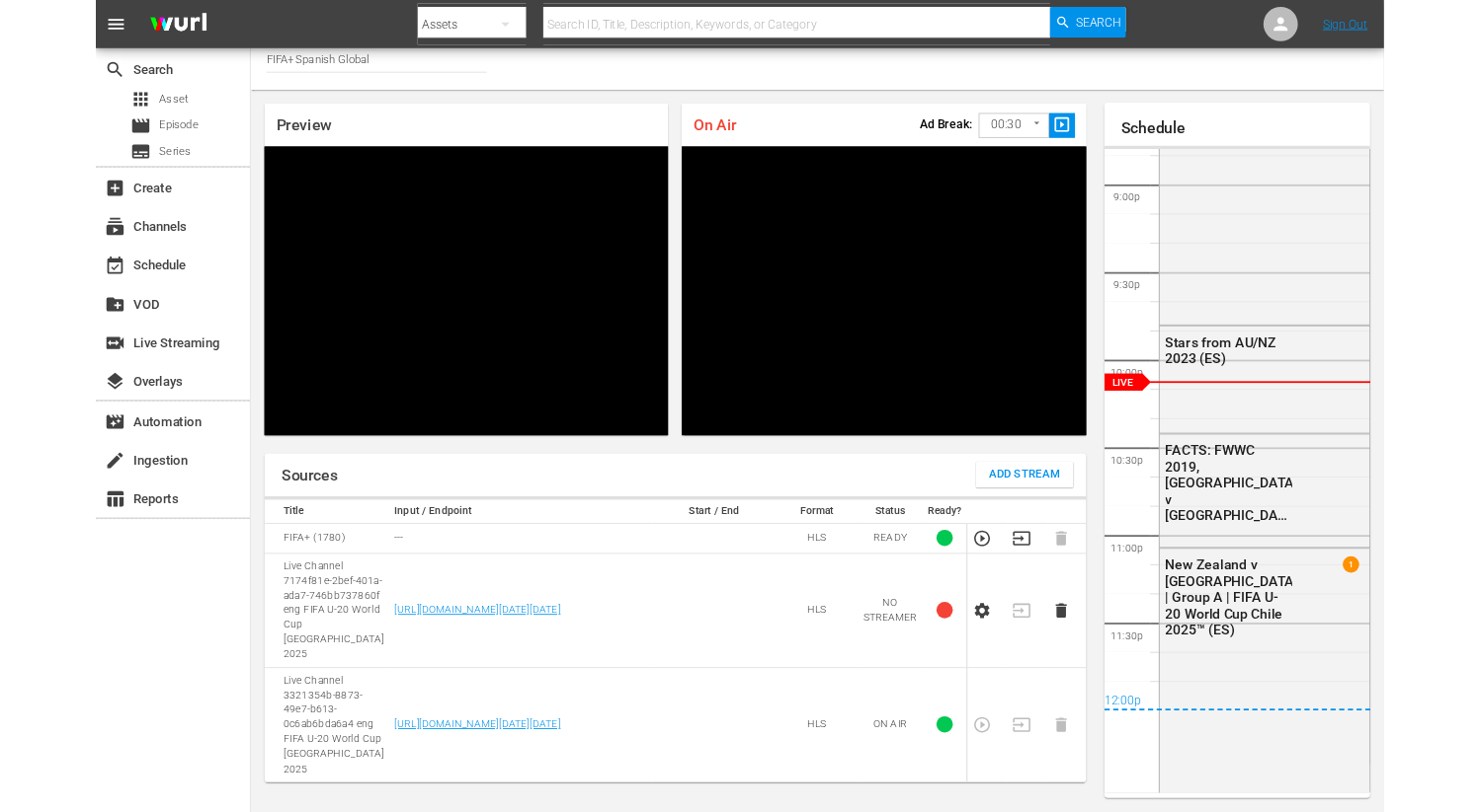
scroll to position [97, 0]
